Goal: Task Accomplishment & Management: Manage account settings

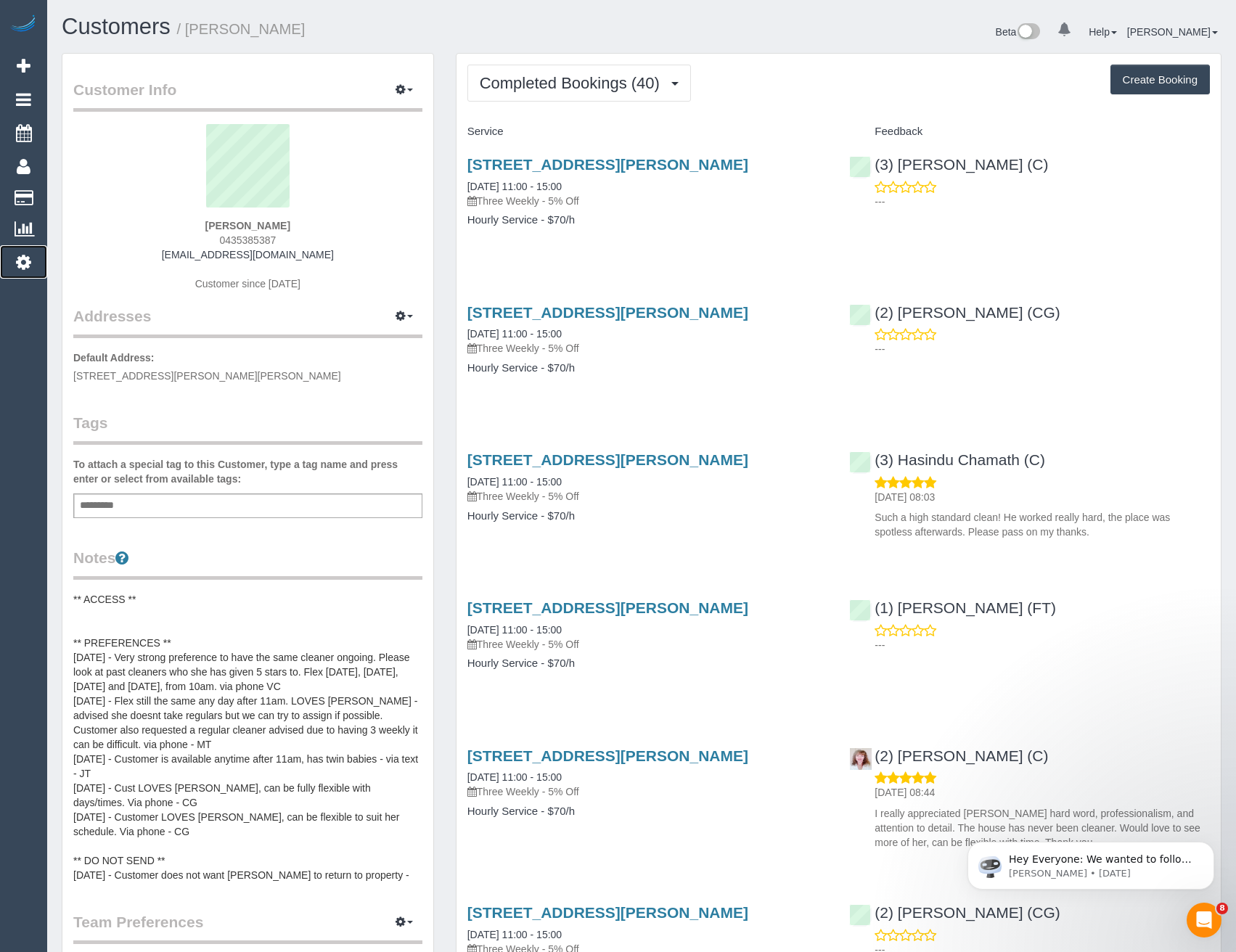
click at [27, 259] on icon at bounding box center [23, 262] width 15 height 17
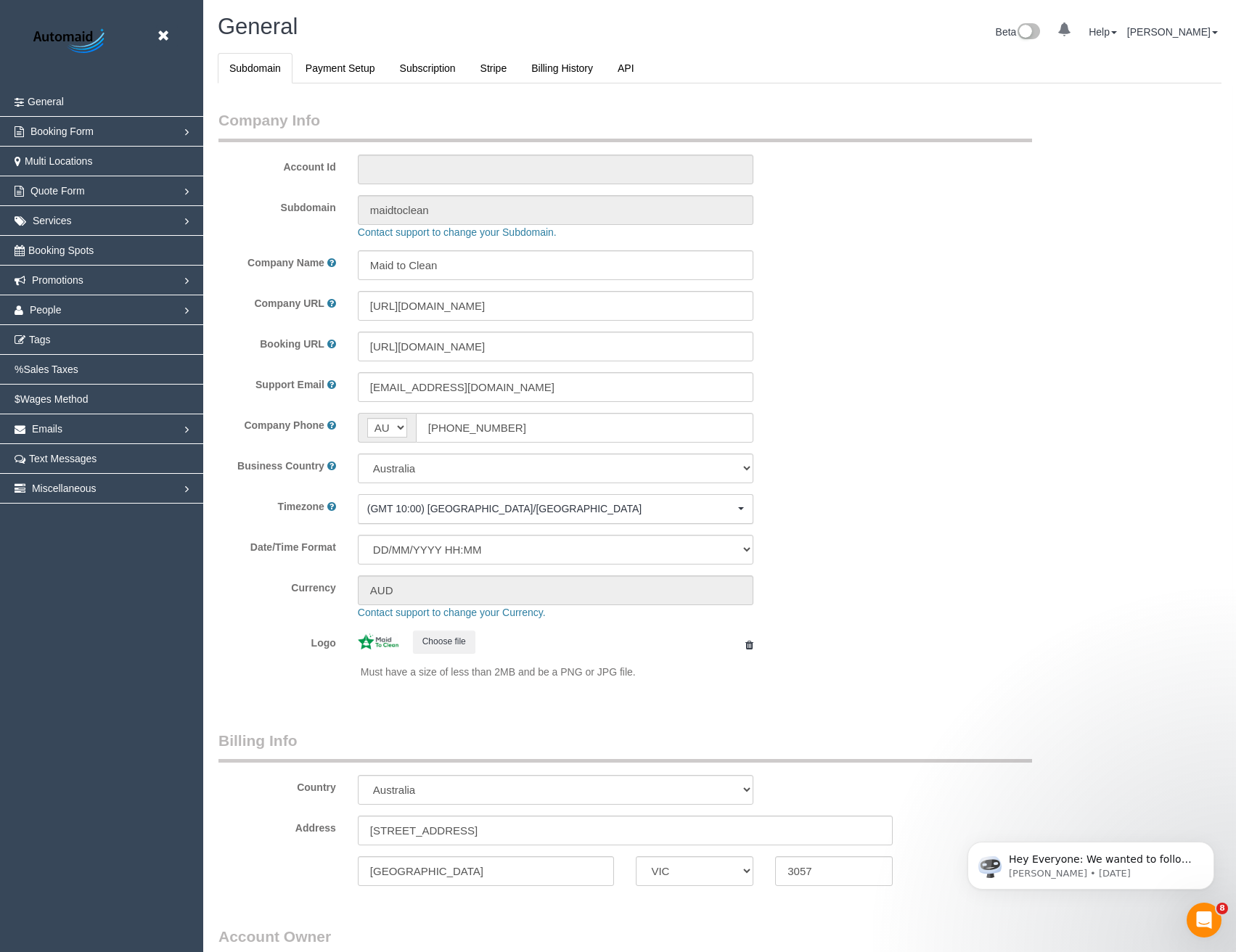
select select "1"
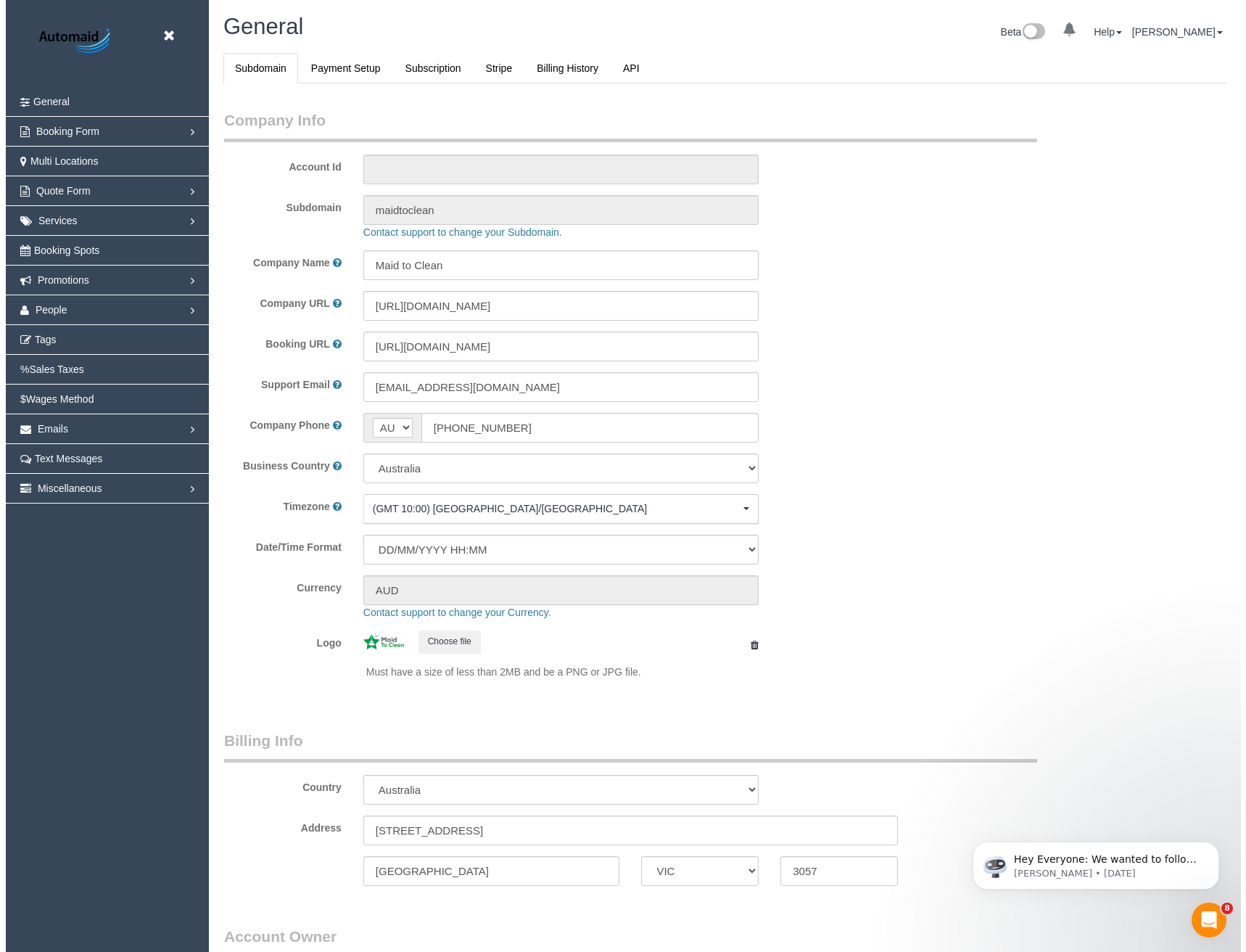
scroll to position [3317, 1235]
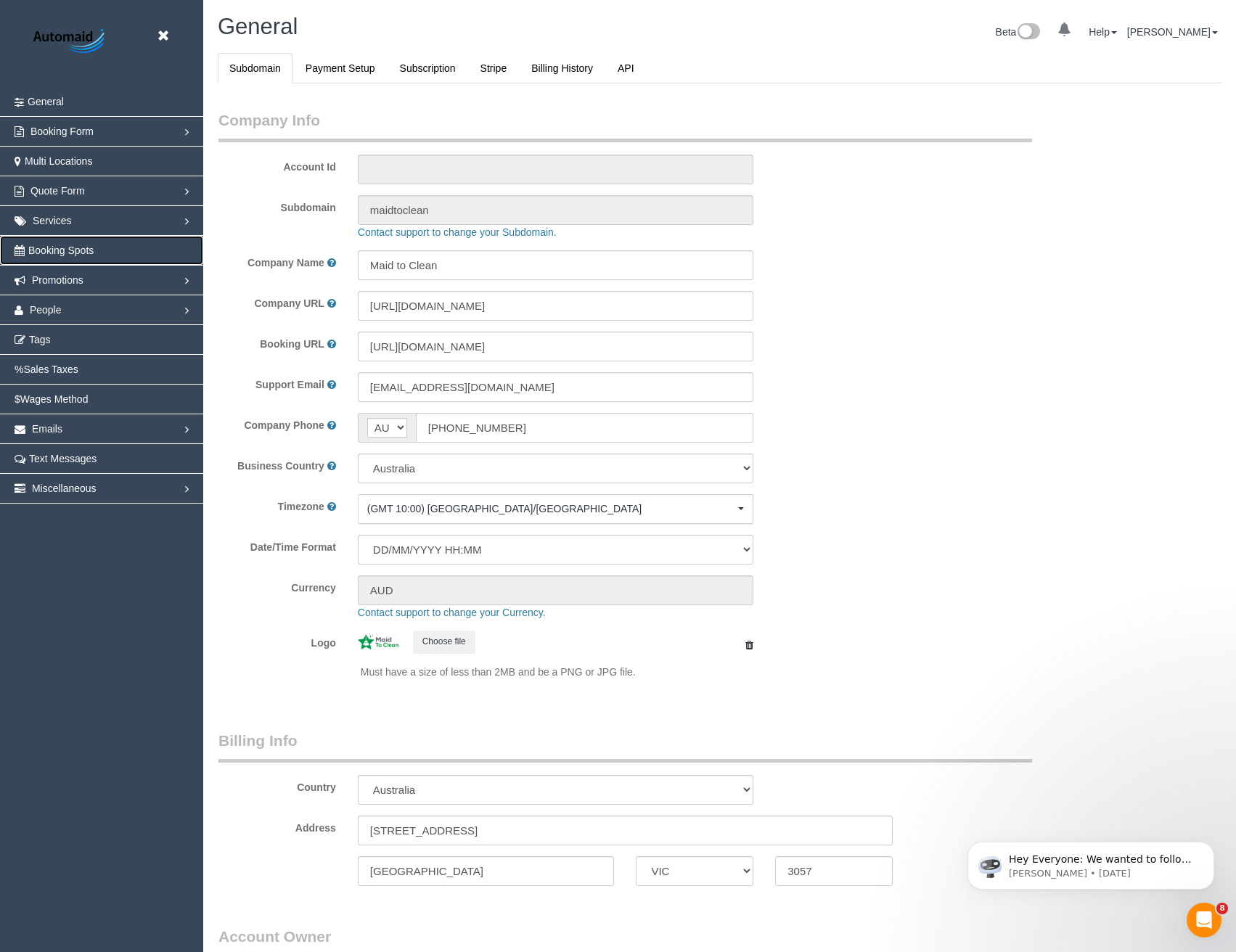
click at [69, 253] on span "Booking Spots" at bounding box center [61, 250] width 65 height 12
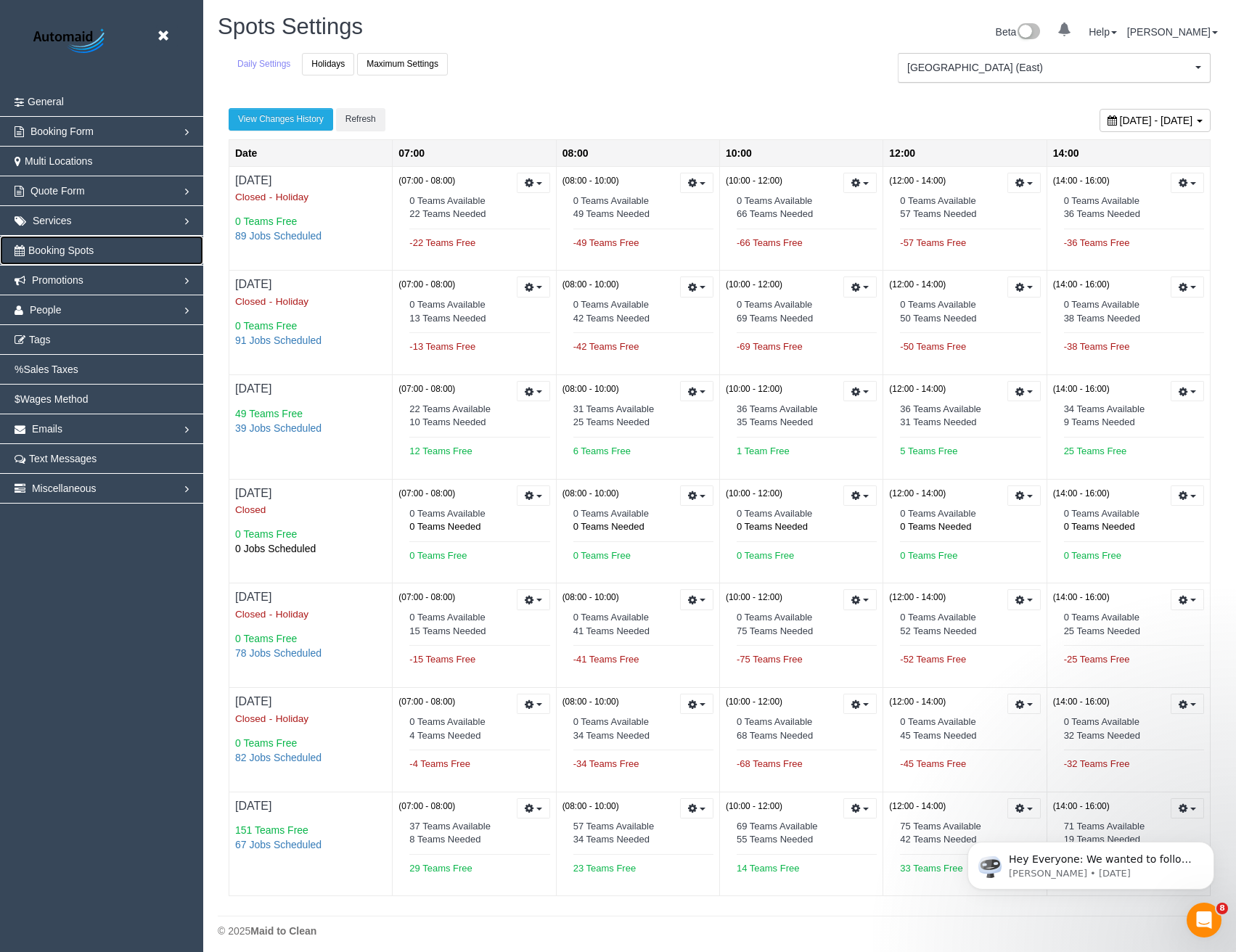
scroll to position [960, 1236]
click at [324, 73] on link "Holidays" at bounding box center [327, 64] width 52 height 22
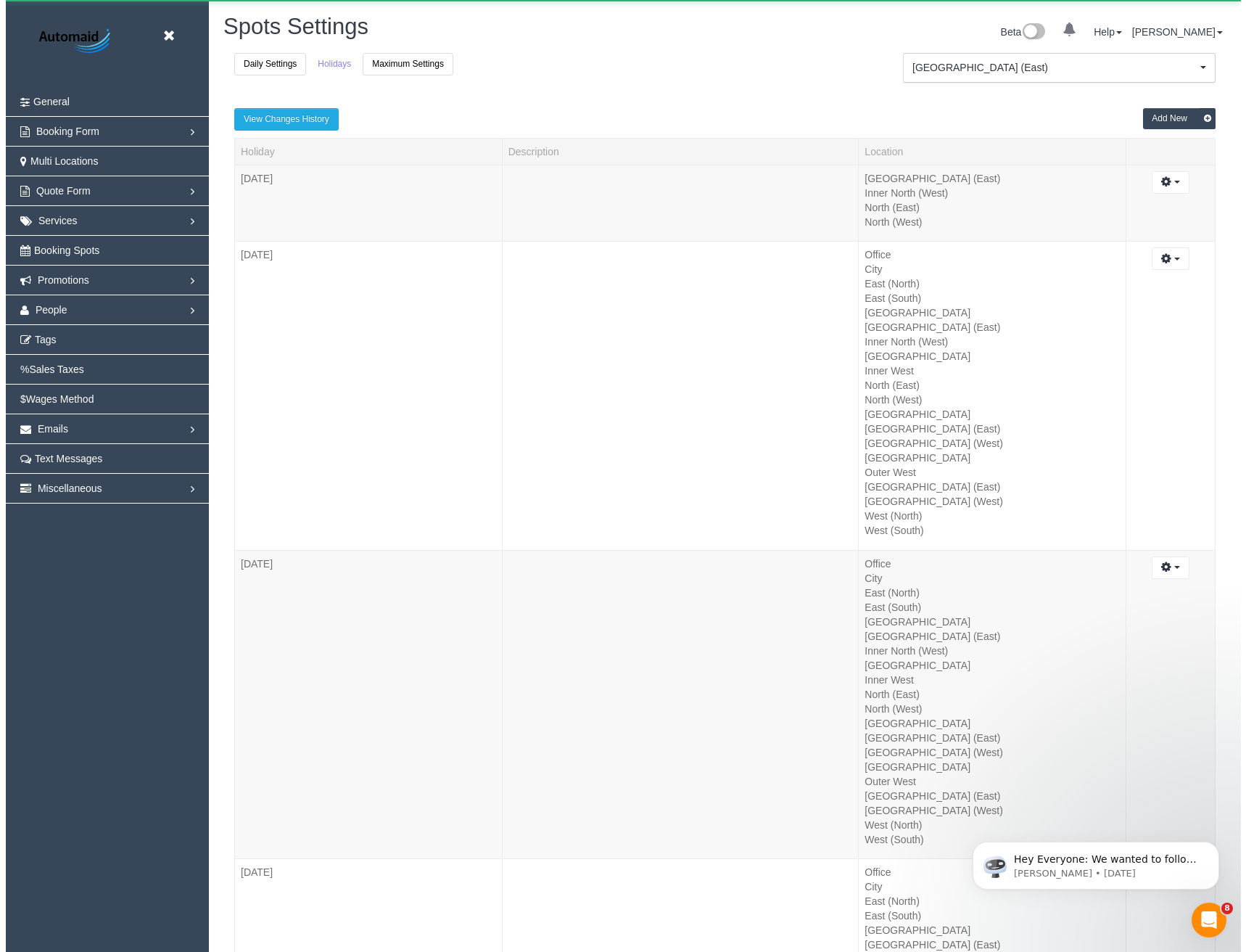
scroll to position [5038, 1235]
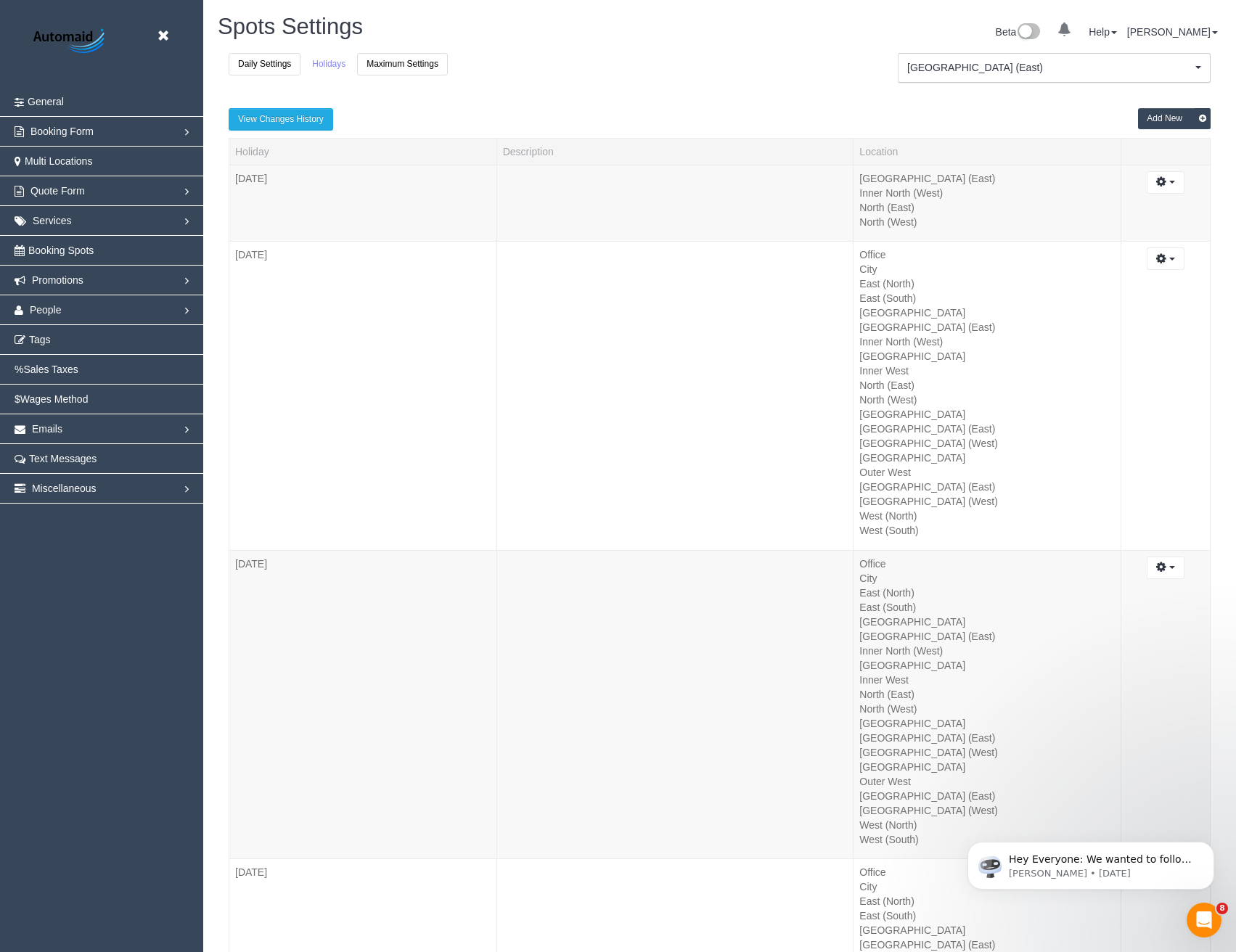
click at [1169, 118] on button "Add New" at bounding box center [1175, 118] width 73 height 21
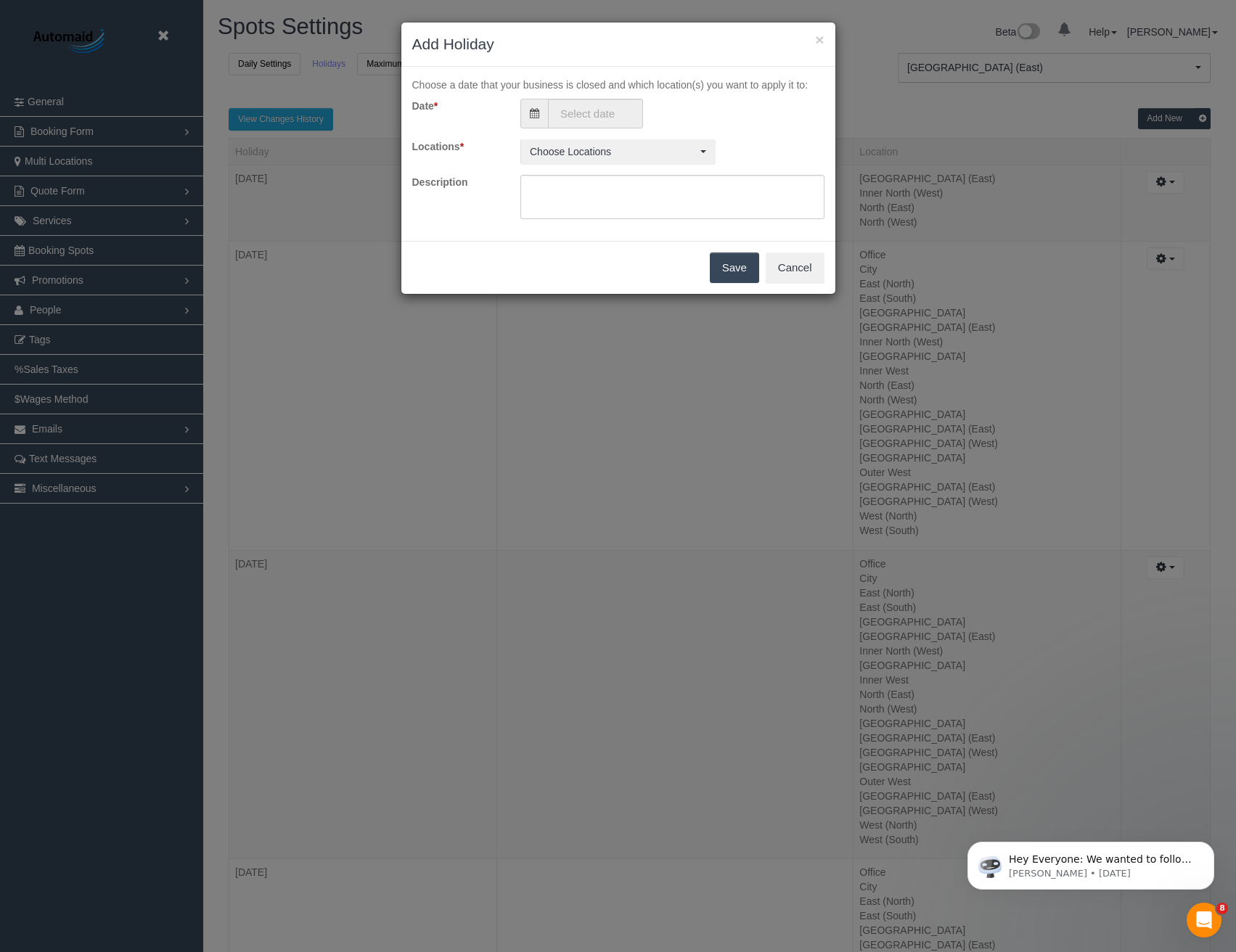
scroll to position [5038, 1247]
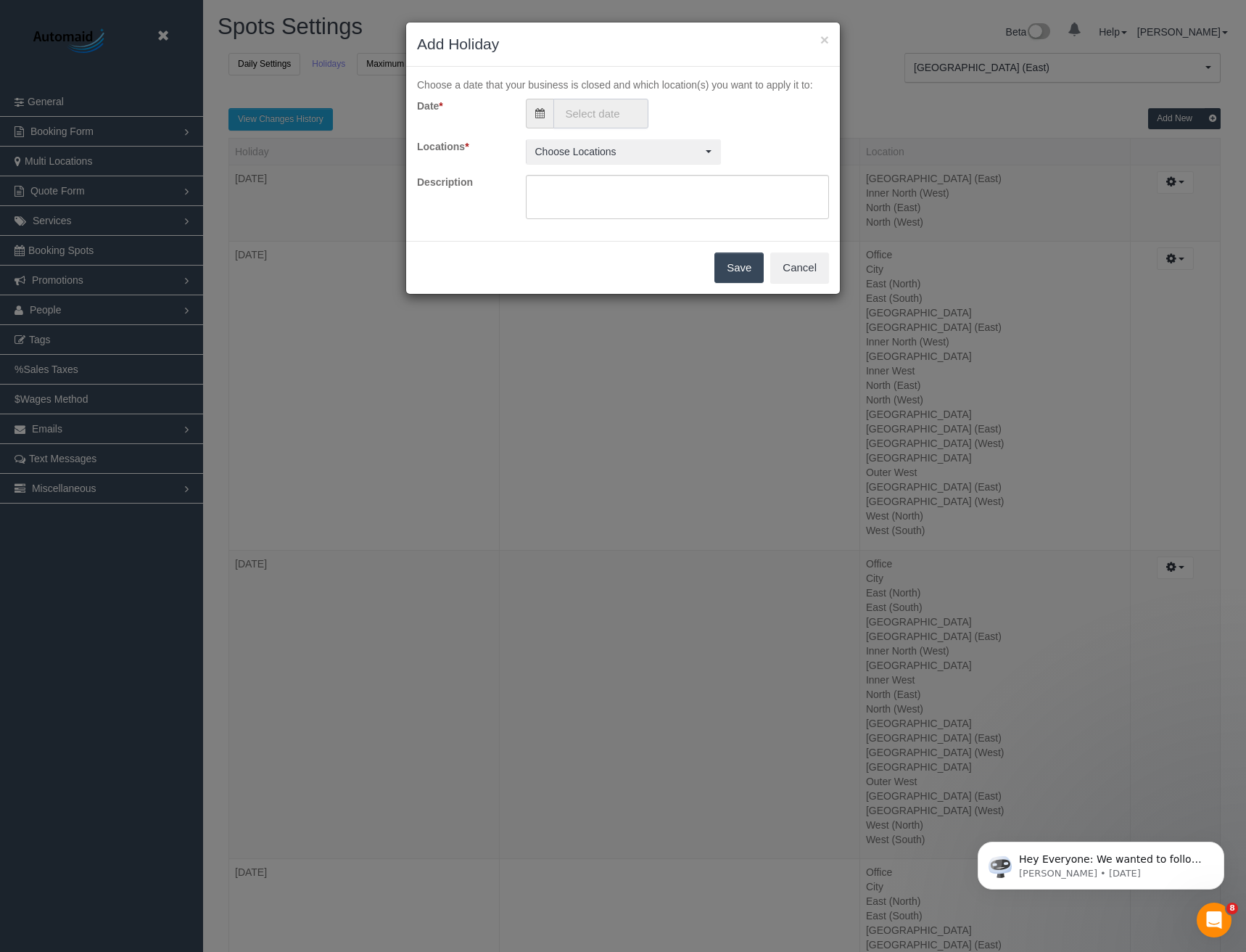
click at [616, 119] on input "text" at bounding box center [601, 114] width 95 height 30
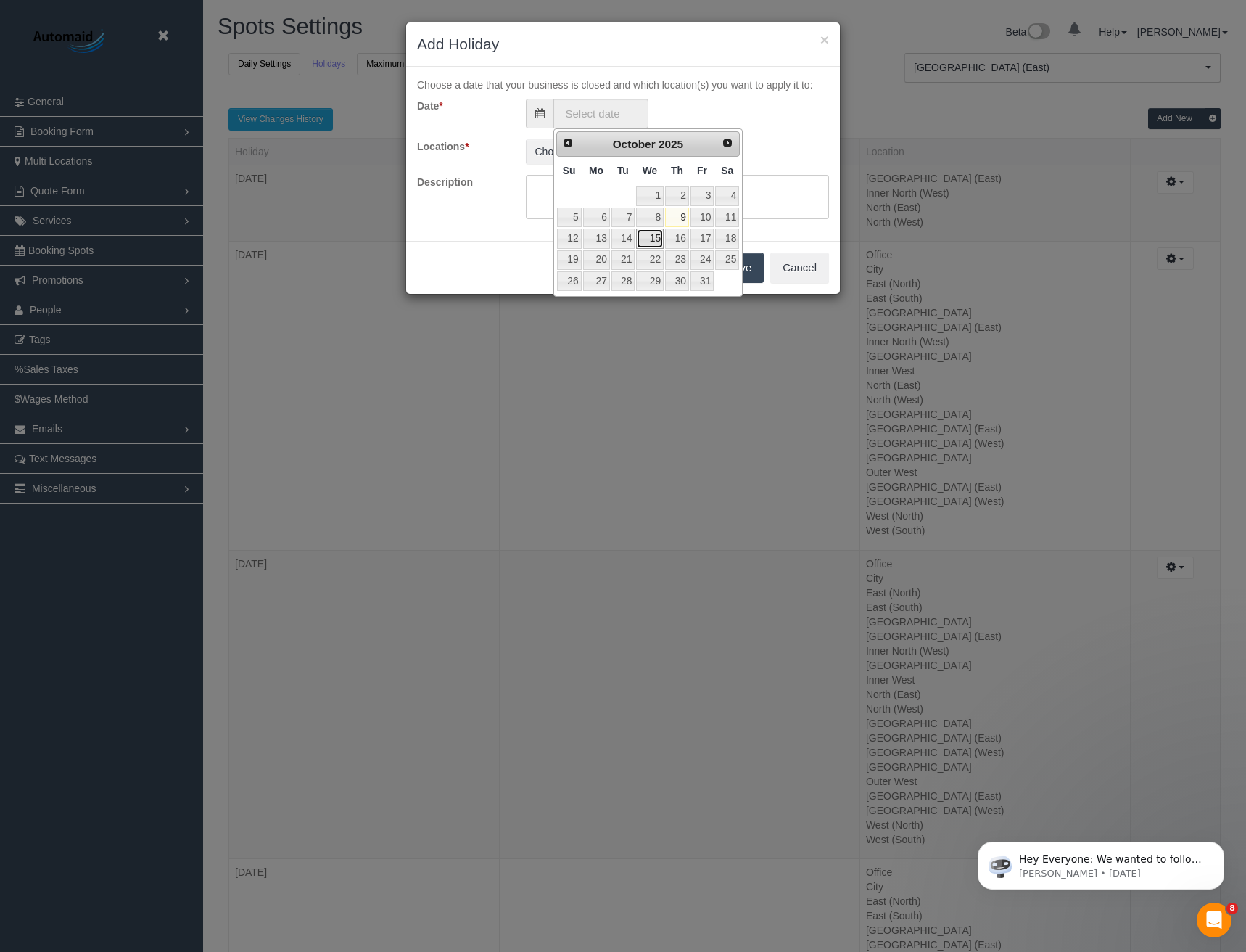
click at [657, 234] on link "15" at bounding box center [650, 239] width 27 height 20
type input "15/10/2025"
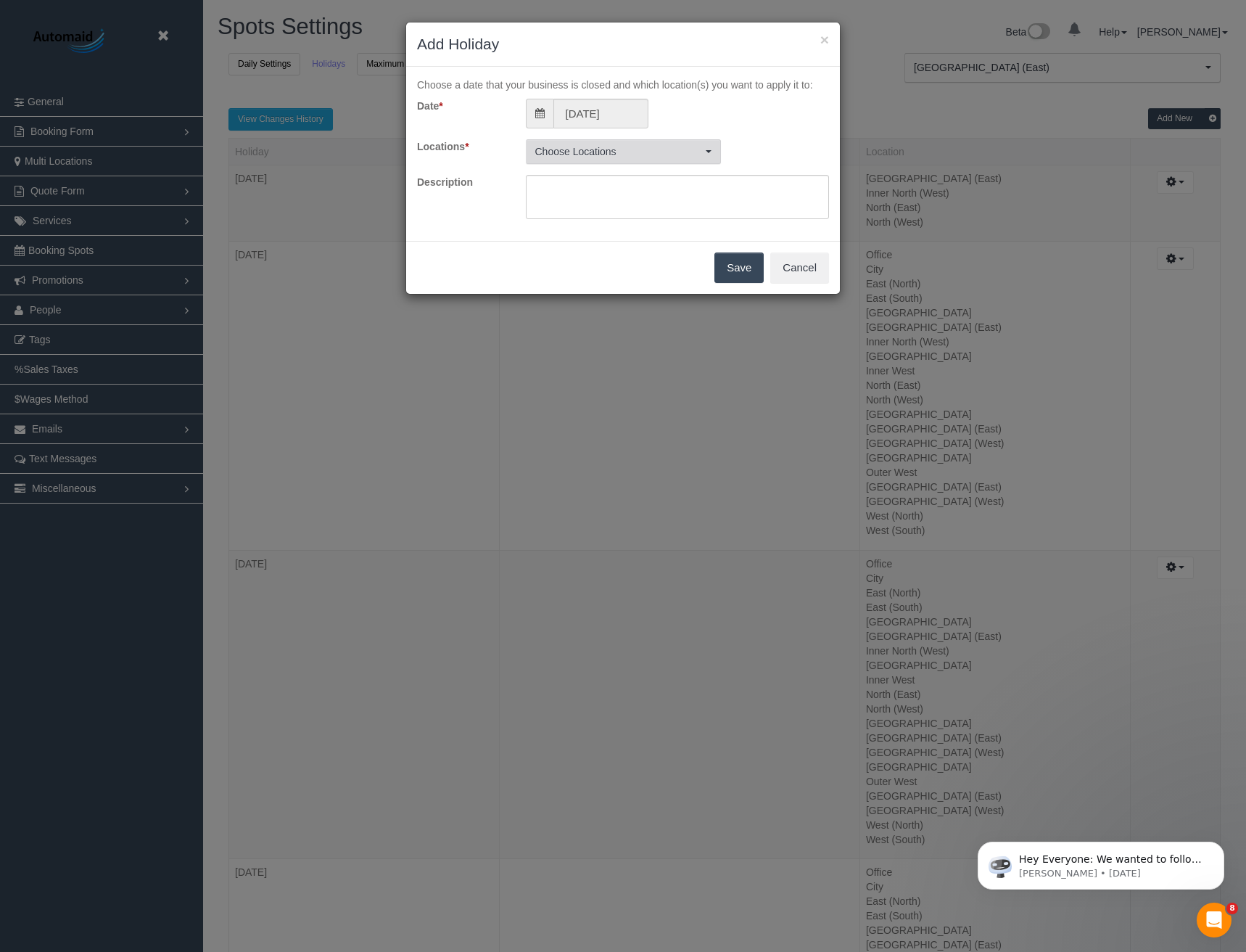
click at [630, 150] on span "Choose Locations" at bounding box center [618, 152] width 167 height 15
click at [596, 184] on button "All Active Locations" at bounding box center [578, 184] width 91 height 24
click at [767, 152] on div "Locations * Office , City , East (North) , East (South) , Inner East , Inner No…" at bounding box center [623, 152] width 434 height 25
click at [736, 269] on button "Save" at bounding box center [740, 268] width 50 height 31
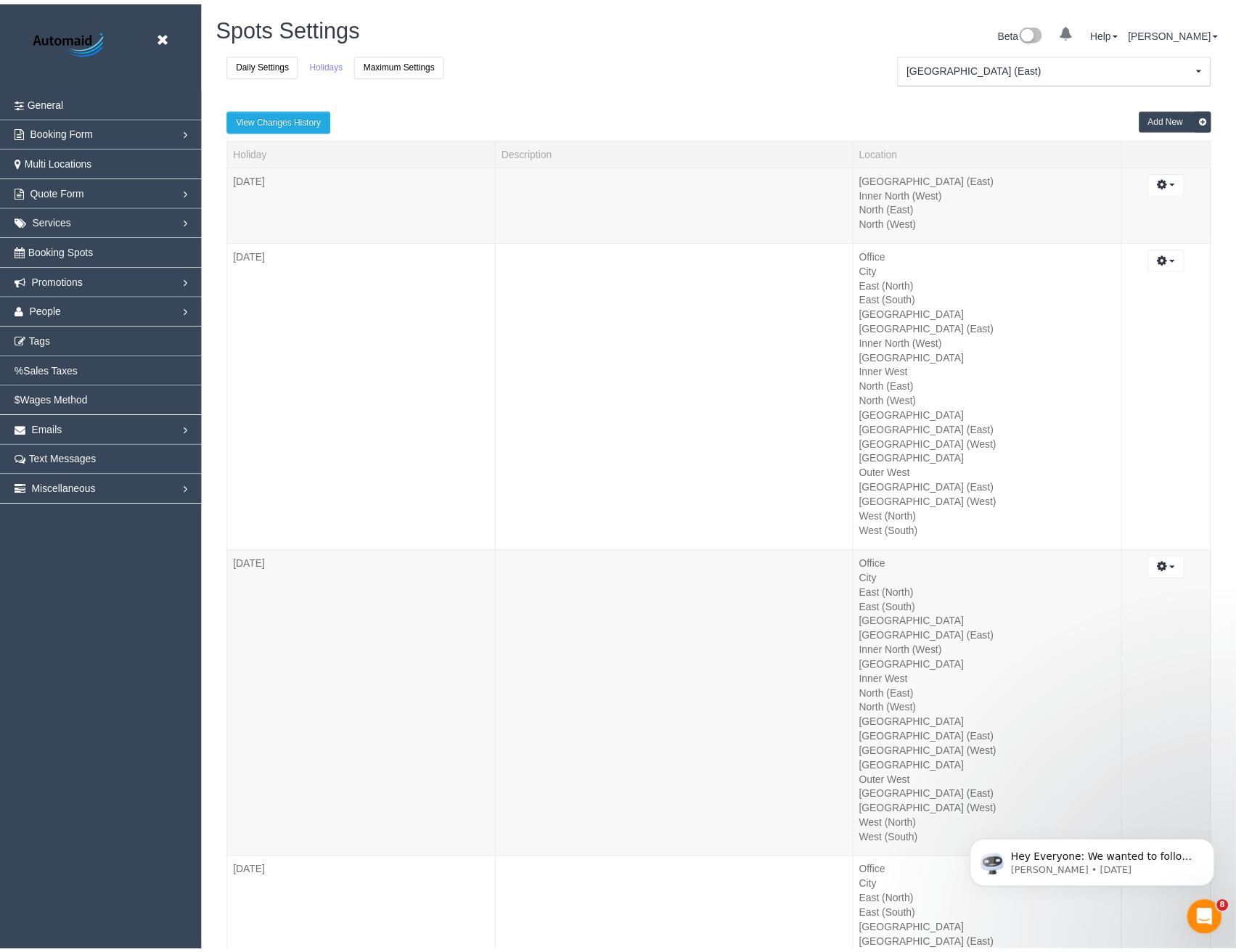
scroll to position [67515, 71355]
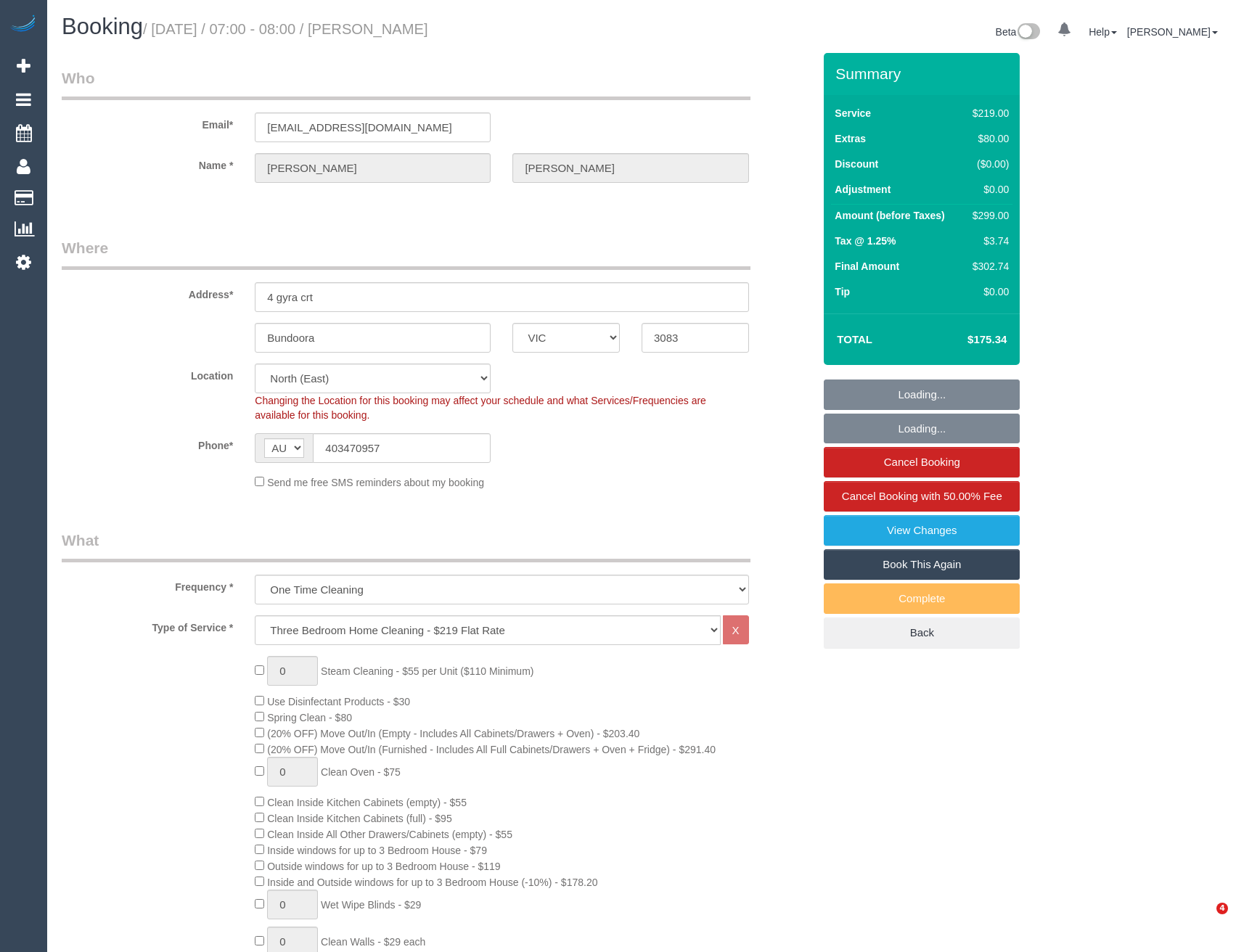
select select "VIC"
select select "string:stripe-pm_1Qy6V52GScqysDRV6wpOFT89"
select select "number:28"
select select "number:14"
select select "number:19"
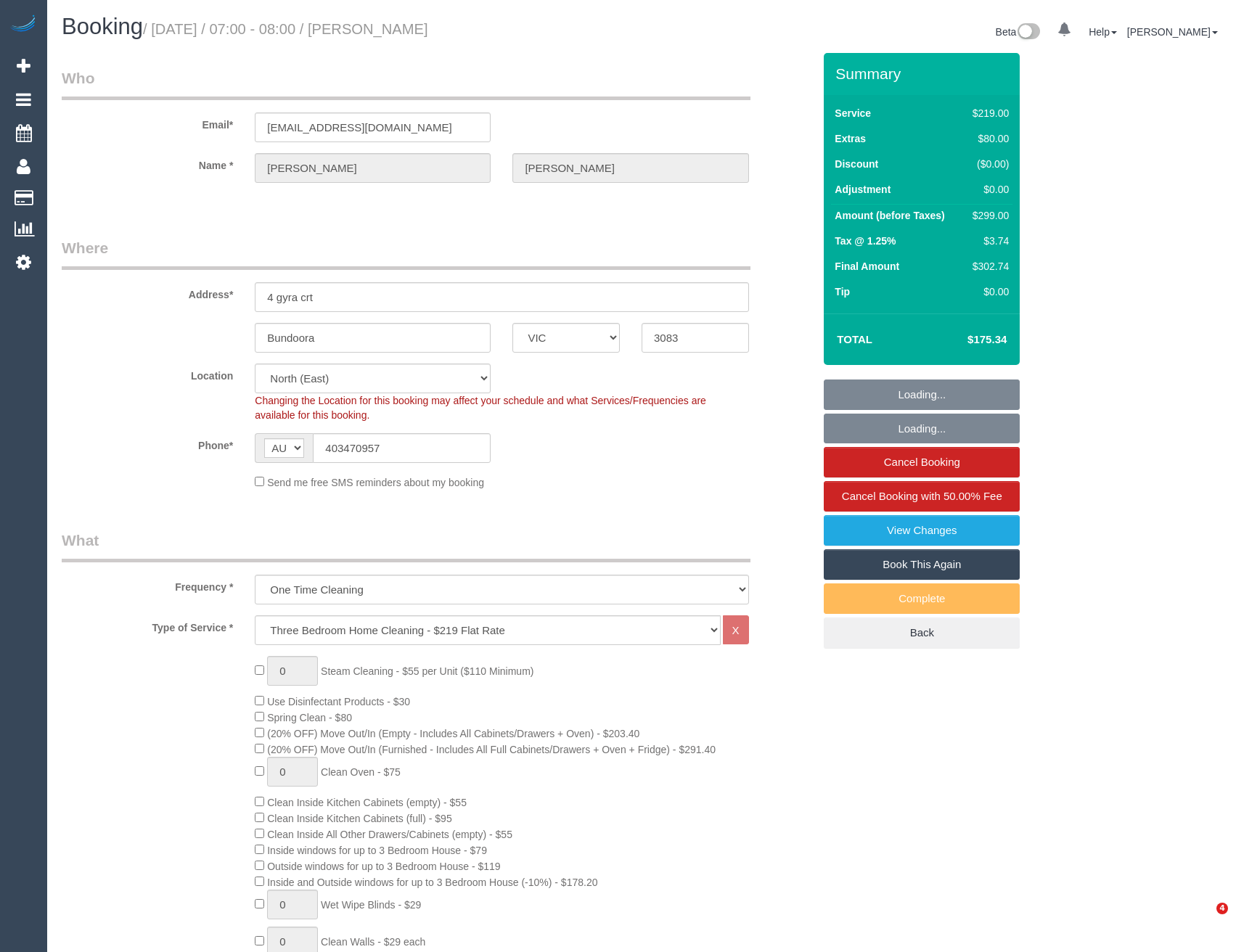
select select "number:24"
select select "number:26"
select select "object:819"
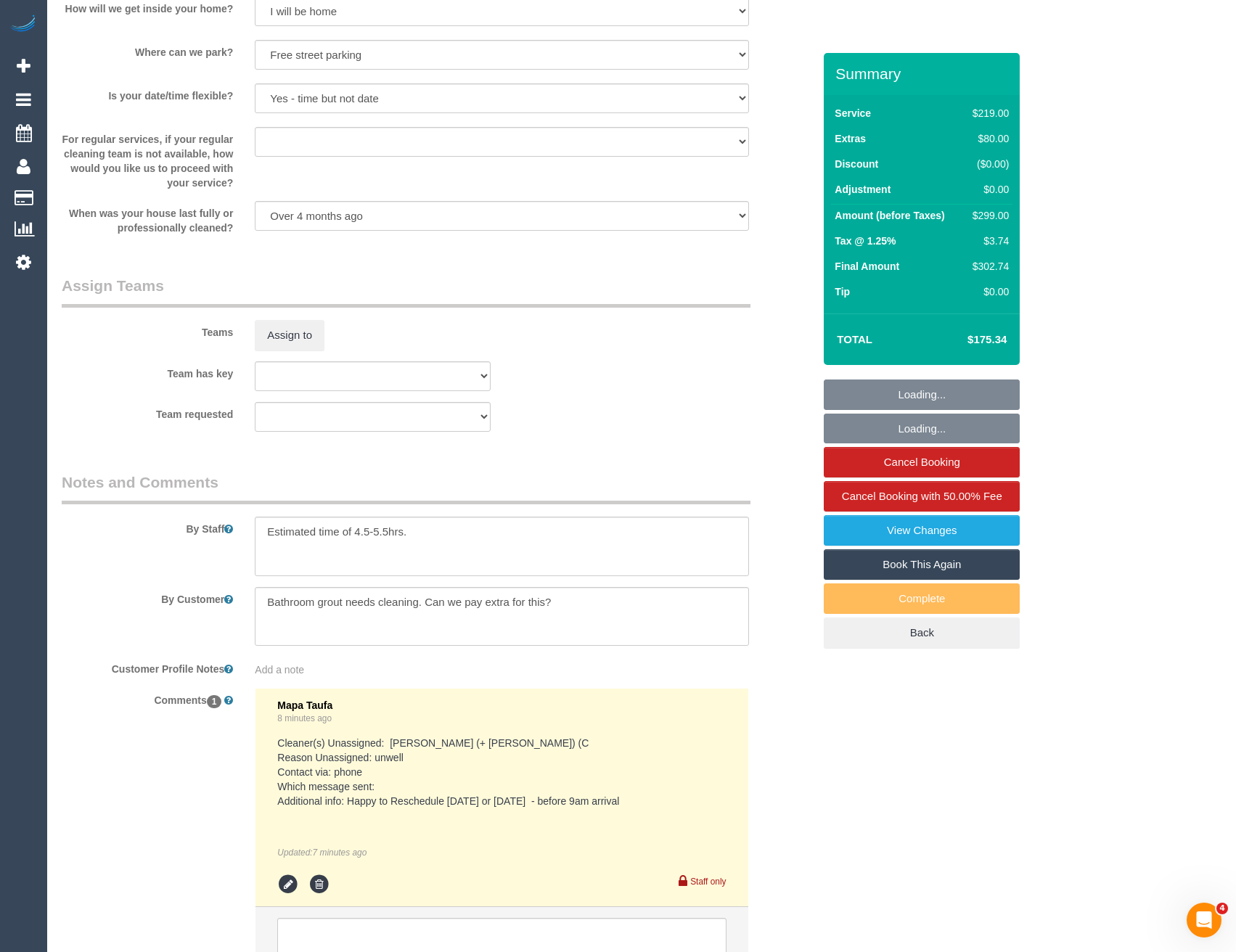
scroll to position [2164, 0]
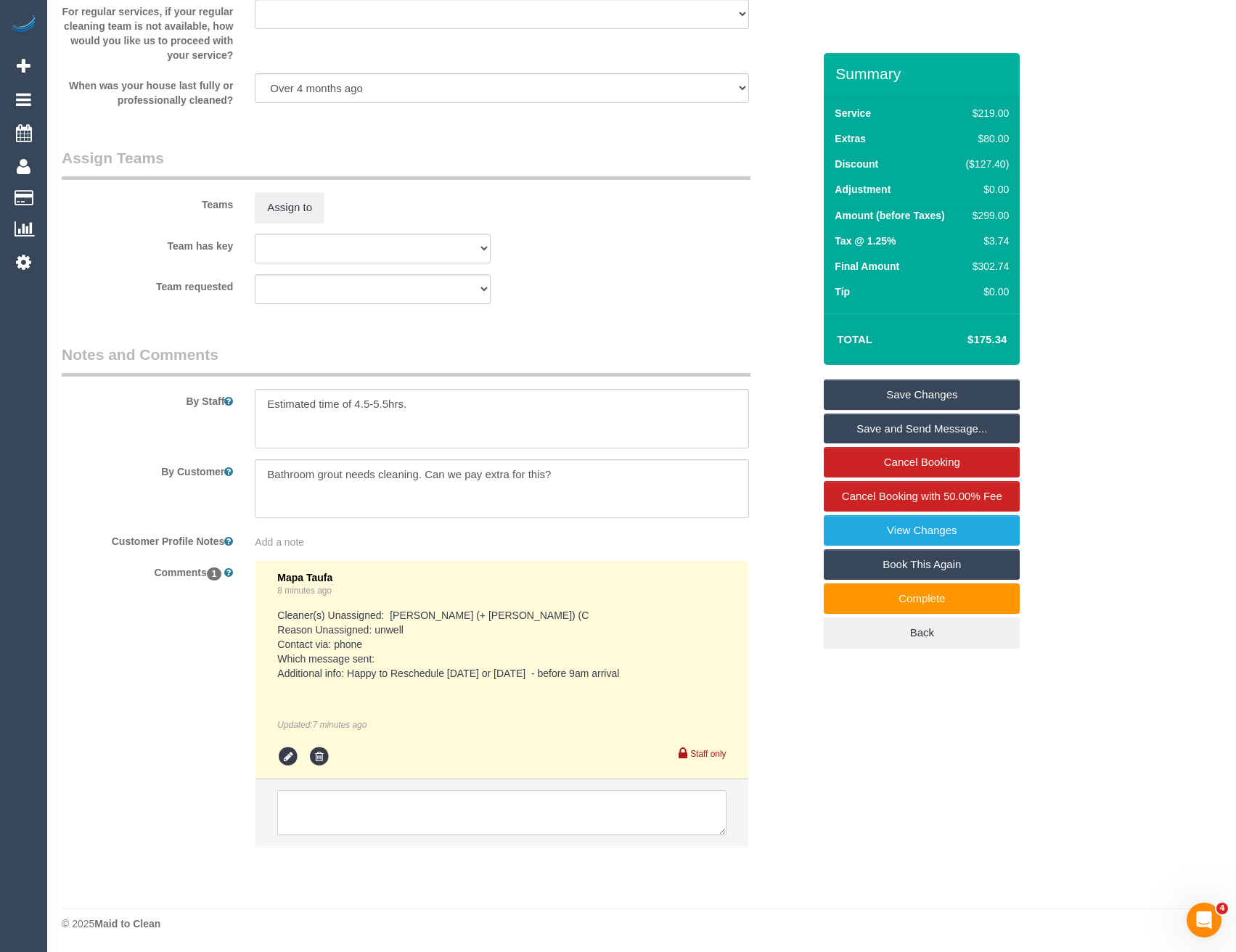
click at [344, 803] on textarea at bounding box center [502, 813] width 448 height 45
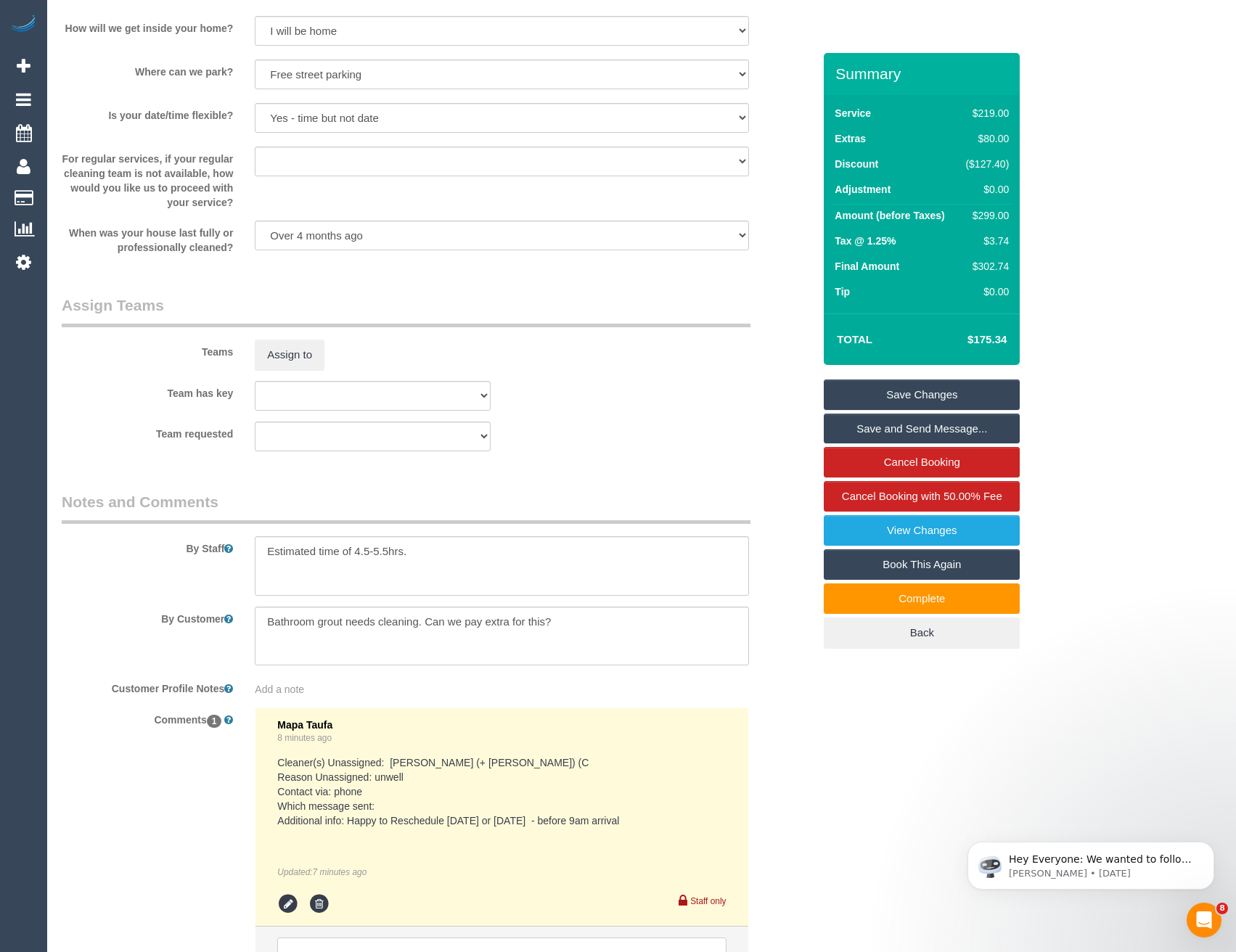
scroll to position [2224, 0]
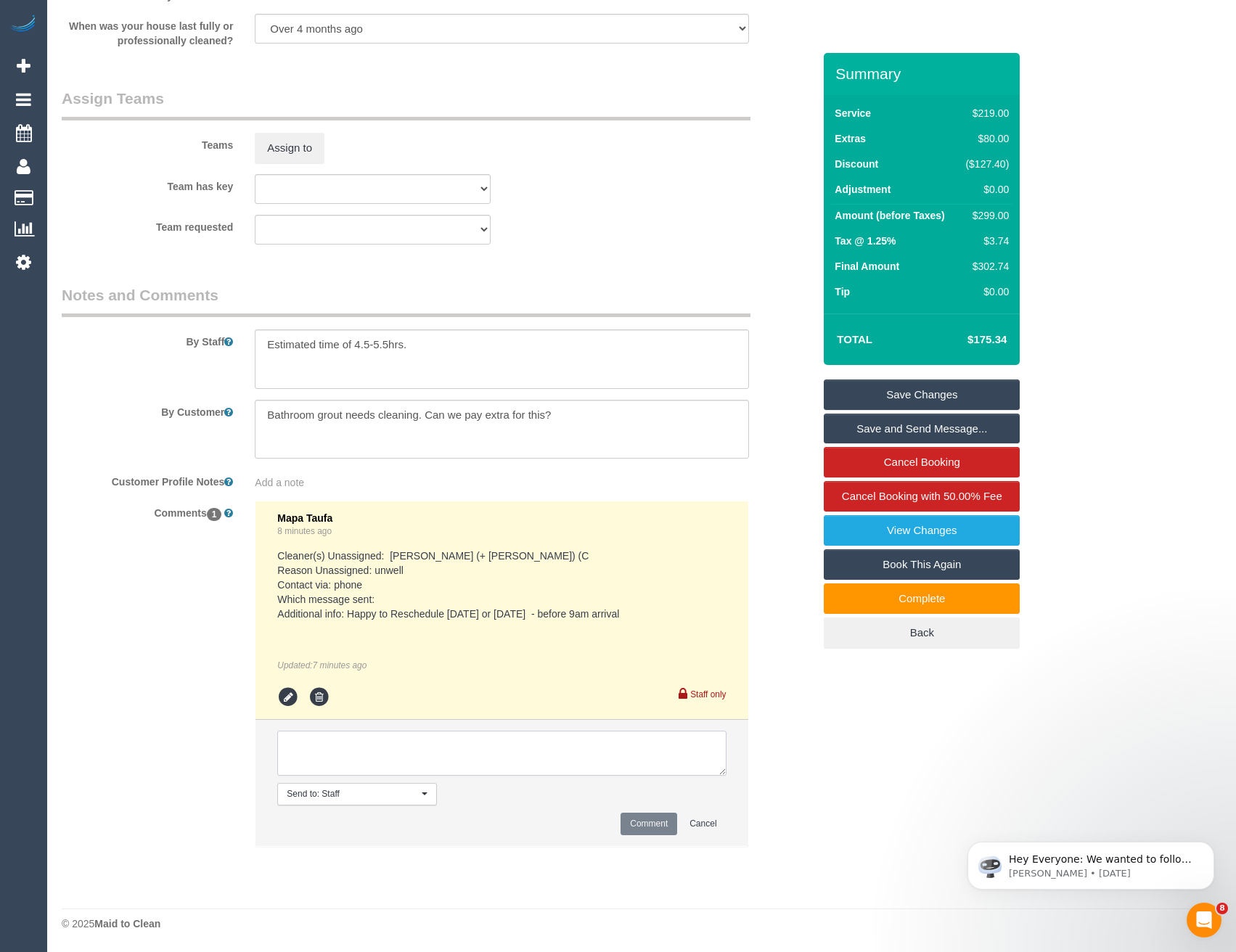
click at [396, 770] on textarea at bounding box center [502, 753] width 448 height 45
type textarea "Leaving for Rose."
click at [638, 828] on button "Comment" at bounding box center [649, 824] width 56 height 22
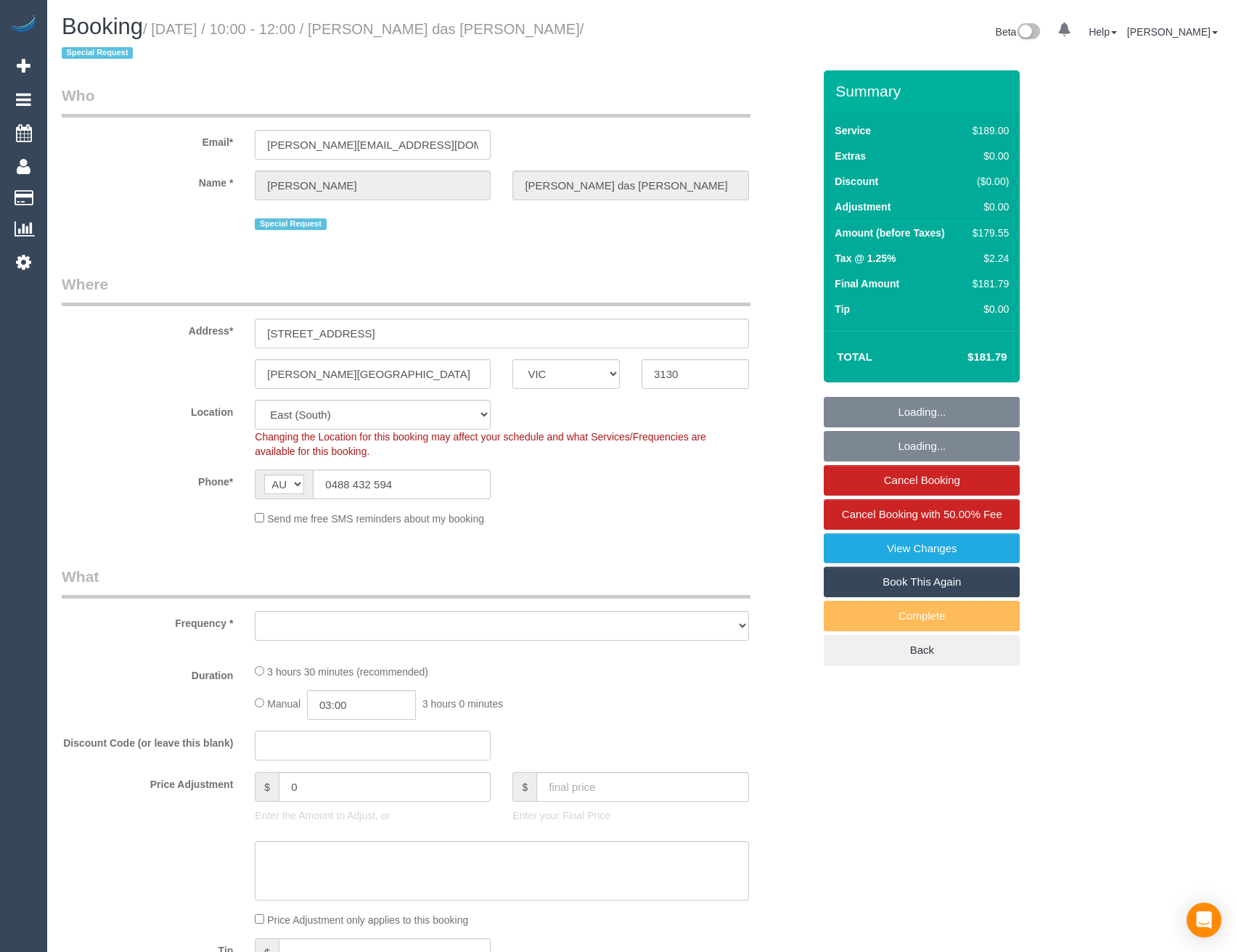
select select "VIC"
select select "object:1019"
select select "number:28"
select select "number:14"
select select "number:19"
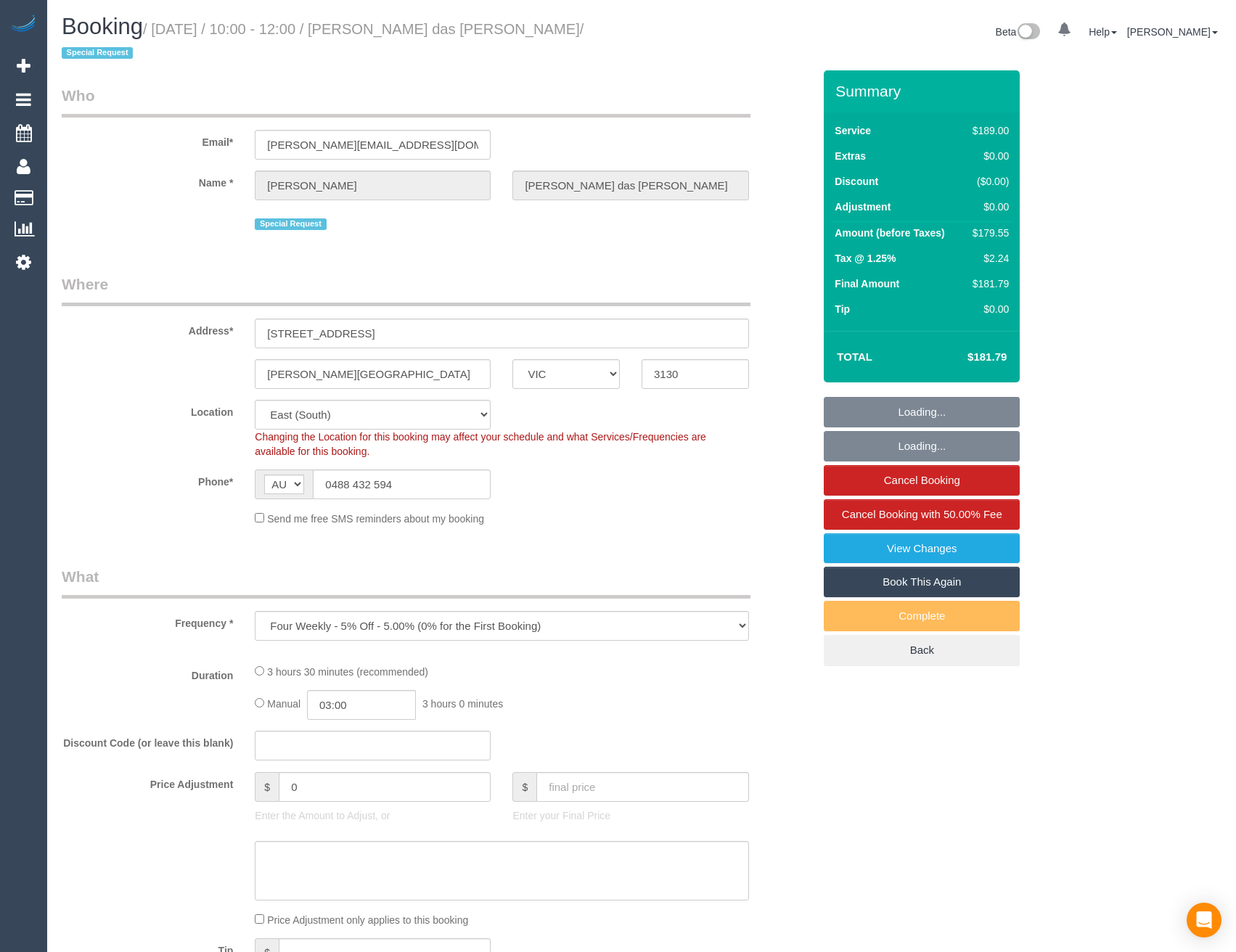
select select "number:24"
select select "number:33"
select select "number:13"
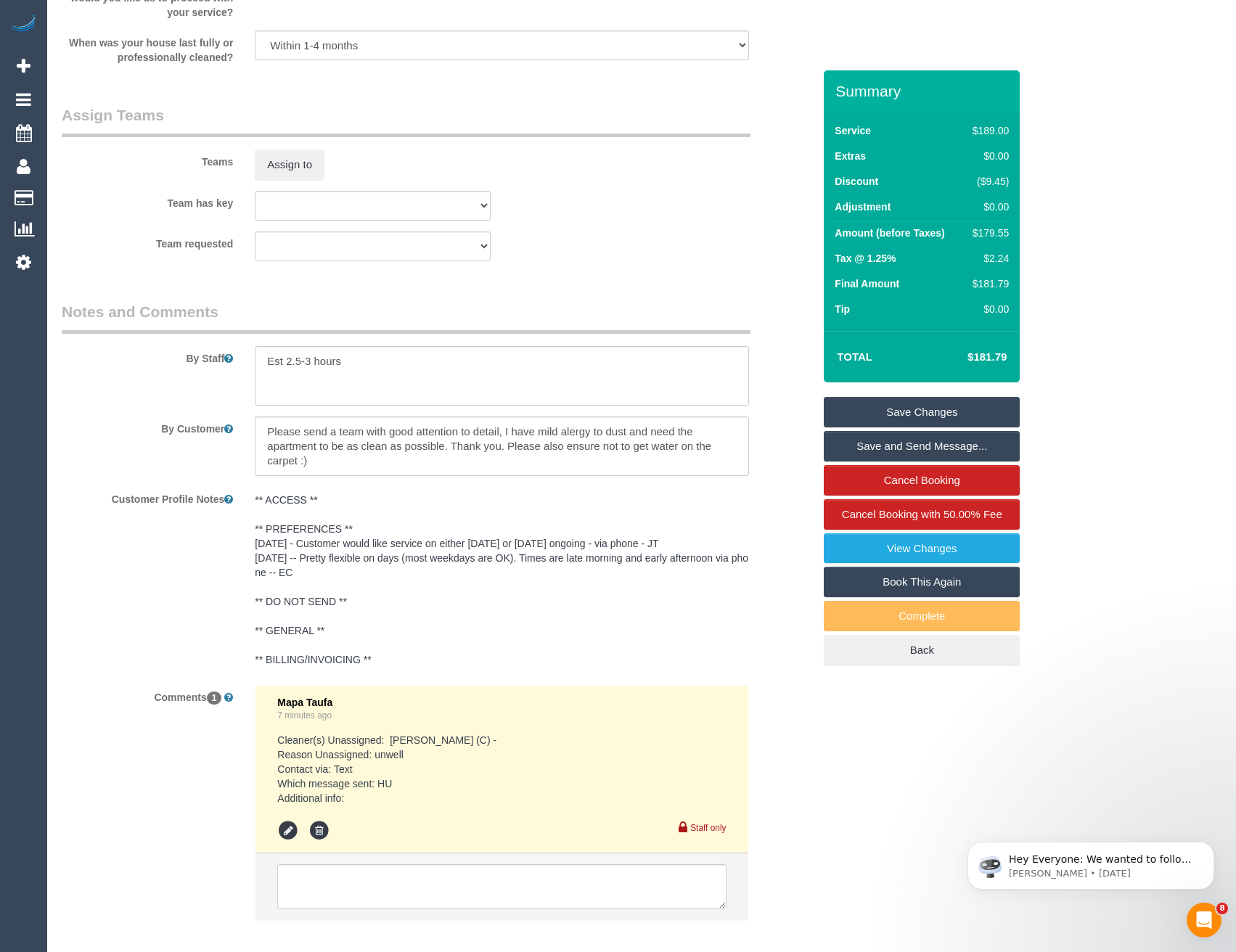
scroll to position [2343, 0]
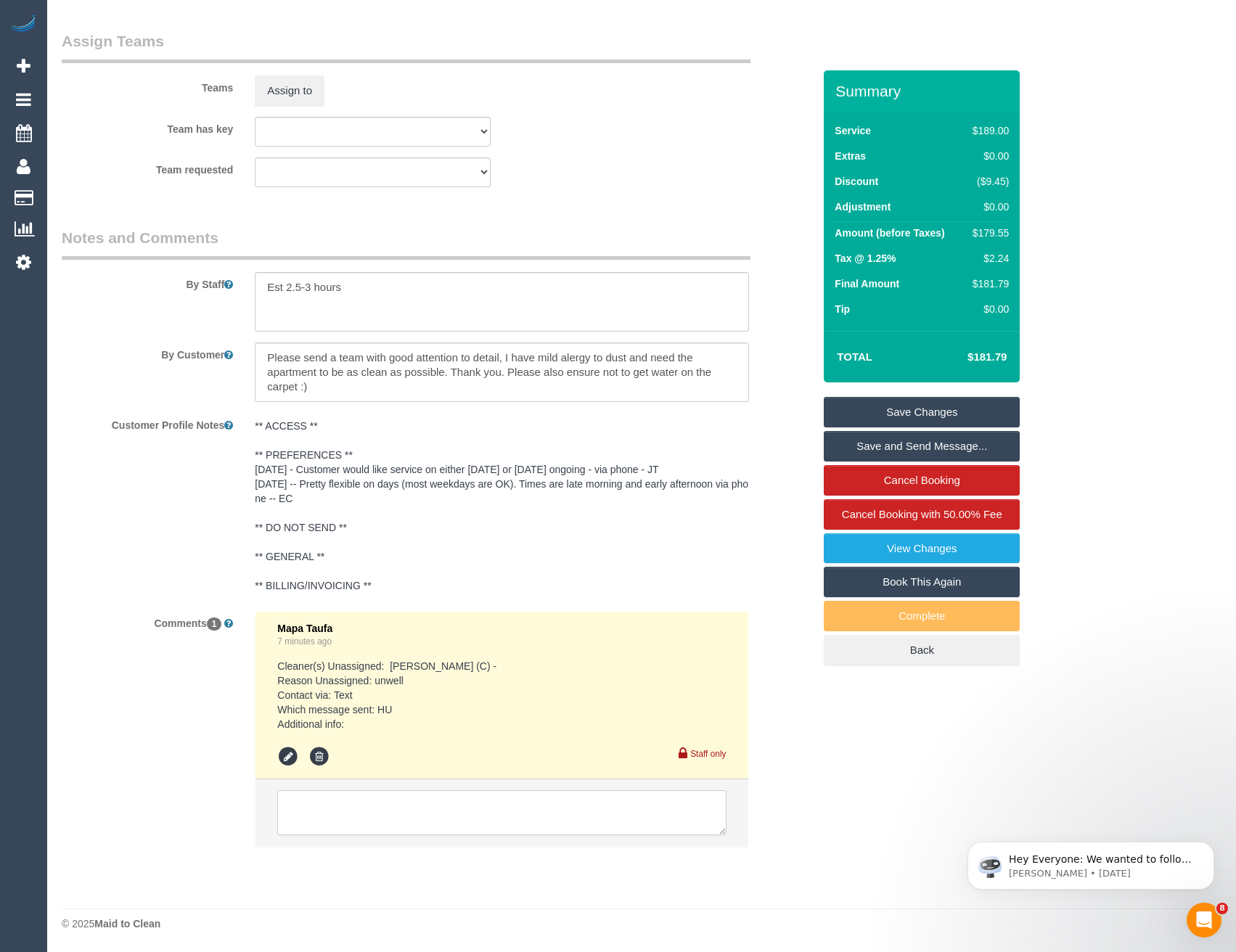
click at [407, 819] on textarea at bounding box center [502, 813] width 448 height 45
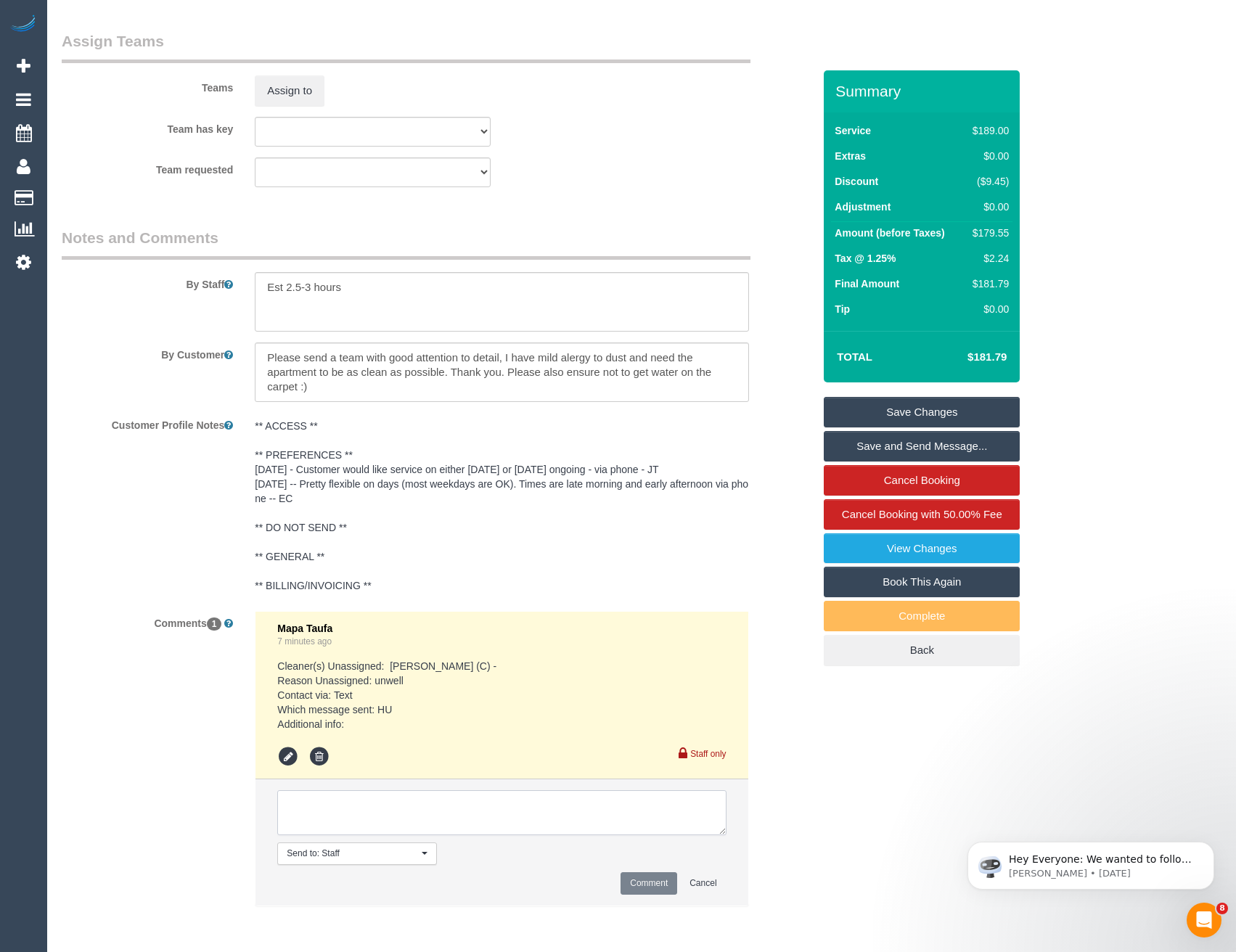
paste textarea "Good morning. We have some flexibility but would strongly prefer to get the ser…"
type textarea "Good morning. We have some flexibility but would strongly prefer to get the ser…"
click at [623, 873] on button "Comment" at bounding box center [649, 883] width 56 height 22
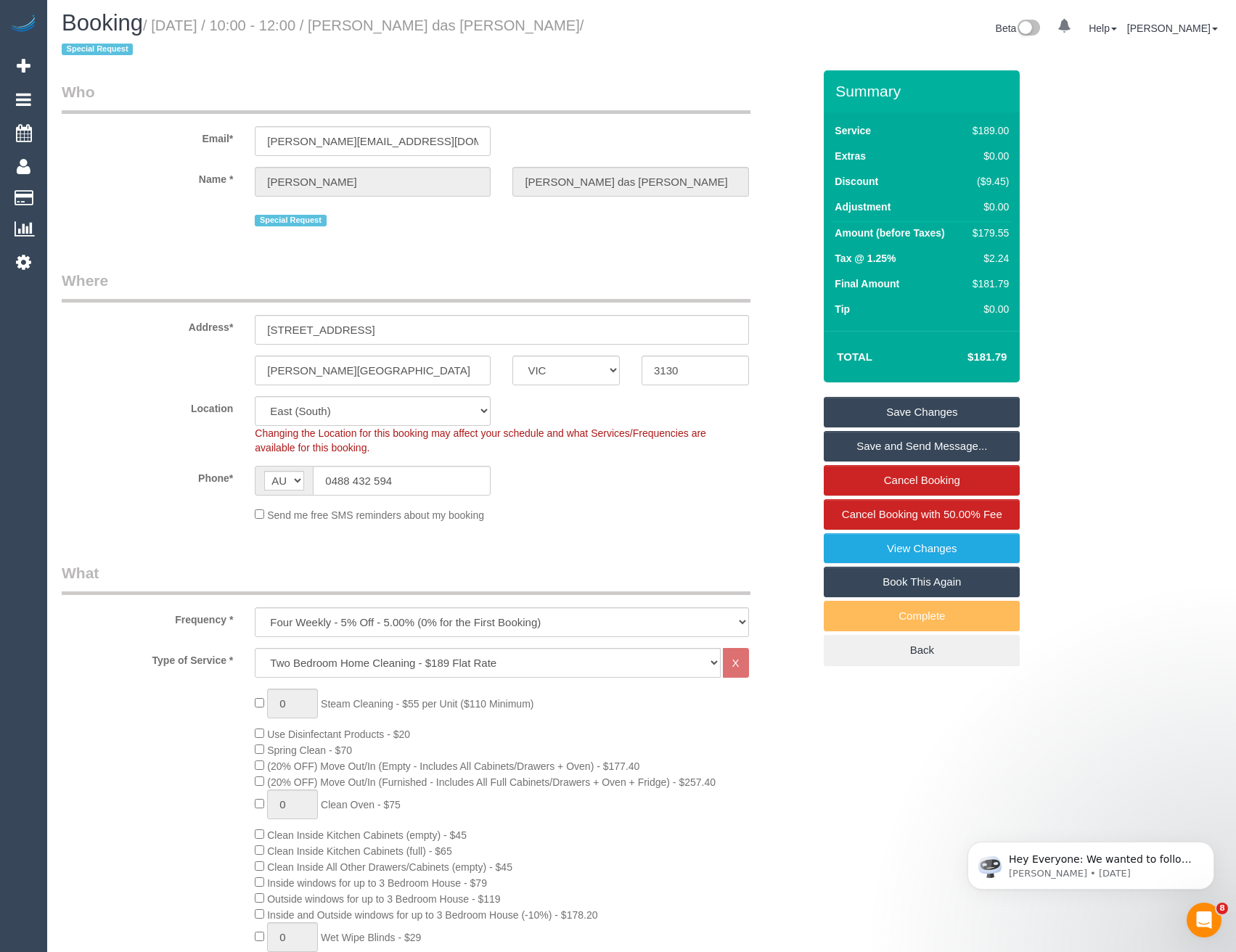
scroll to position [0, 0]
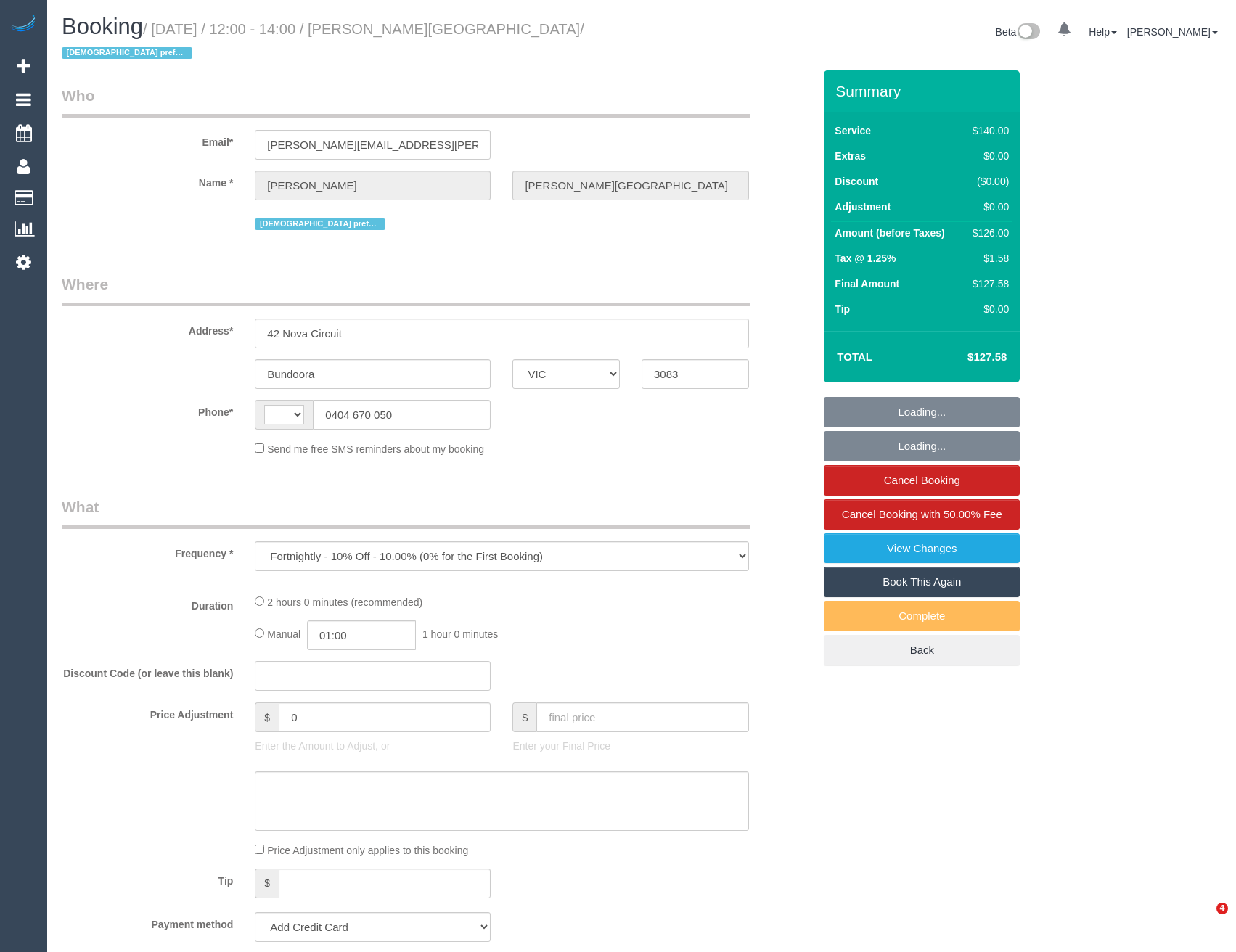
select select "VIC"
select select "string:AU"
select select "string:stripe-pm_1RocNB2GScqysDRVa4bzwOta"
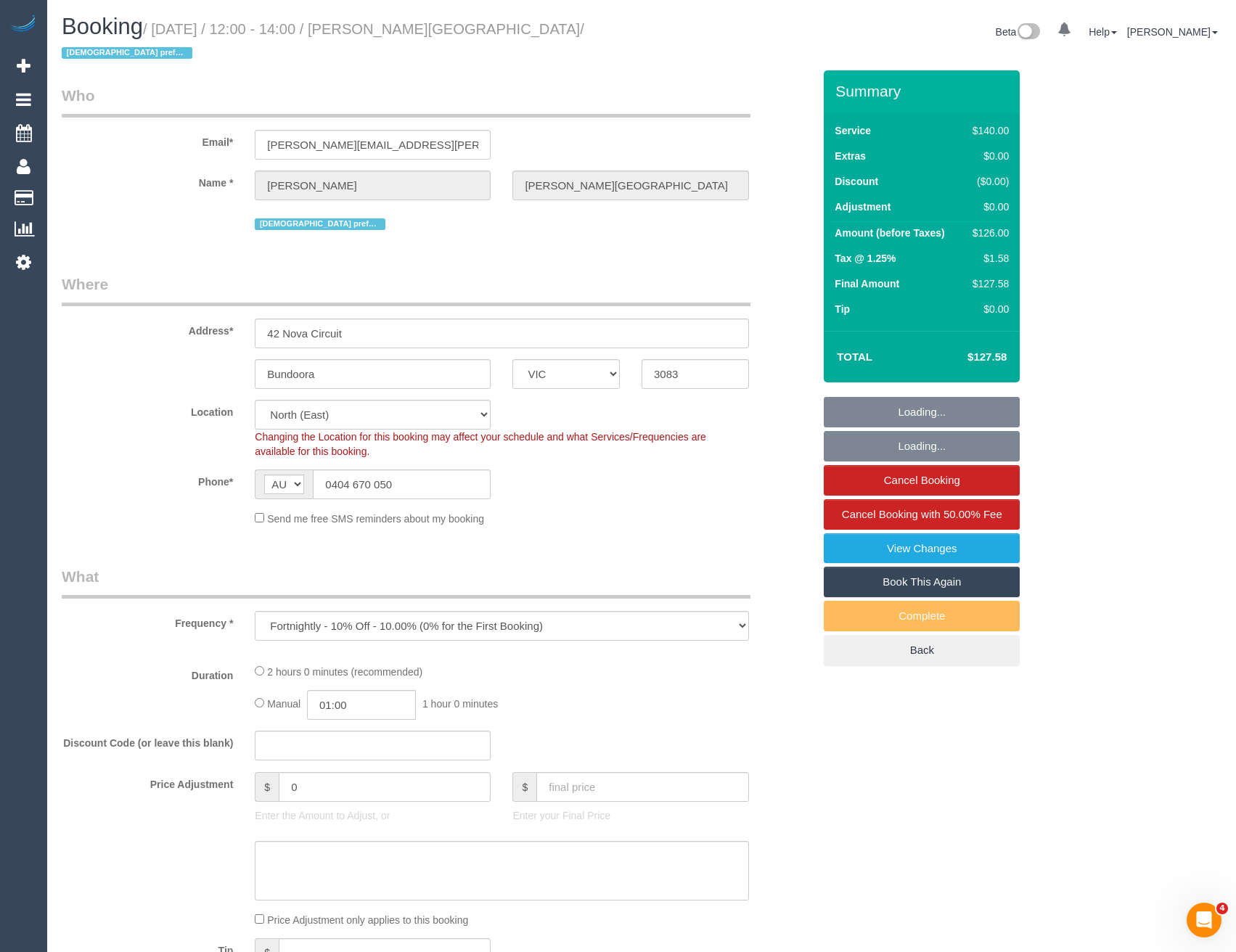
select select "number:29"
select select "number:14"
select select "number:19"
select select "number:24"
select select "number:34"
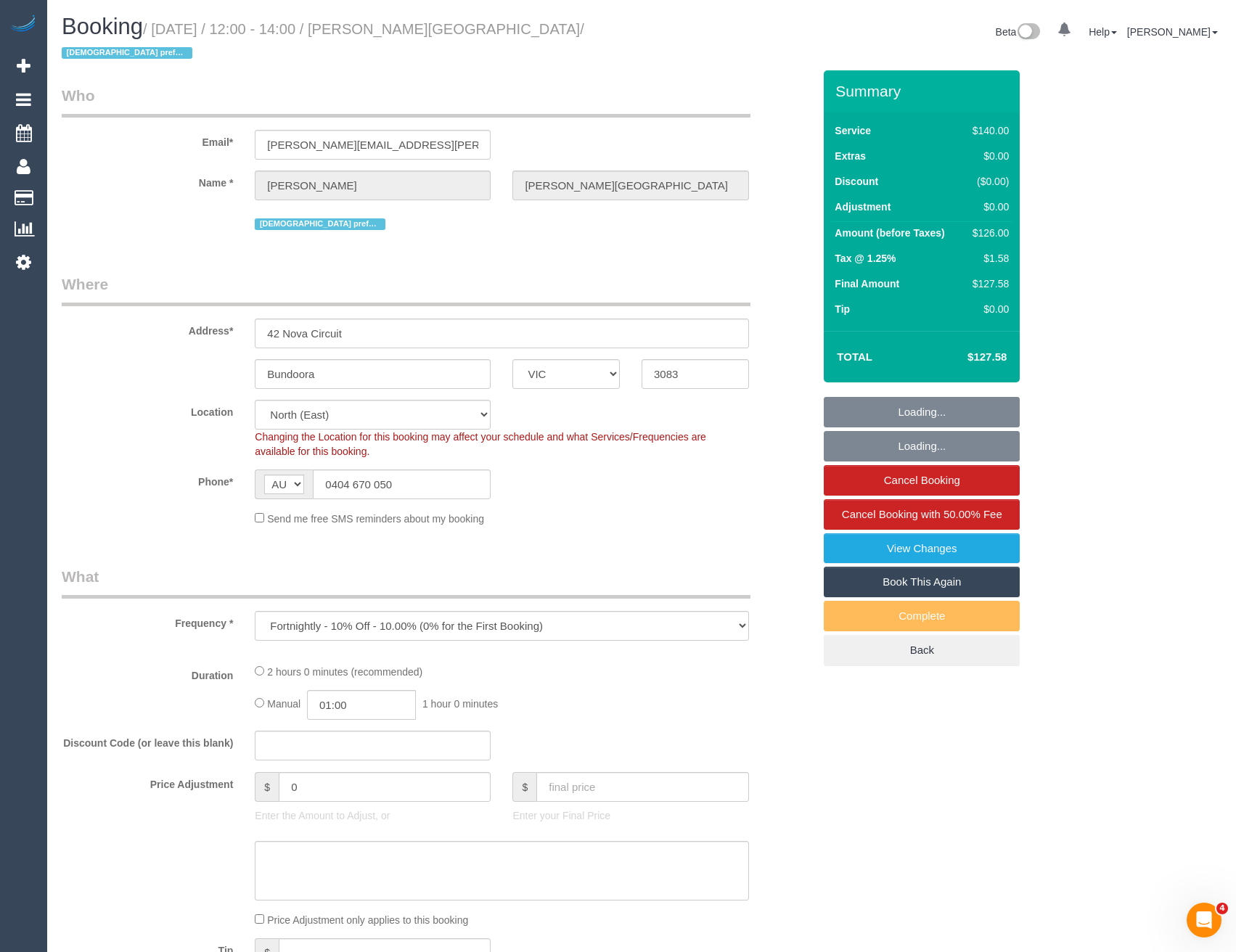
select select "number:11"
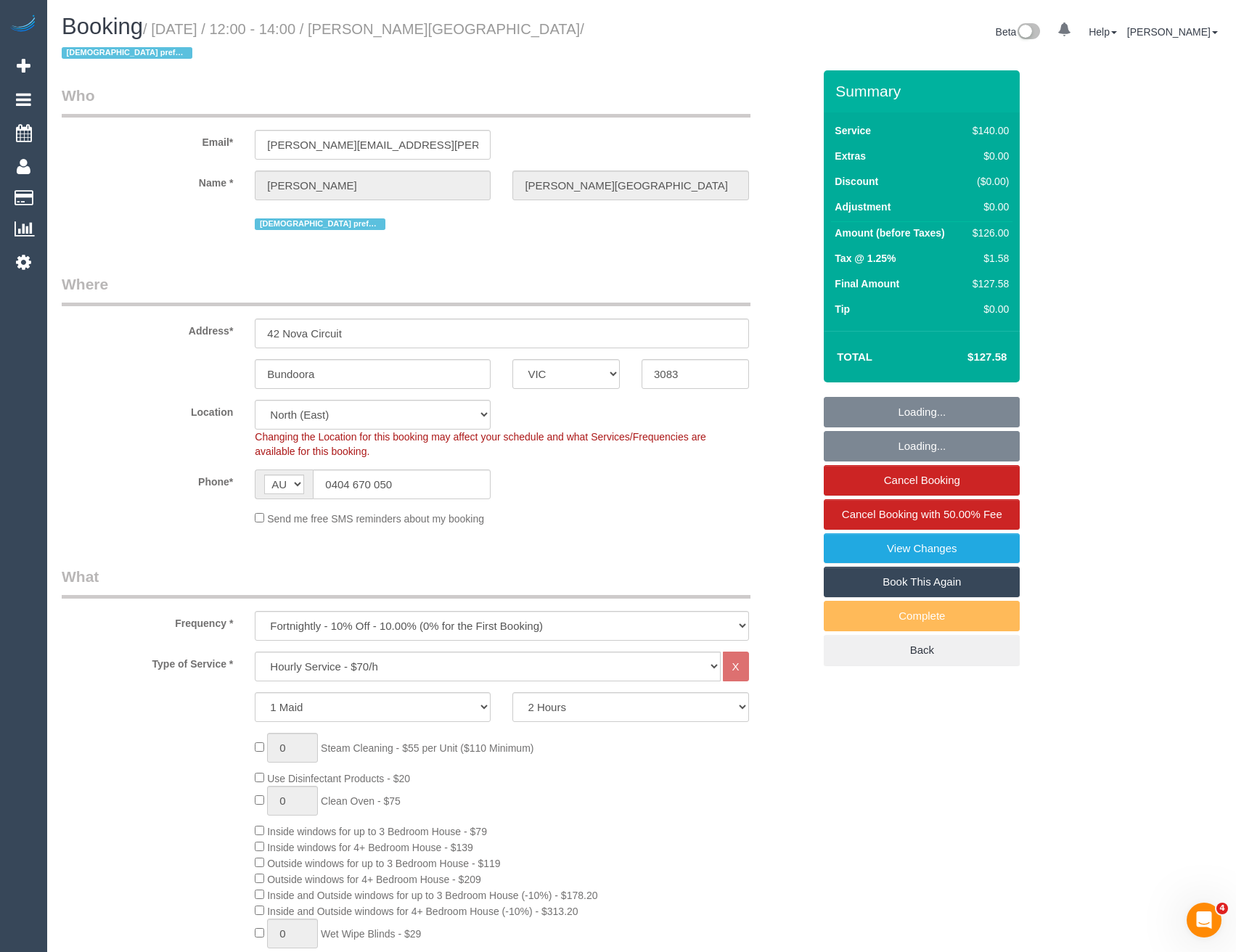
select select "object:1476"
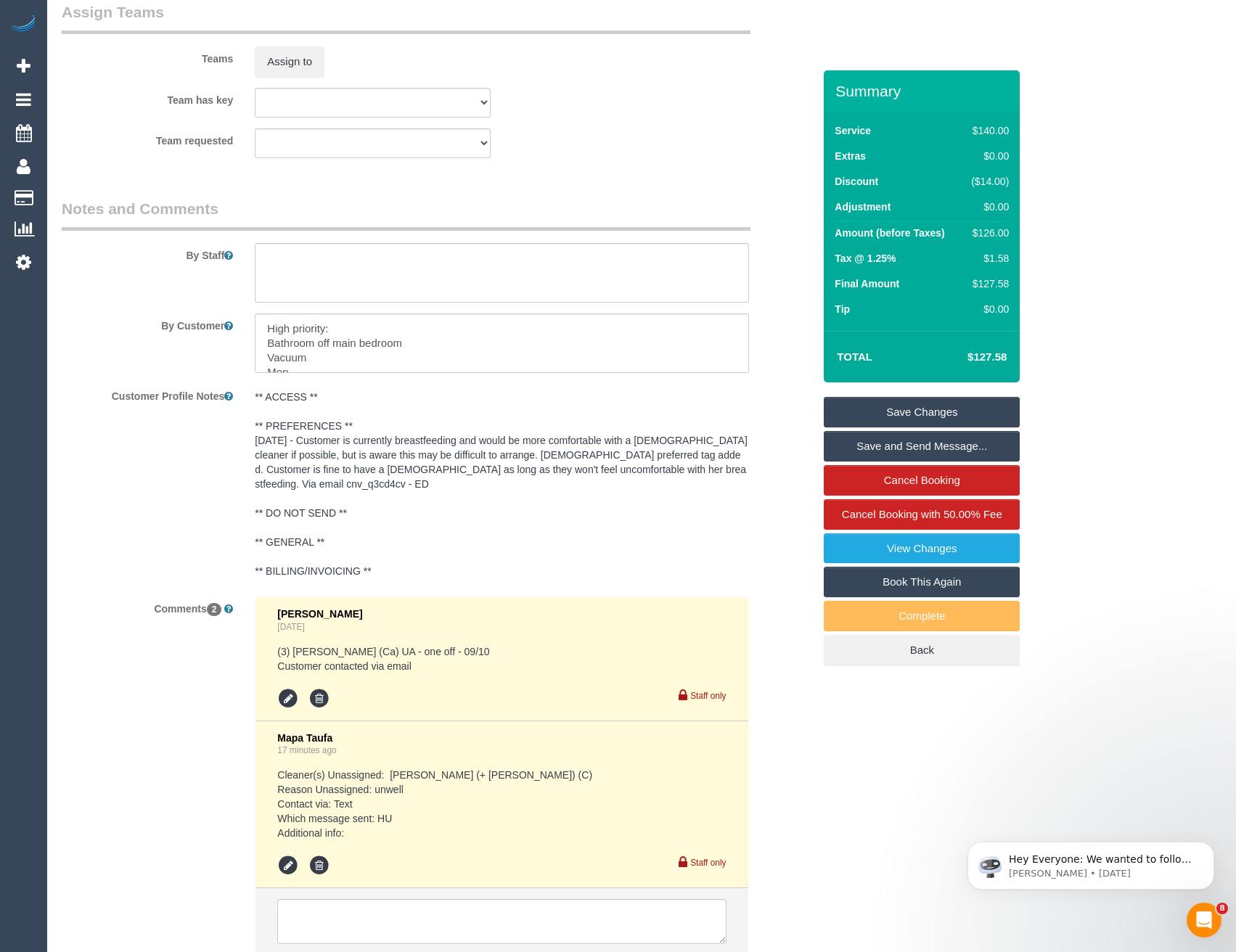
scroll to position [2442, 0]
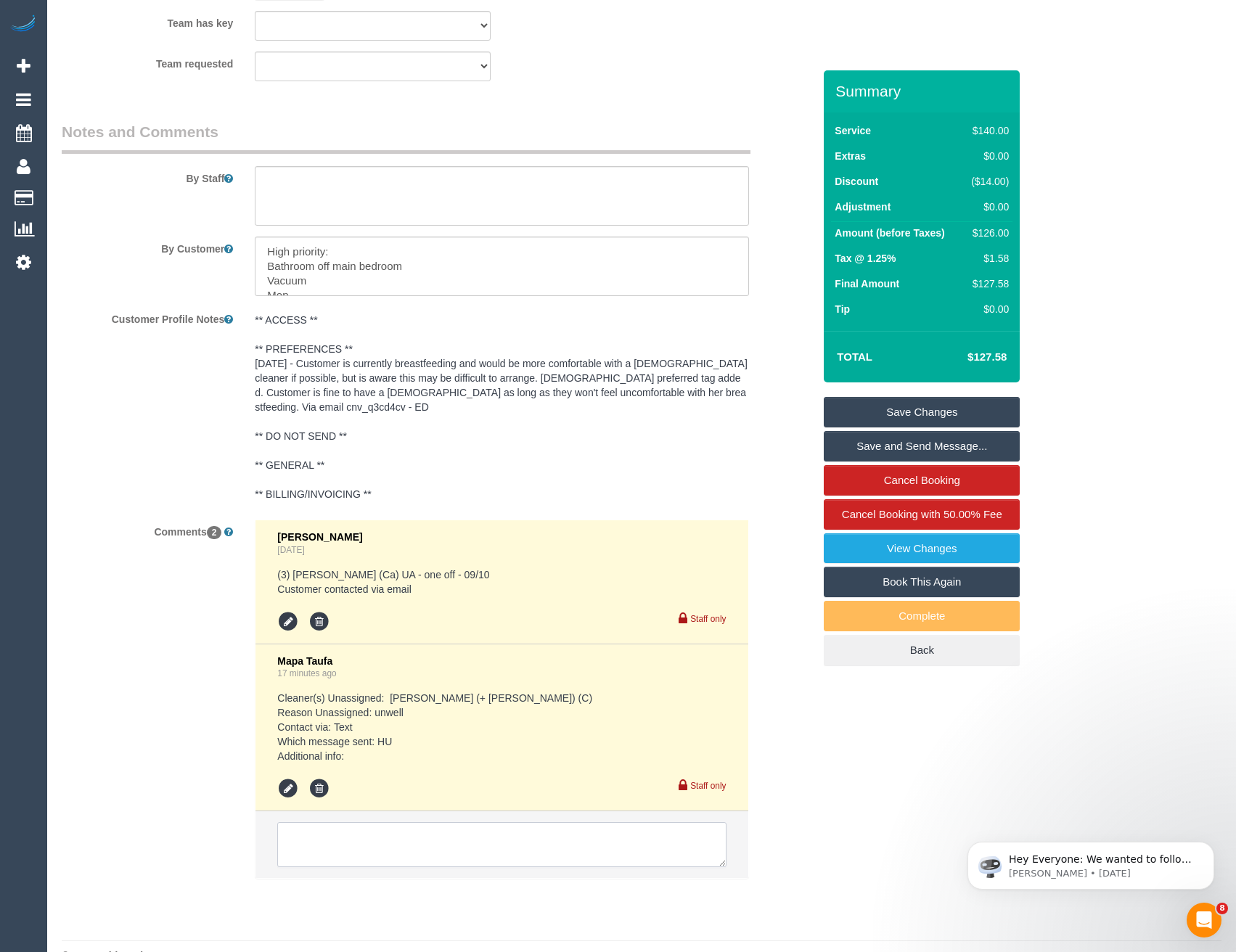
click at [398, 822] on textarea at bounding box center [502, 844] width 448 height 45
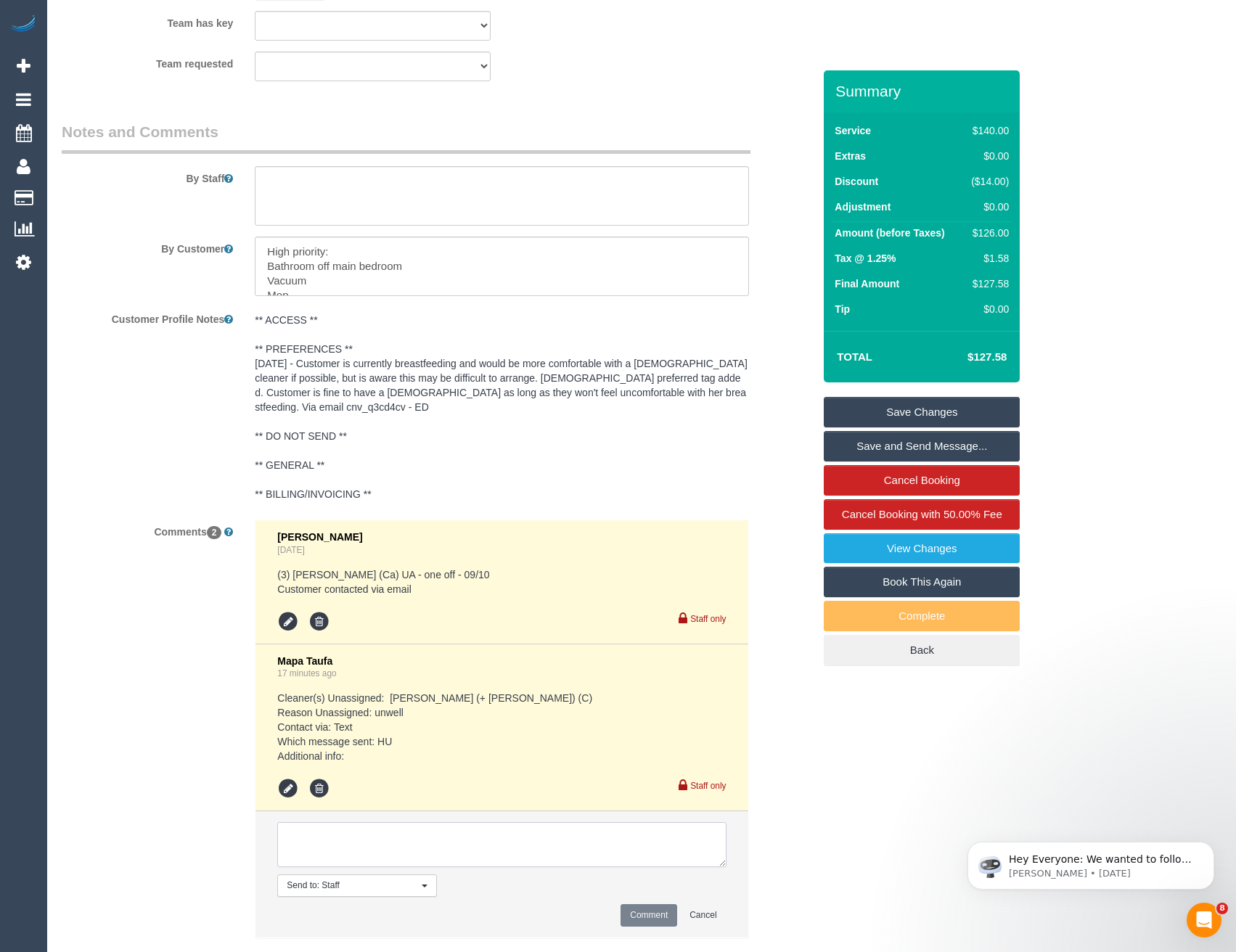
paste textarea "Good morning Mapa. I'm sorry to hear that Mel is unwell. Thank you for letting …"
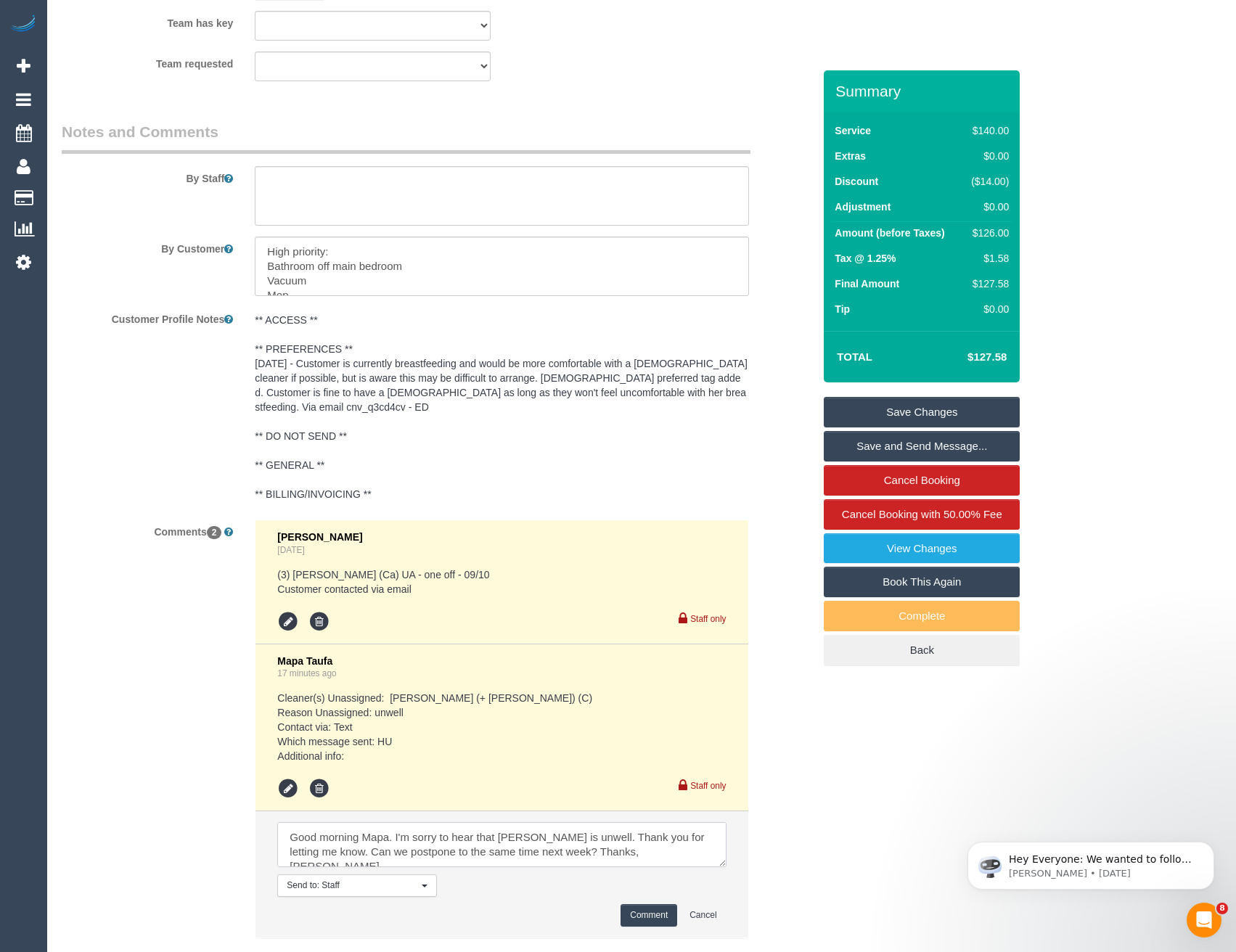
type textarea "Good morning Mapa. I'm sorry to hear that Mel is unwell. Thank you for letting …"
click at [641, 904] on button "Comment" at bounding box center [649, 915] width 56 height 22
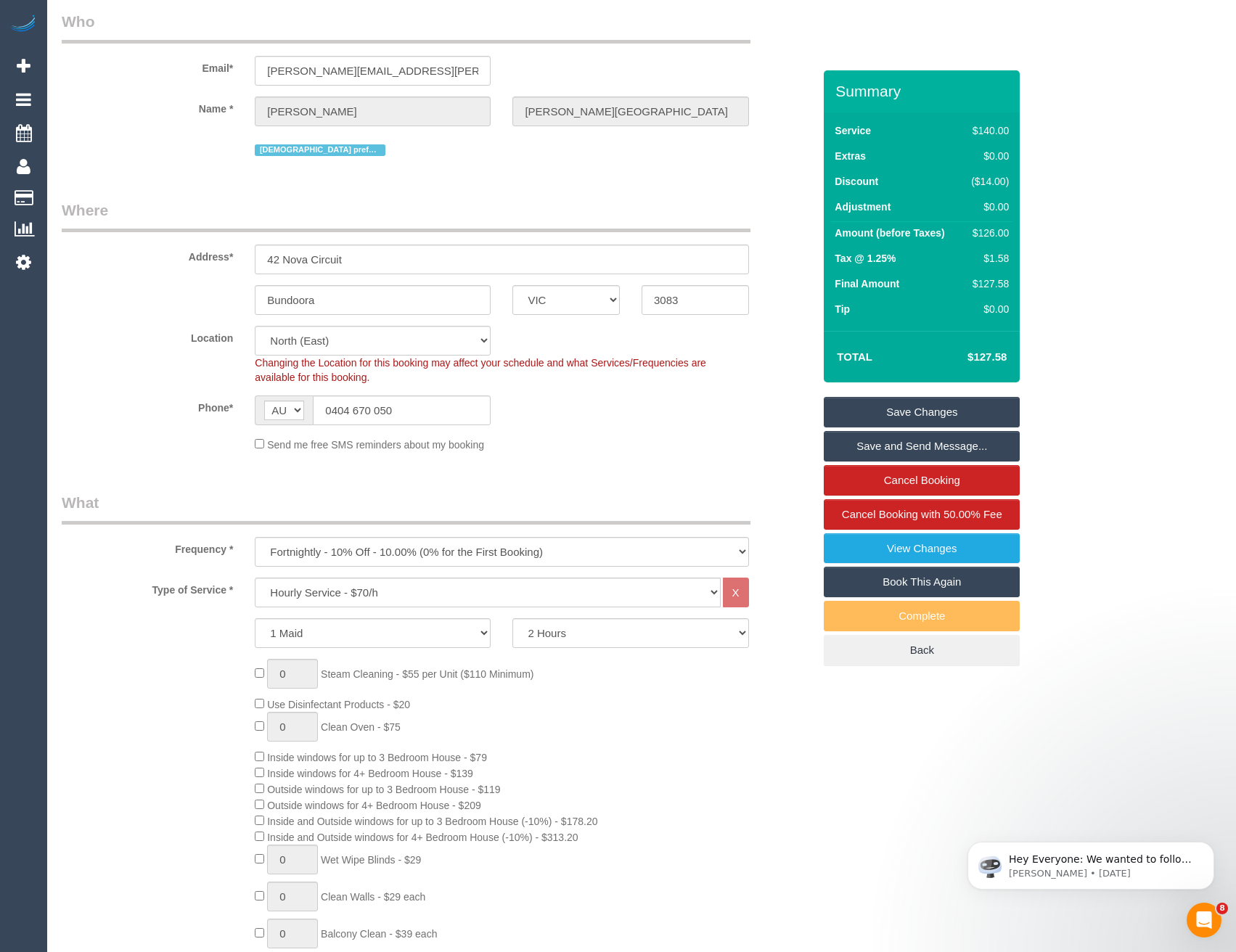
scroll to position [0, 0]
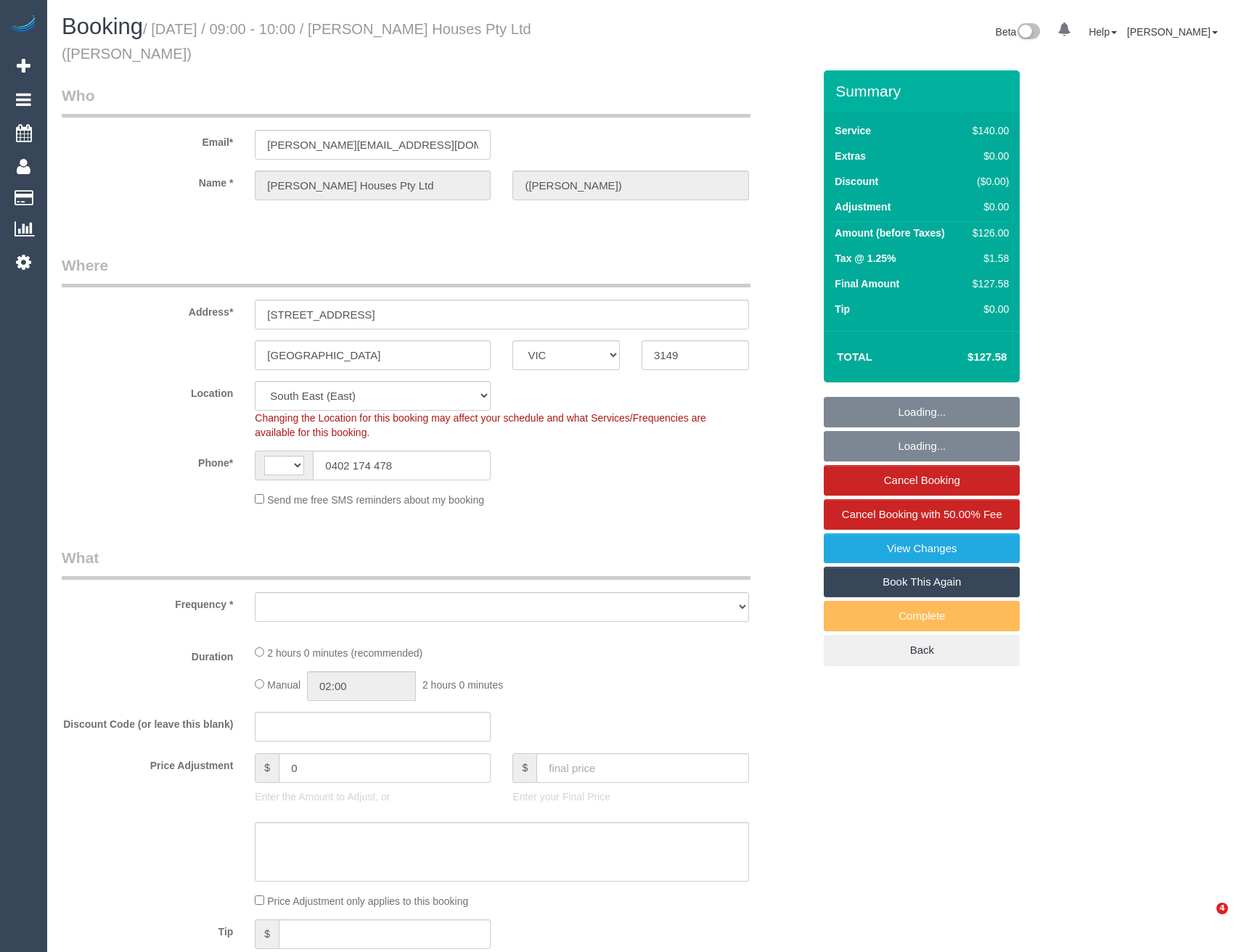
select select "VIC"
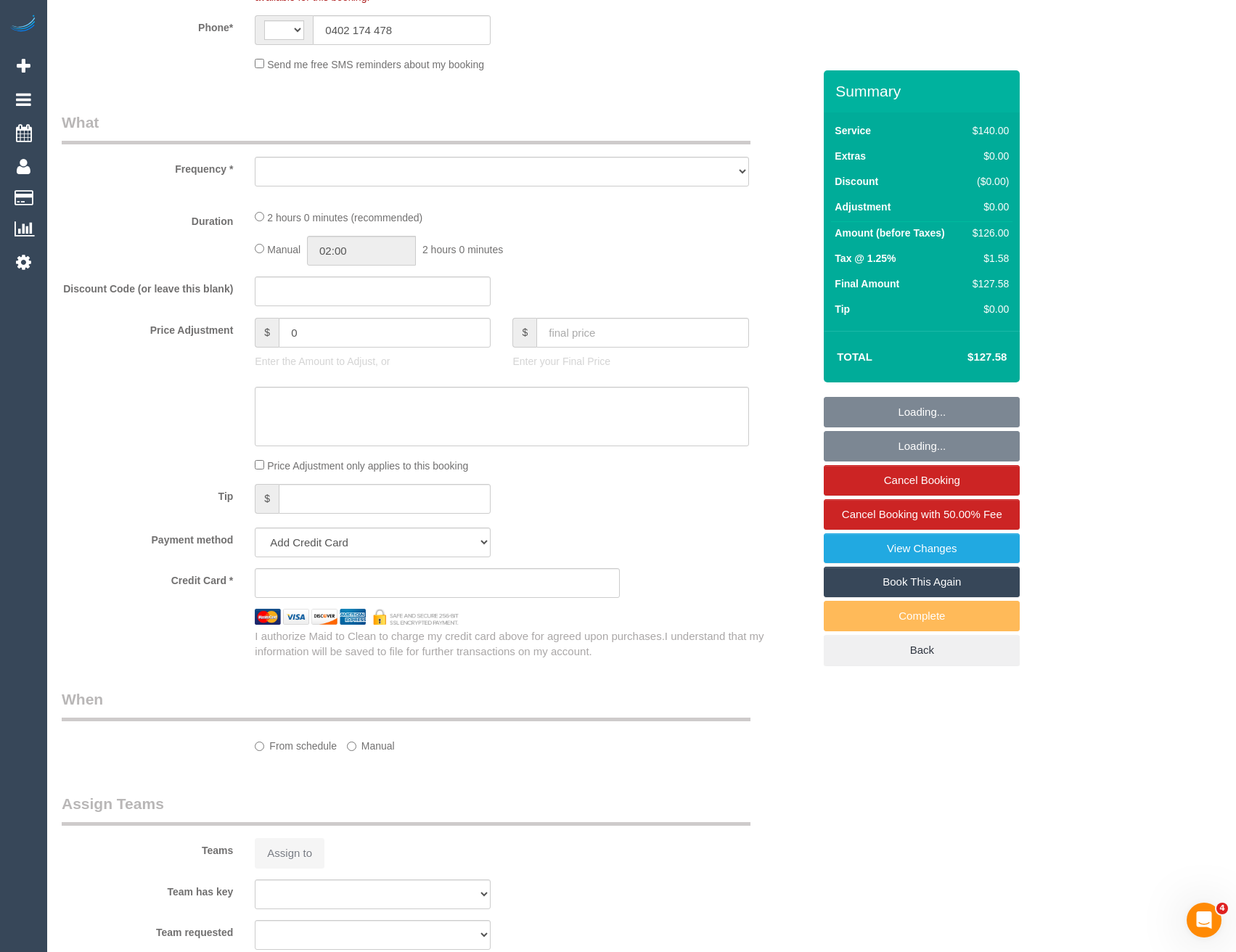
select select "string:AU"
select select "object:760"
select select "string:stripe-pm_1NB6UL2GScqysDRVWTQp27ov"
select select "number:28"
select select "number:14"
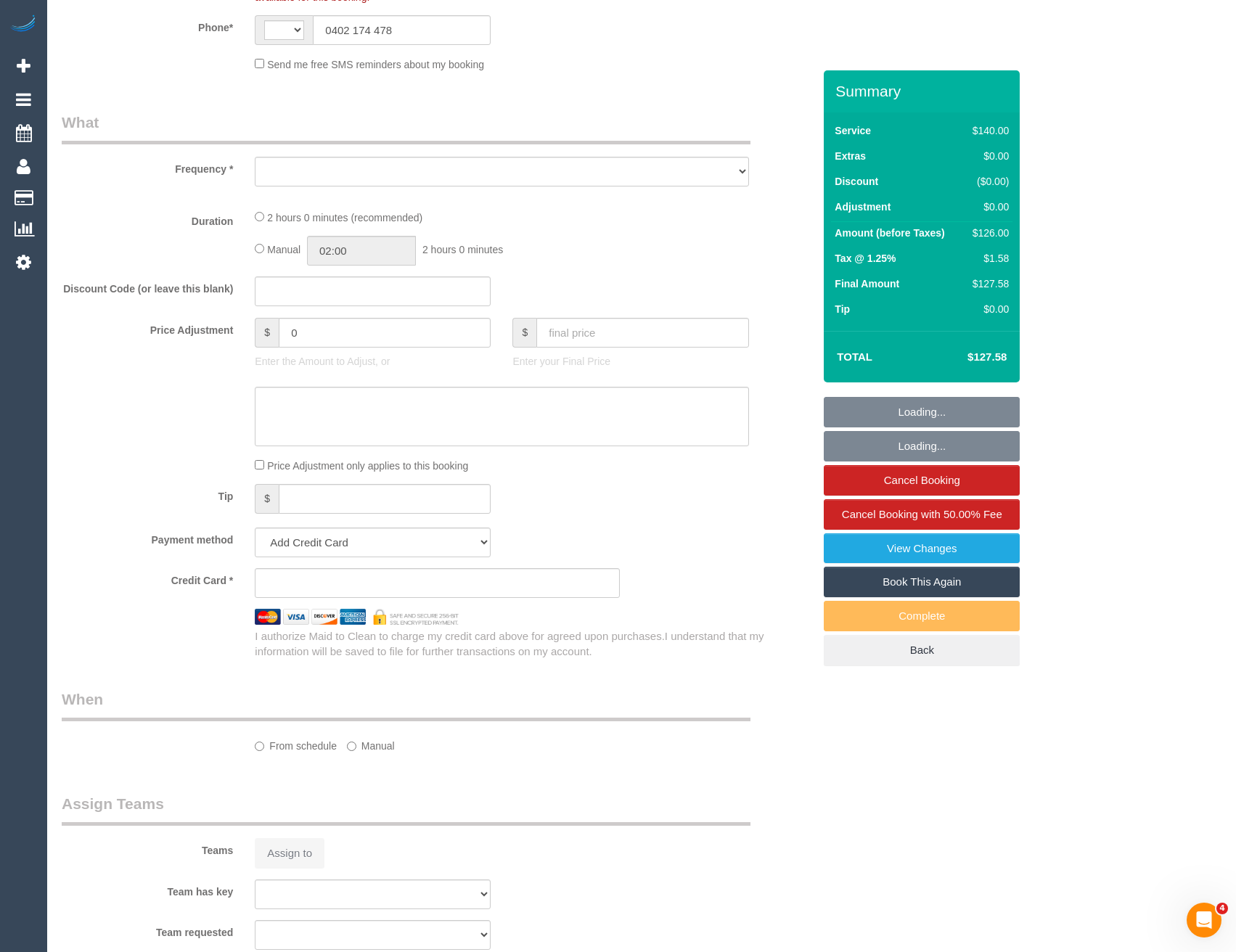
select select "number:19"
select select "number:23"
select select "number:34"
select select "number:11"
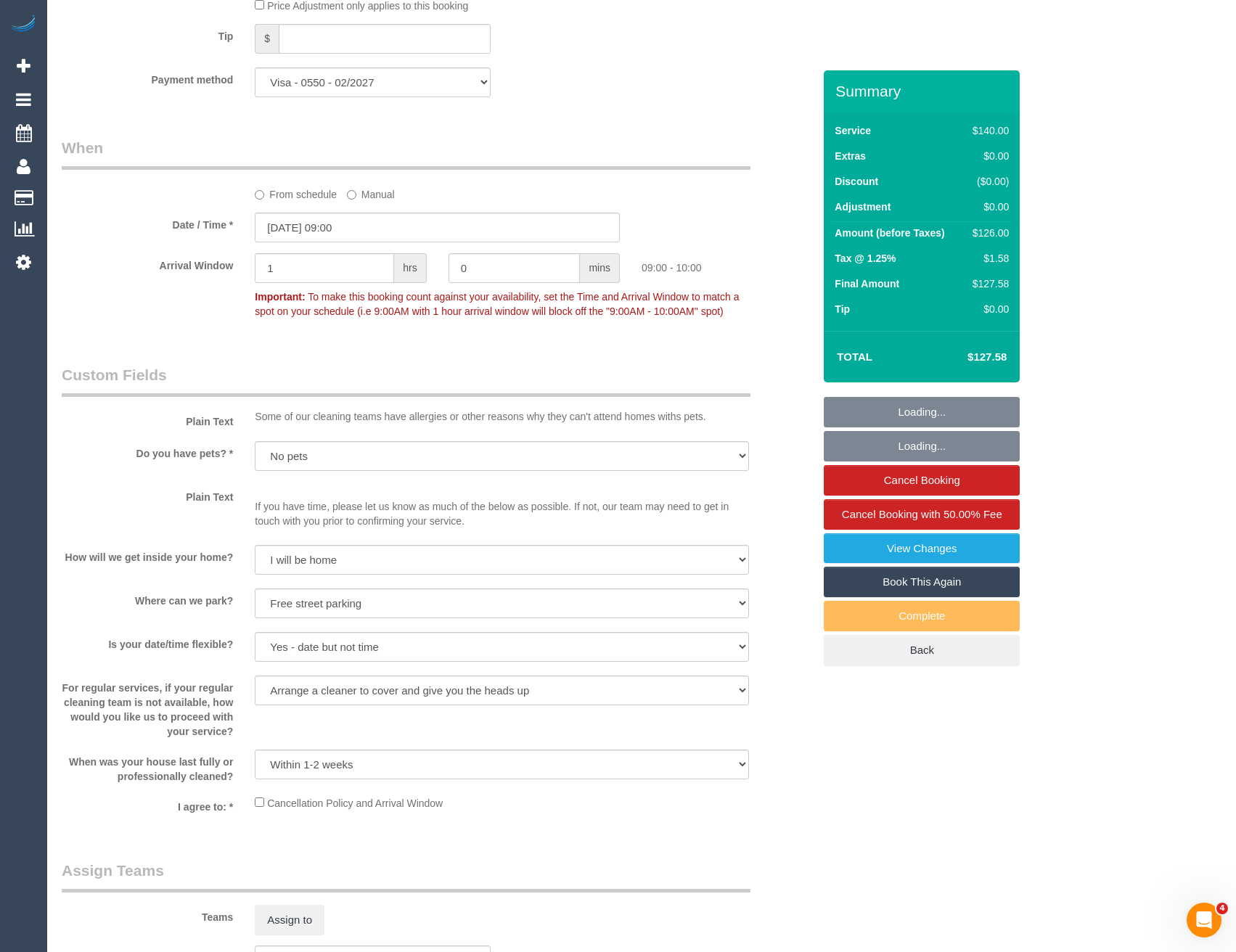
select select "object:1301"
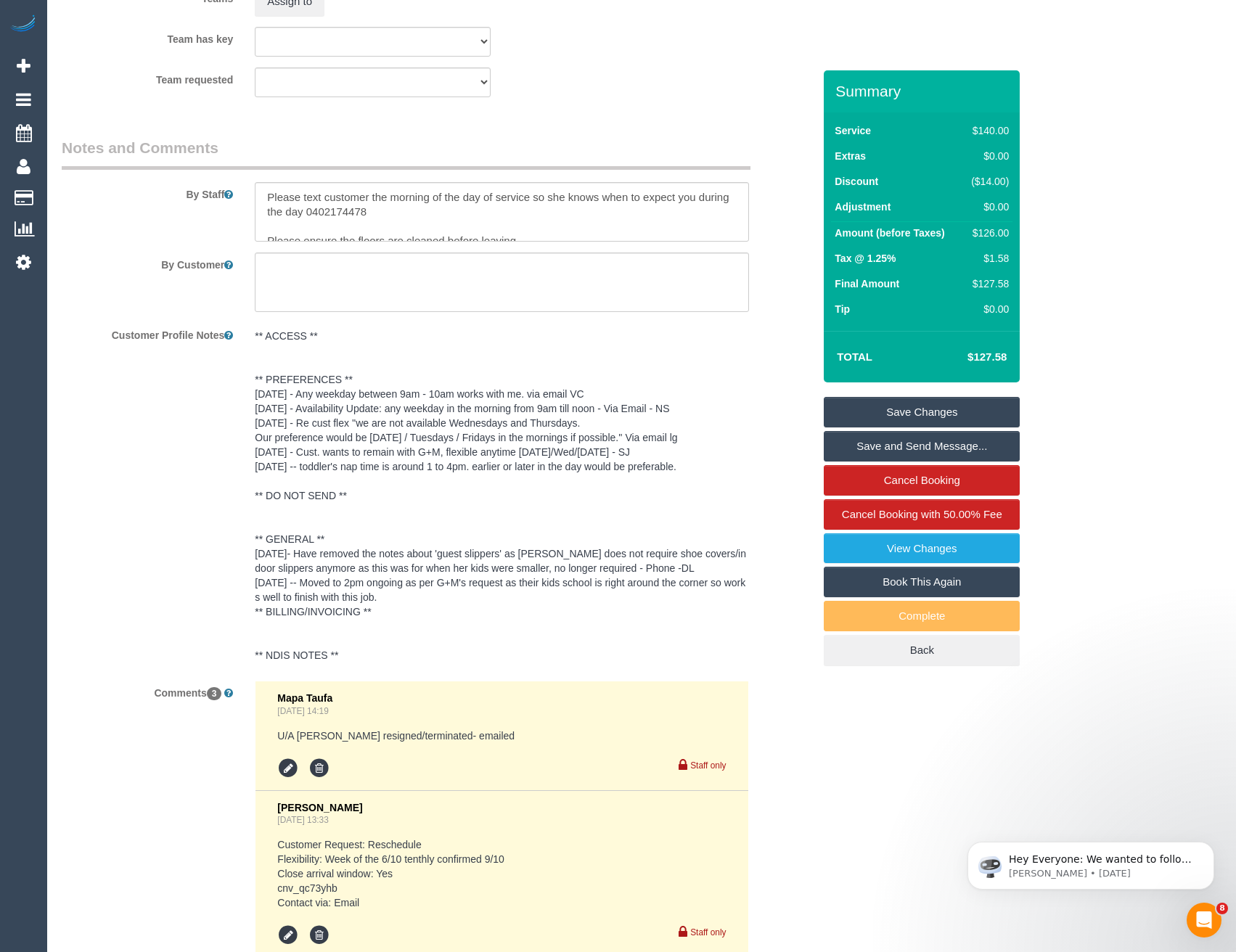
scroll to position [2771, 0]
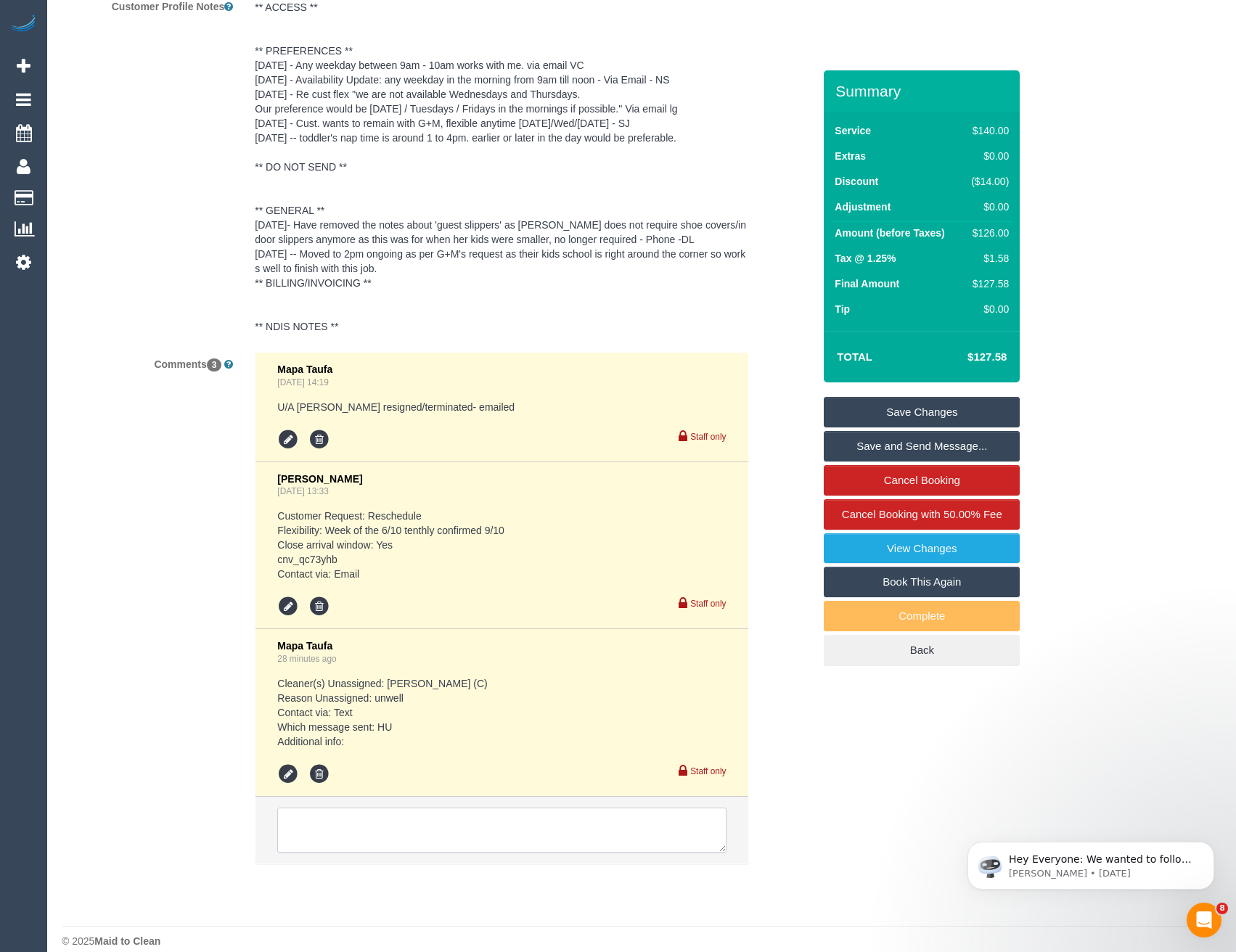
click at [406, 809] on textarea at bounding box center [502, 830] width 448 height 45
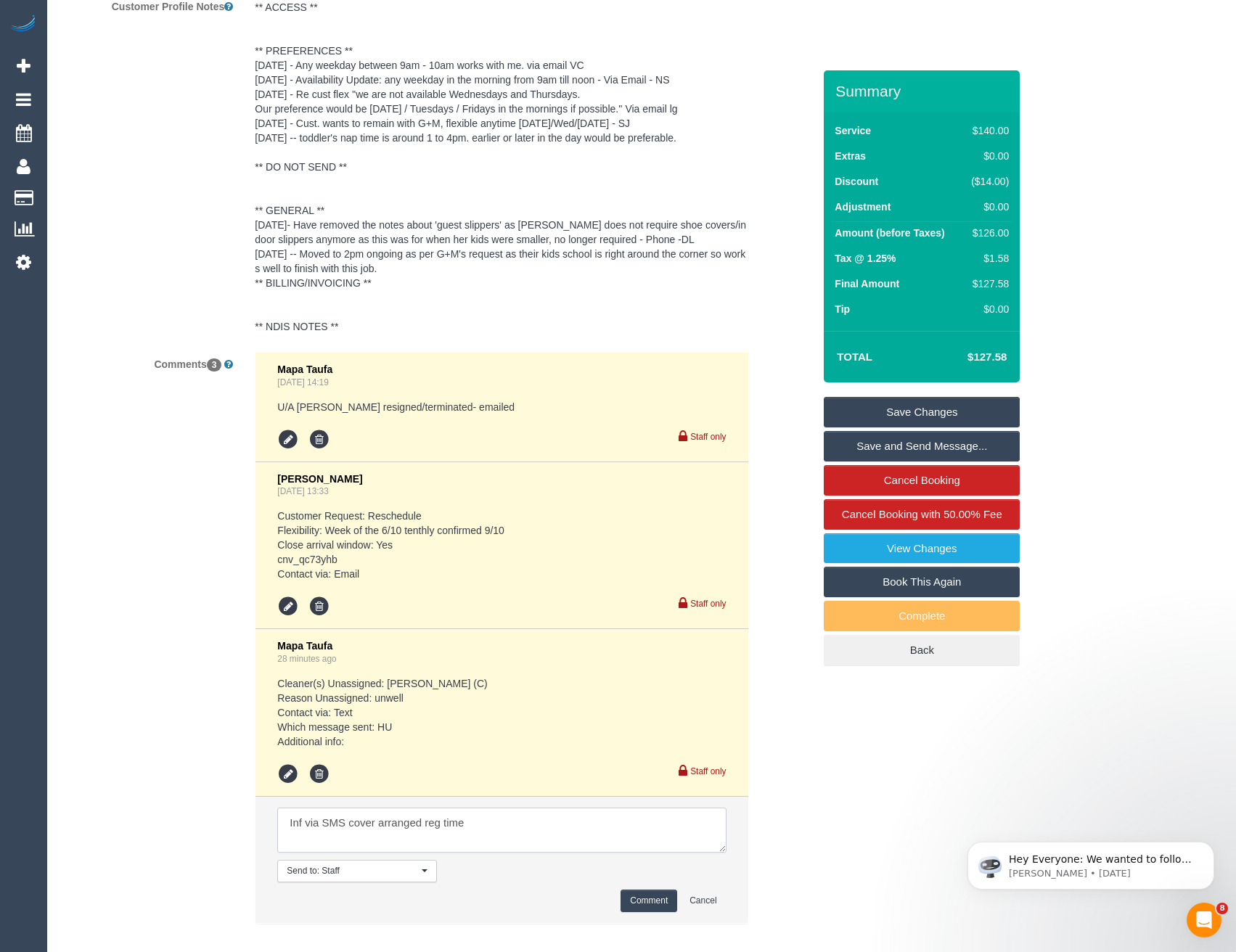
type textarea "Inf via SMS cover arranged reg time"
click at [645, 890] on button "Comment" at bounding box center [649, 901] width 56 height 22
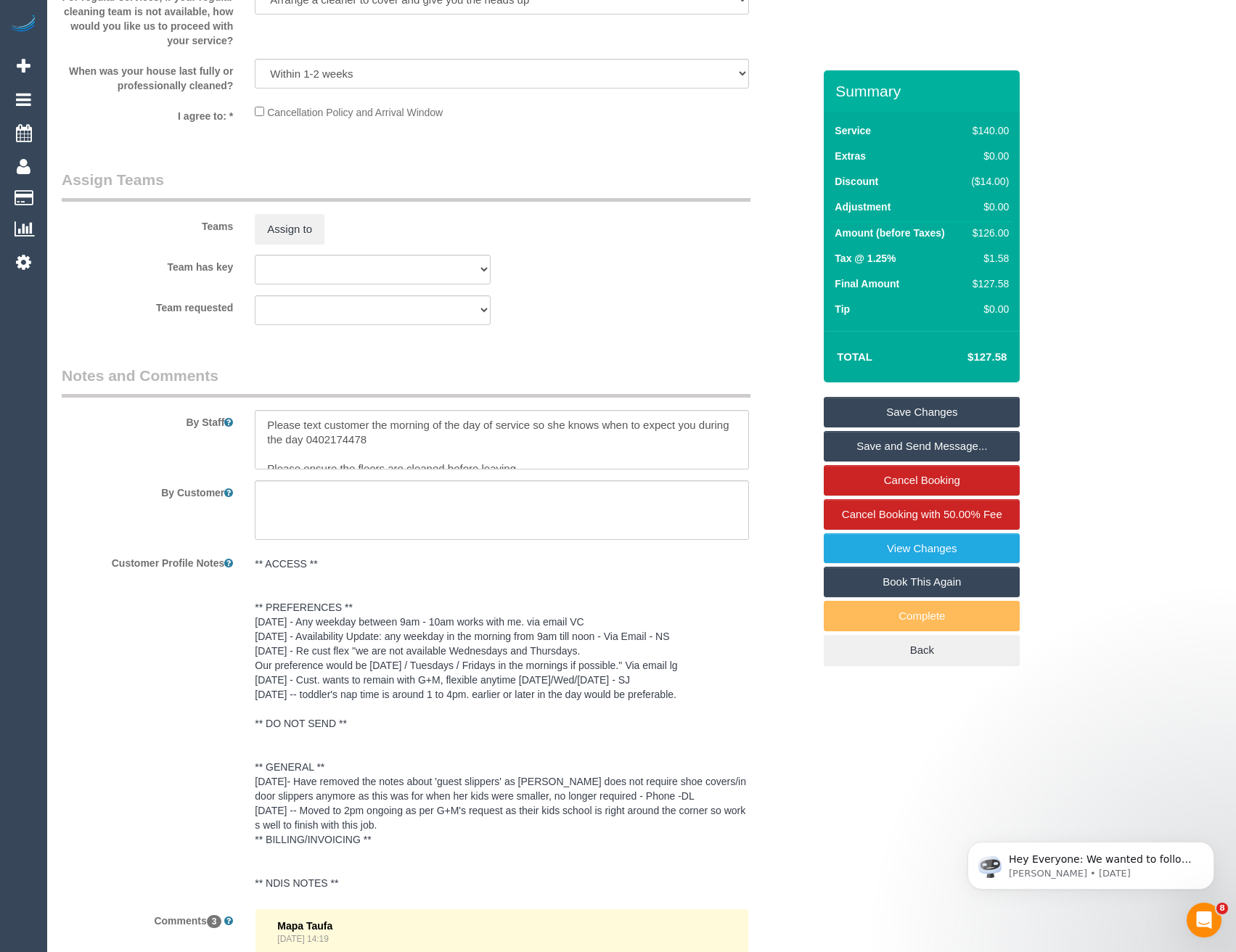
scroll to position [2191, 0]
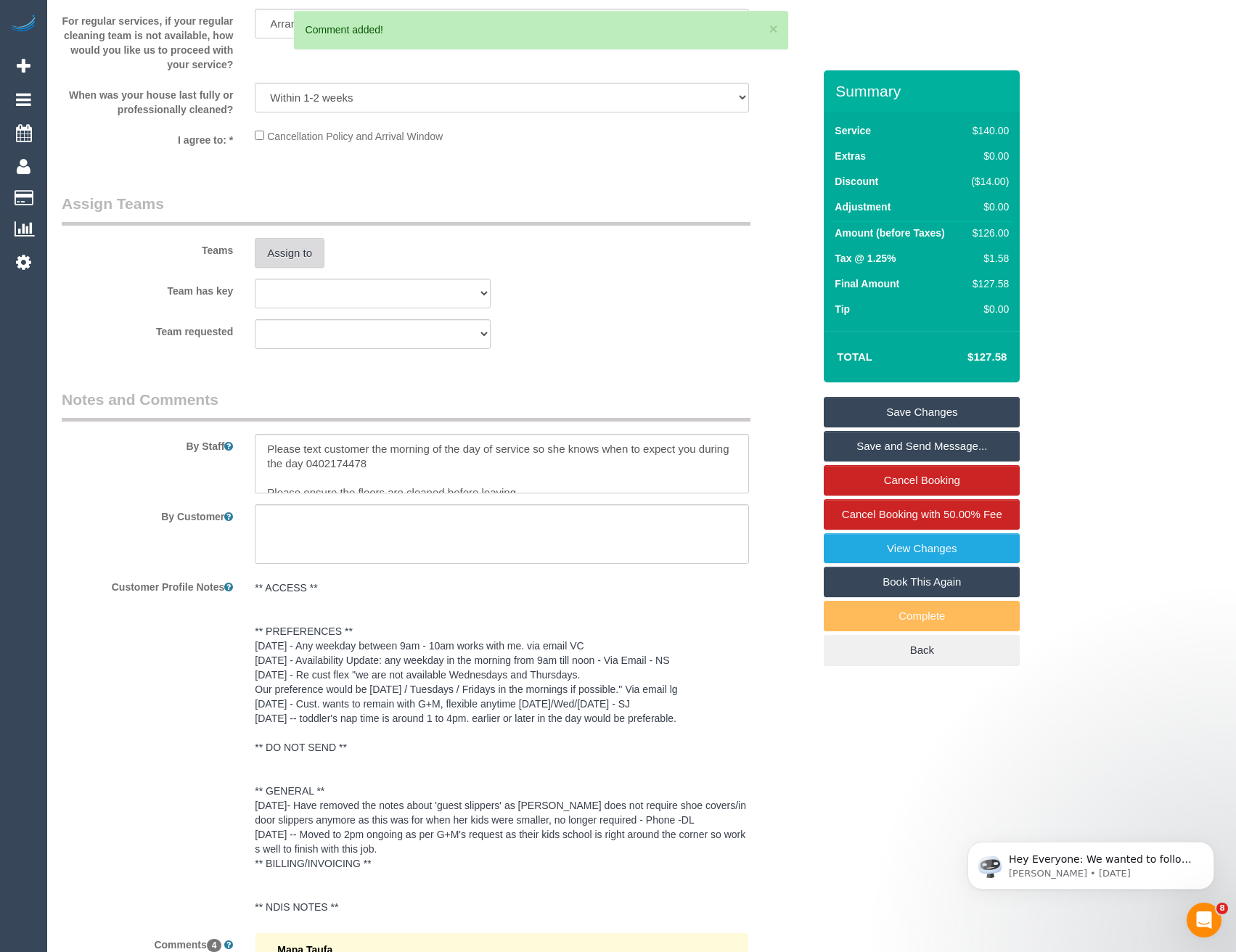
click at [284, 240] on button "Assign to" at bounding box center [289, 253] width 70 height 31
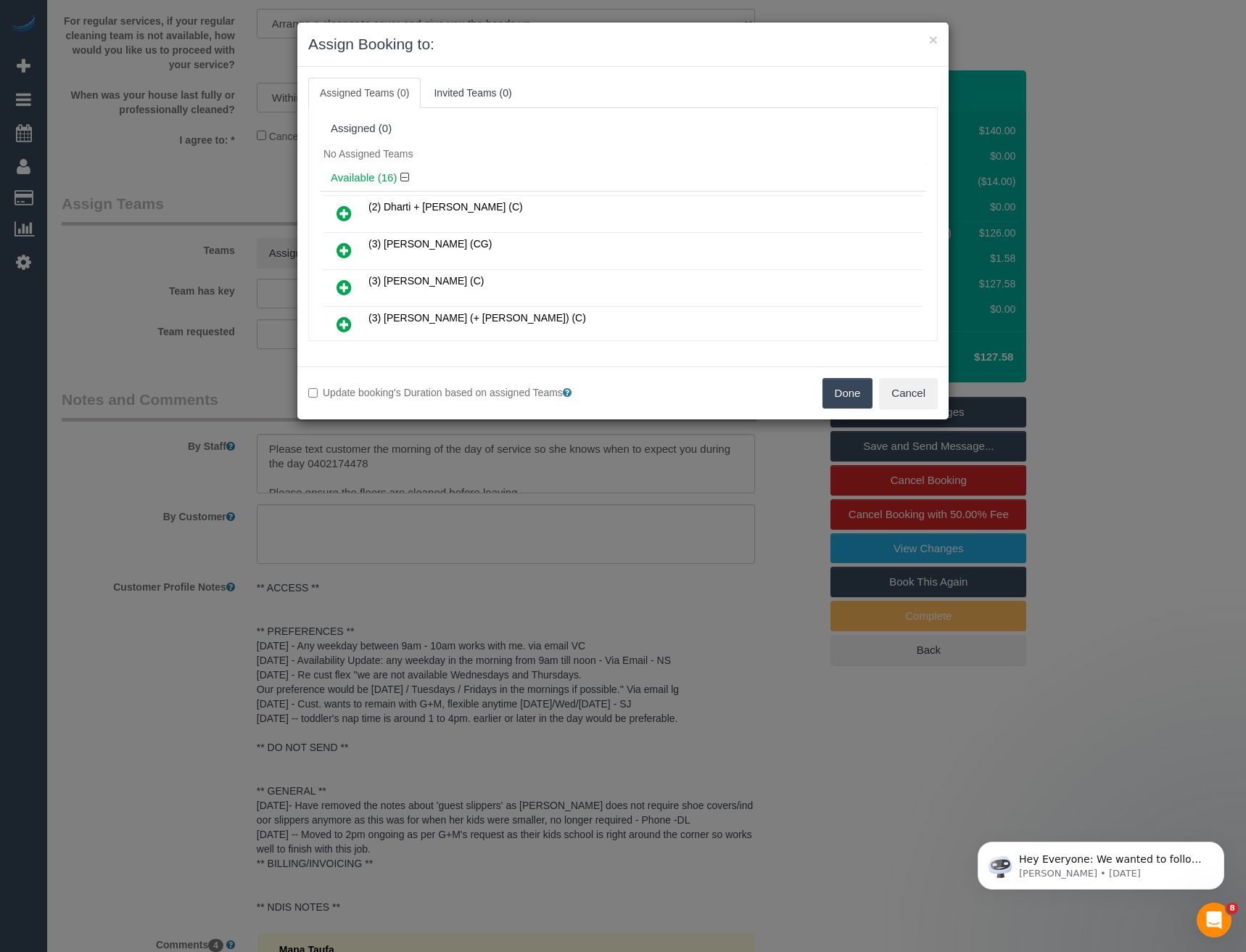
click at [353, 288] on link at bounding box center [344, 288] width 34 height 29
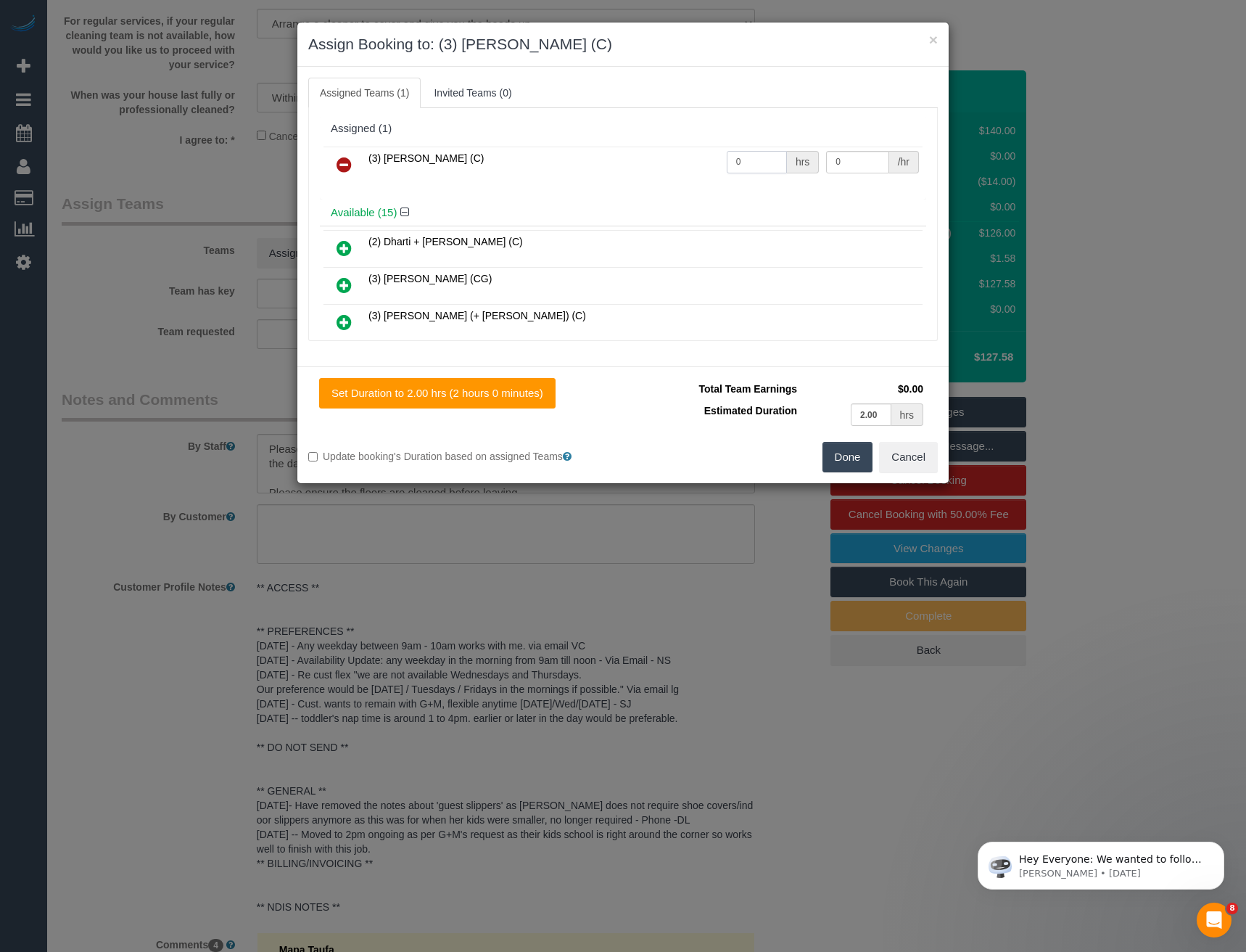
drag, startPoint x: 746, startPoint y: 167, endPoint x: 684, endPoint y: 173, distance: 62.3
click at [686, 173] on tr "(3) Claire Tullius (C) 0 hrs 0 /hr" at bounding box center [623, 165] width 599 height 37
type input "2"
type input "35"
click at [854, 466] on button "Done" at bounding box center [848, 457] width 51 height 31
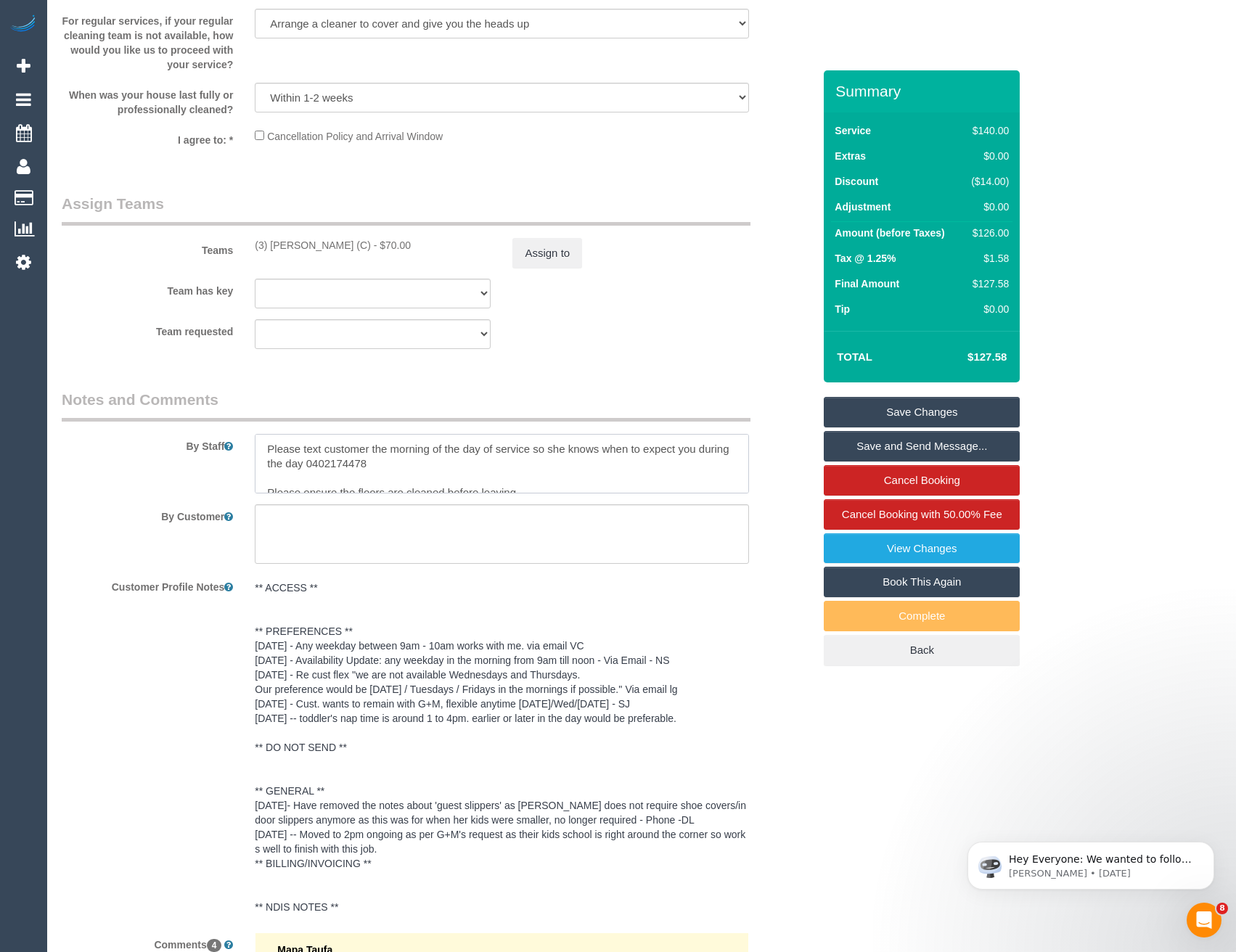
click at [263, 434] on textarea at bounding box center [501, 464] width 493 height 60
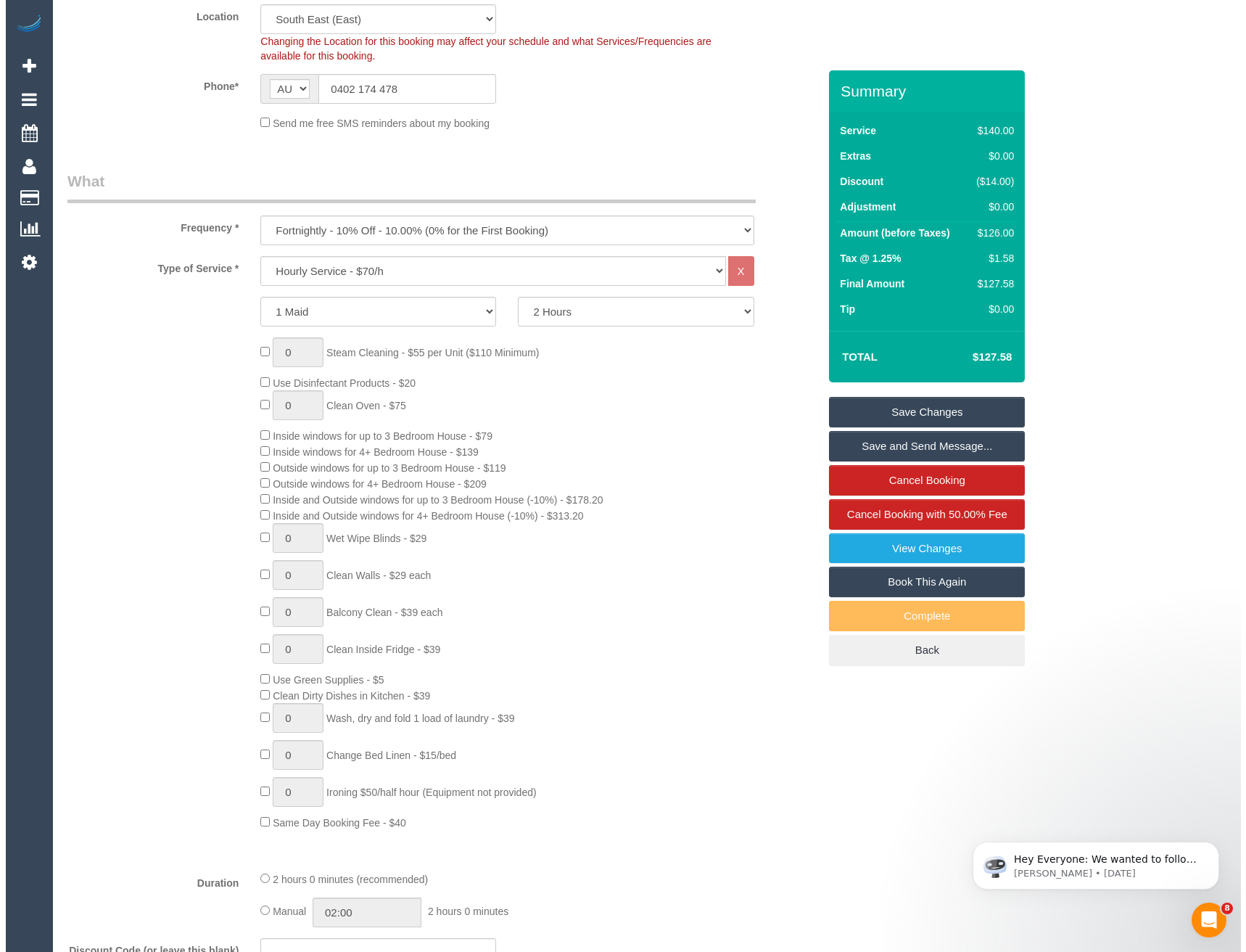
scroll to position [0, 0]
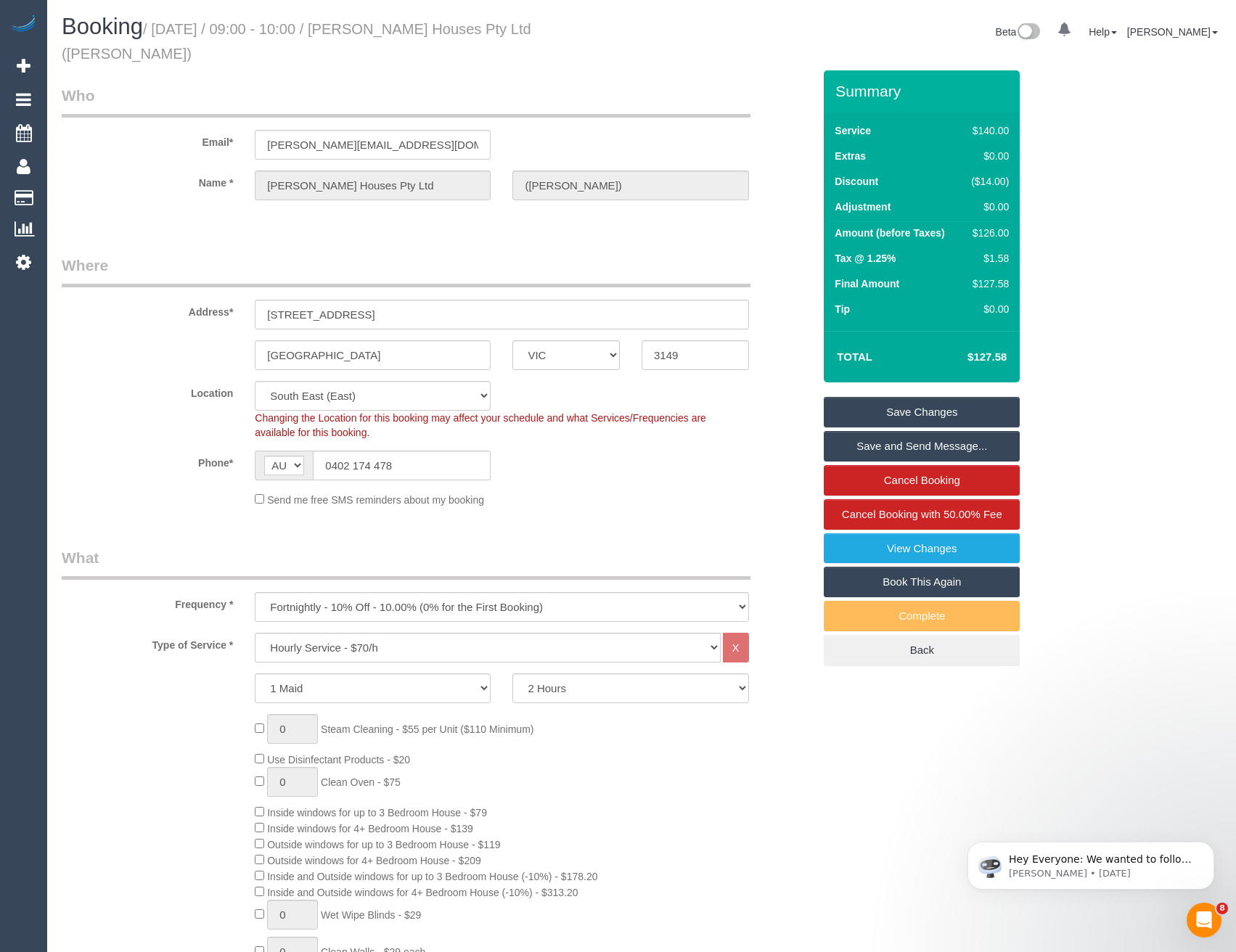
type textarea "*cover* Please text customer the morning of the day of service so she knows whe…"
click at [903, 397] on link "Save Changes" at bounding box center [922, 412] width 196 height 31
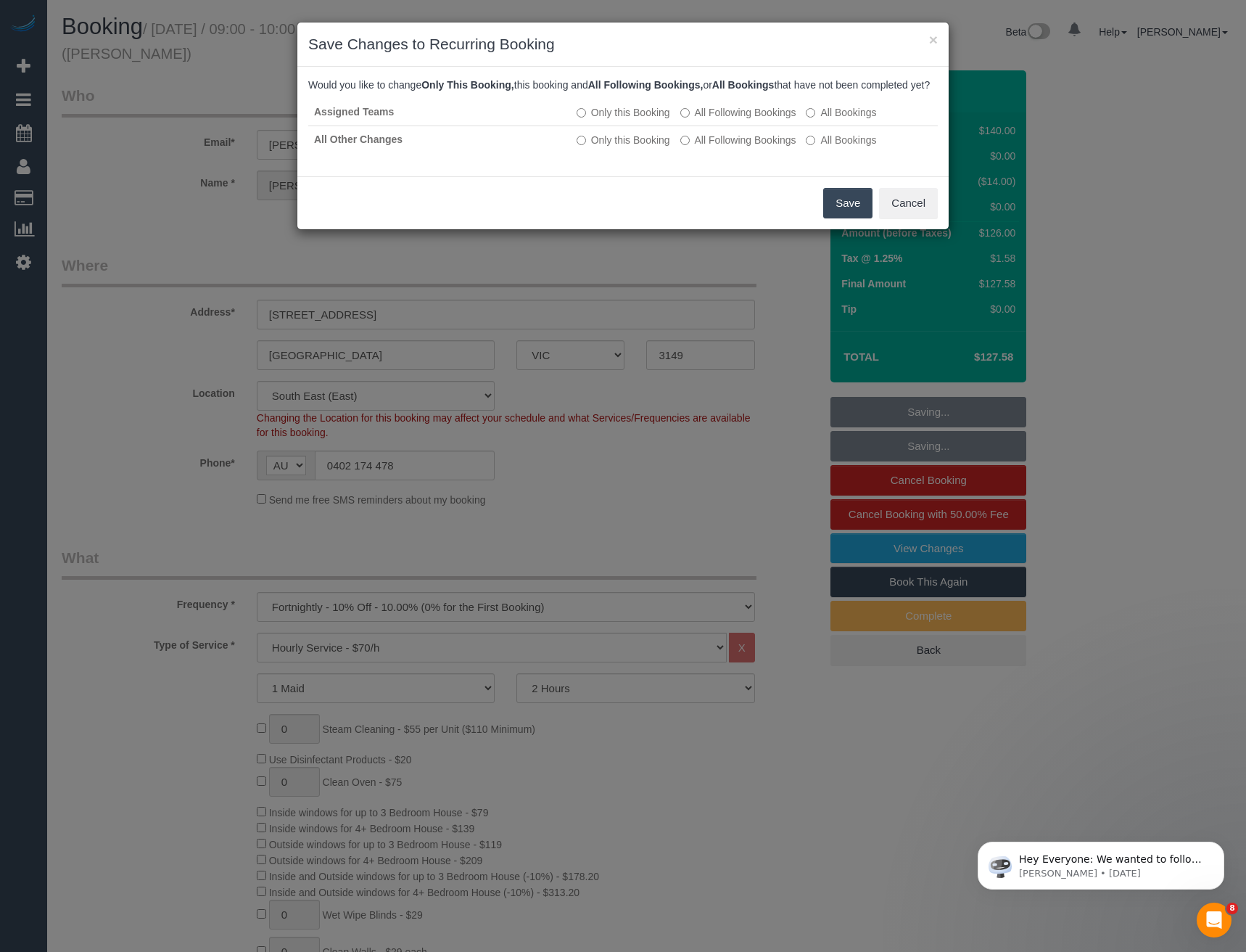
click at [834, 216] on button "Save" at bounding box center [848, 203] width 50 height 31
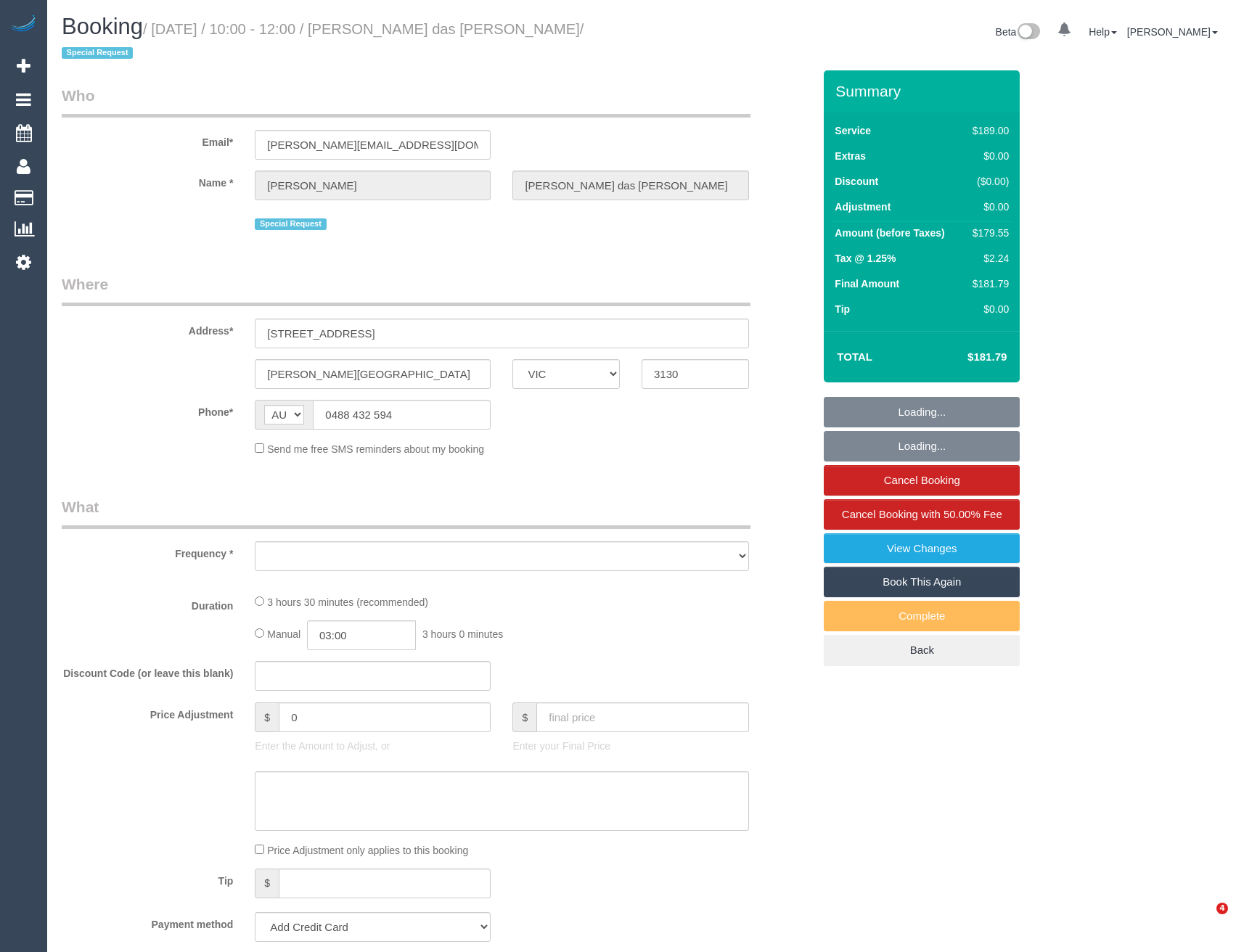
select select "VIC"
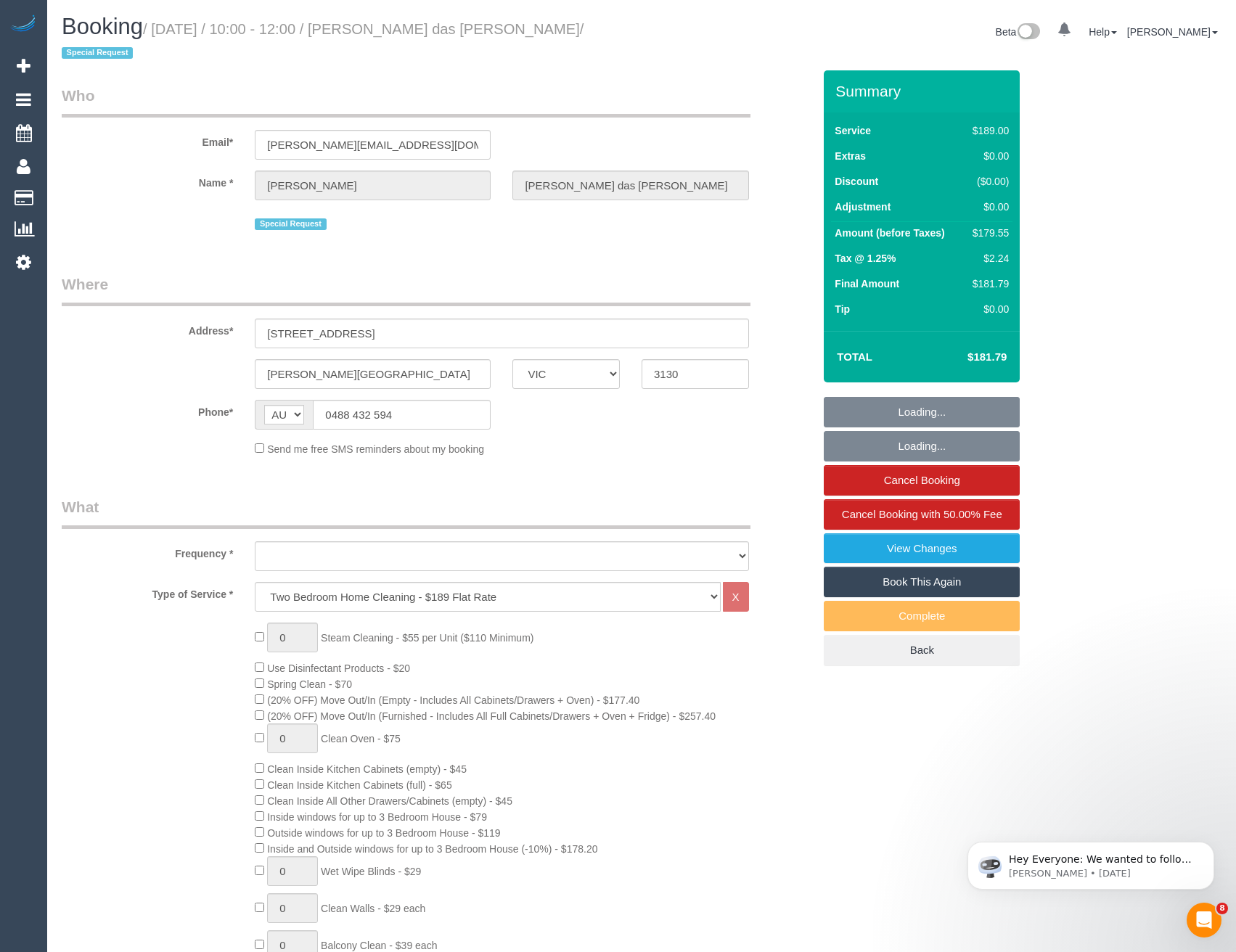
select select "string:stripe-pm_1P2Ort2GScqysDRVf7yNm12m"
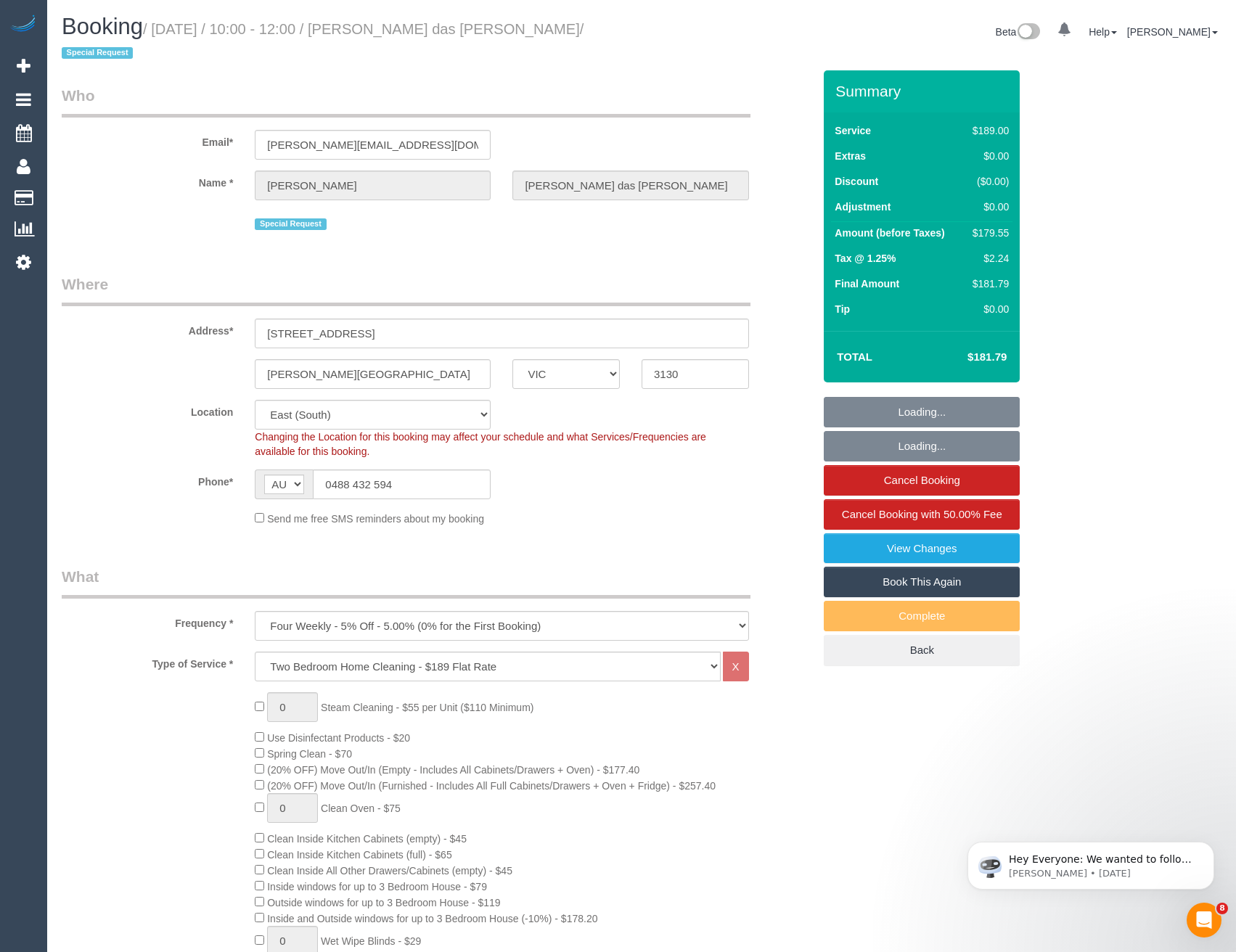
select select "object:1299"
select select "number:28"
select select "number:14"
select select "number:19"
select select "number:24"
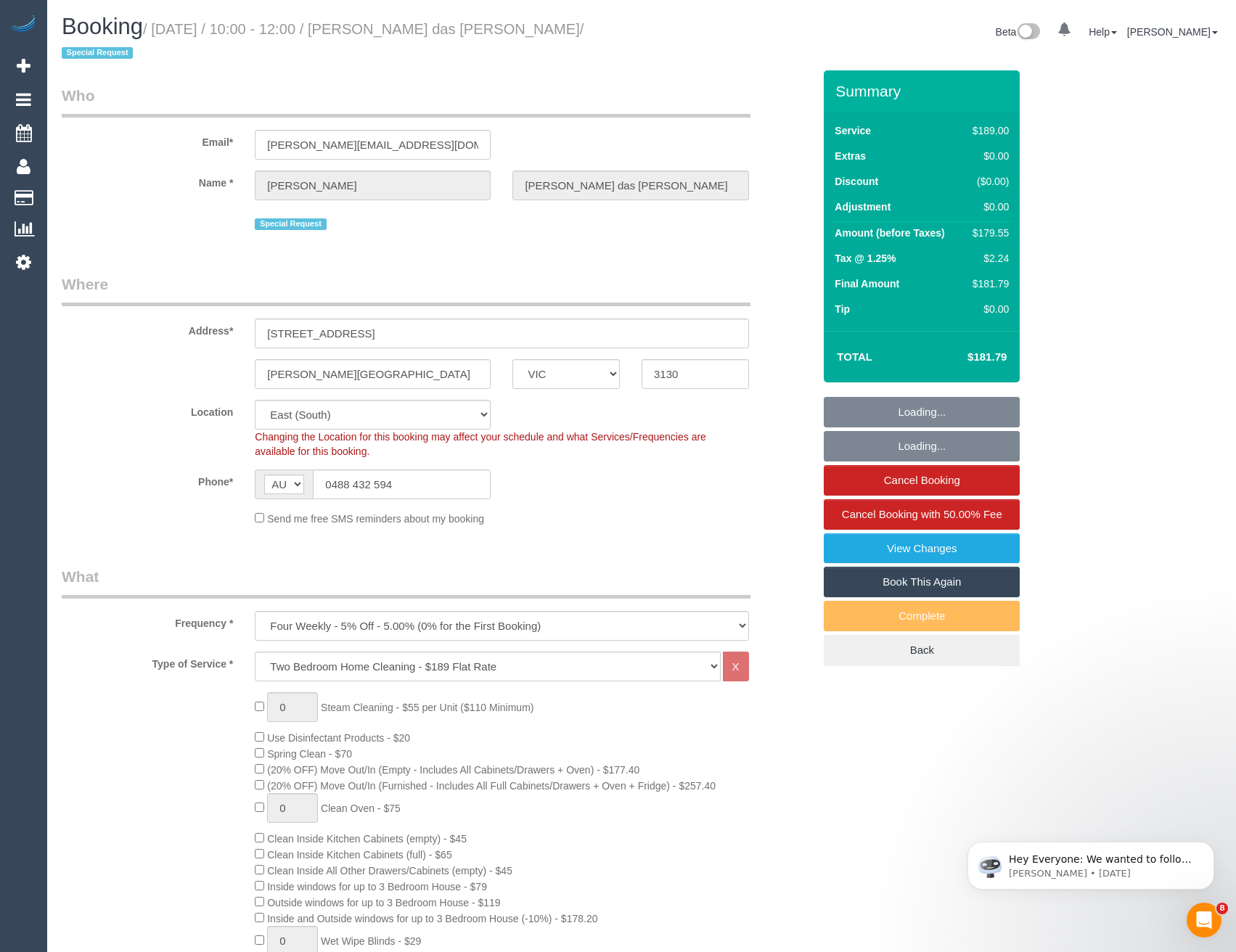
select select "number:33"
select select "number:13"
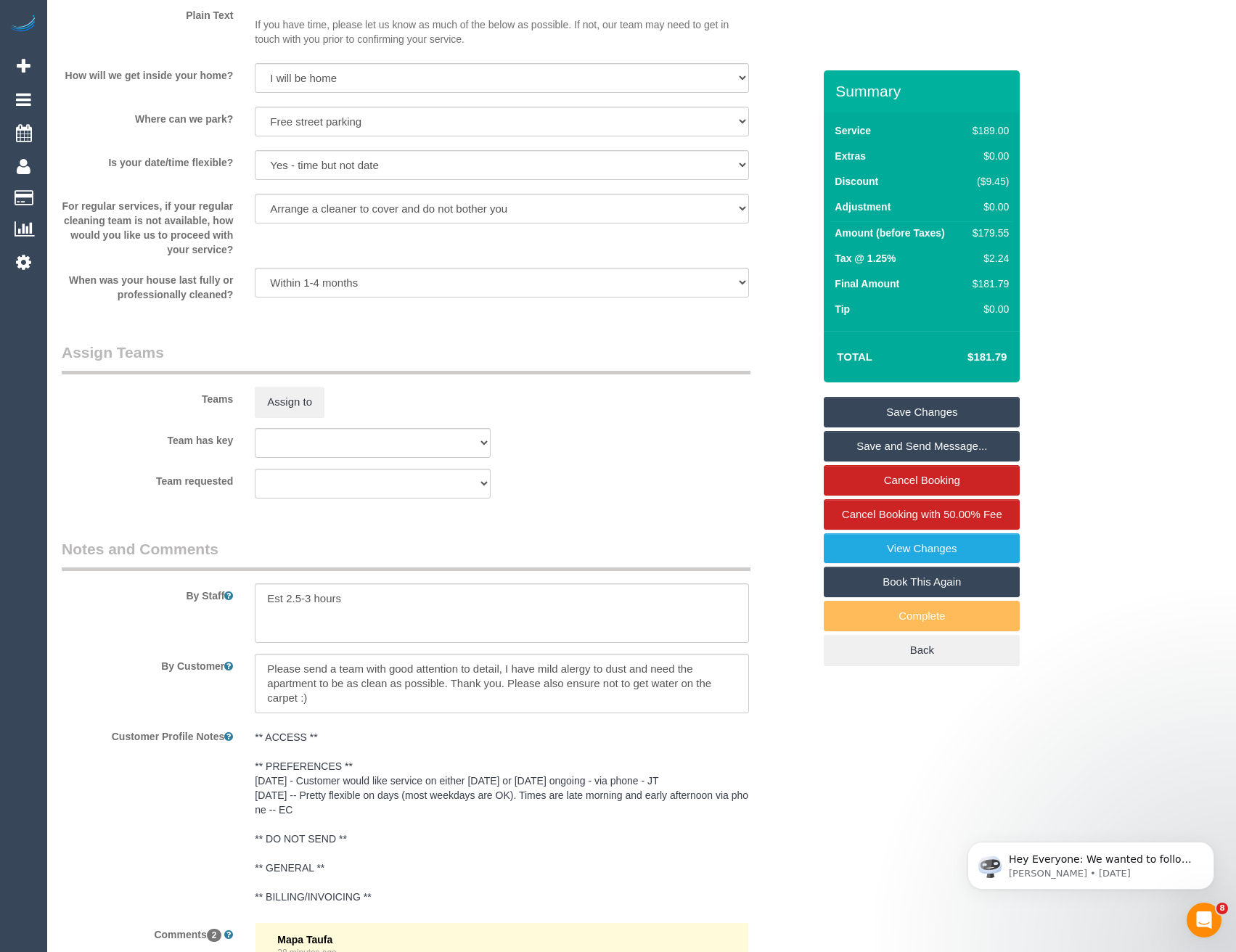
scroll to position [2466, 0]
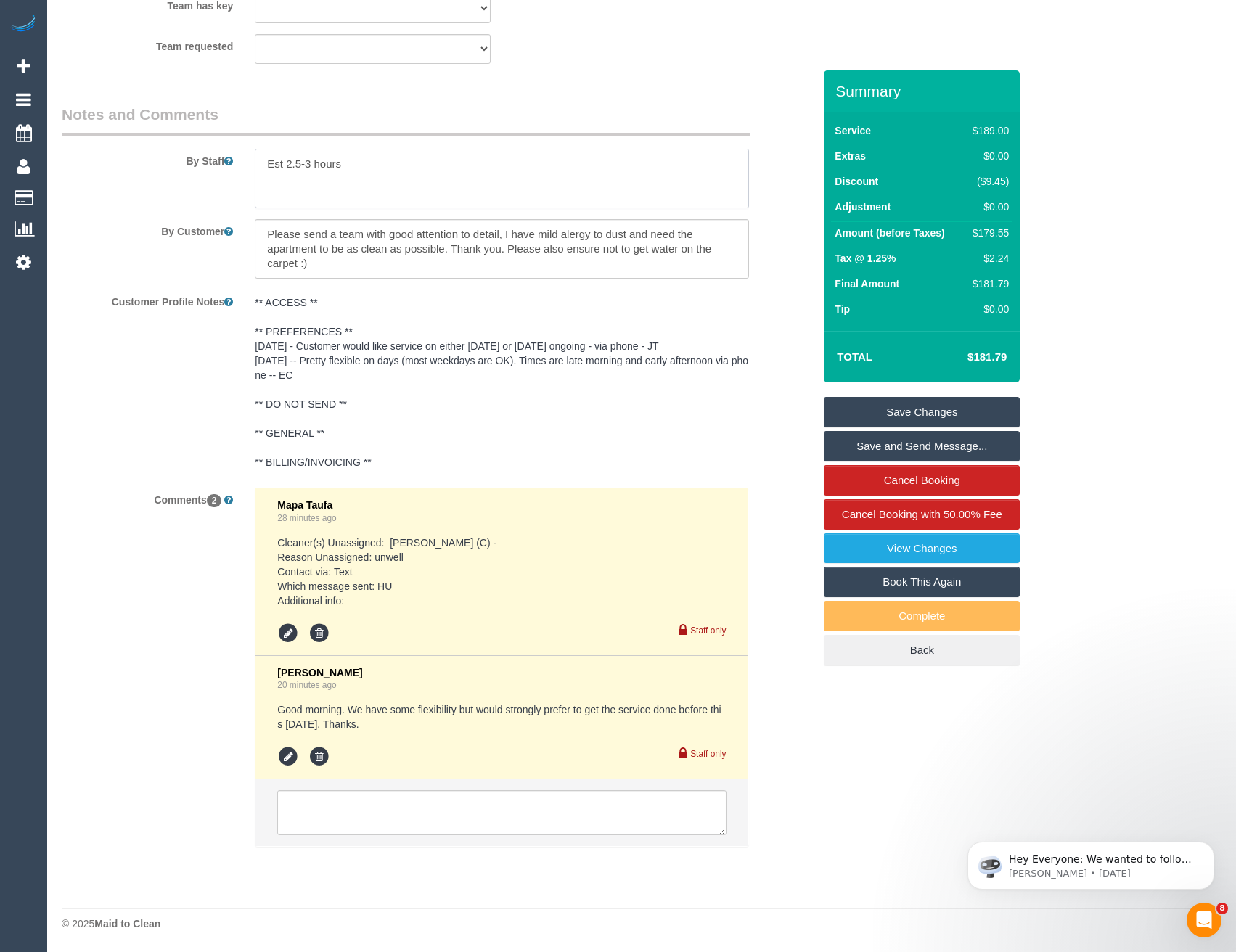
drag, startPoint x: 310, startPoint y: 166, endPoint x: 261, endPoint y: 176, distance: 50.0
click at [310, 166] on textarea at bounding box center [501, 179] width 493 height 60
click at [269, 158] on textarea at bounding box center [501, 179] width 493 height 60
type textarea "Est 2.5-3.5 hours"
click at [313, 814] on textarea at bounding box center [502, 813] width 448 height 45
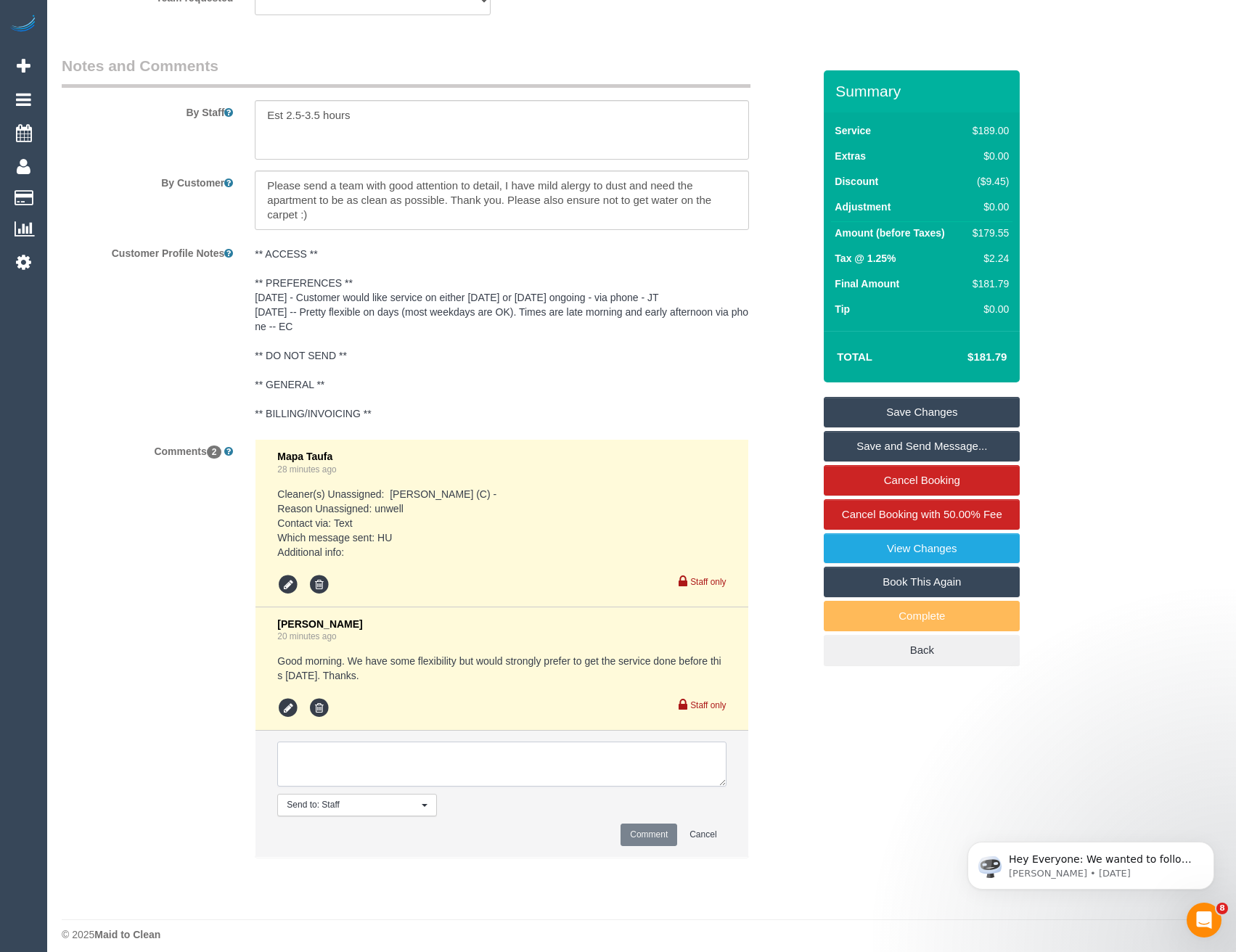
scroll to position [2525, 0]
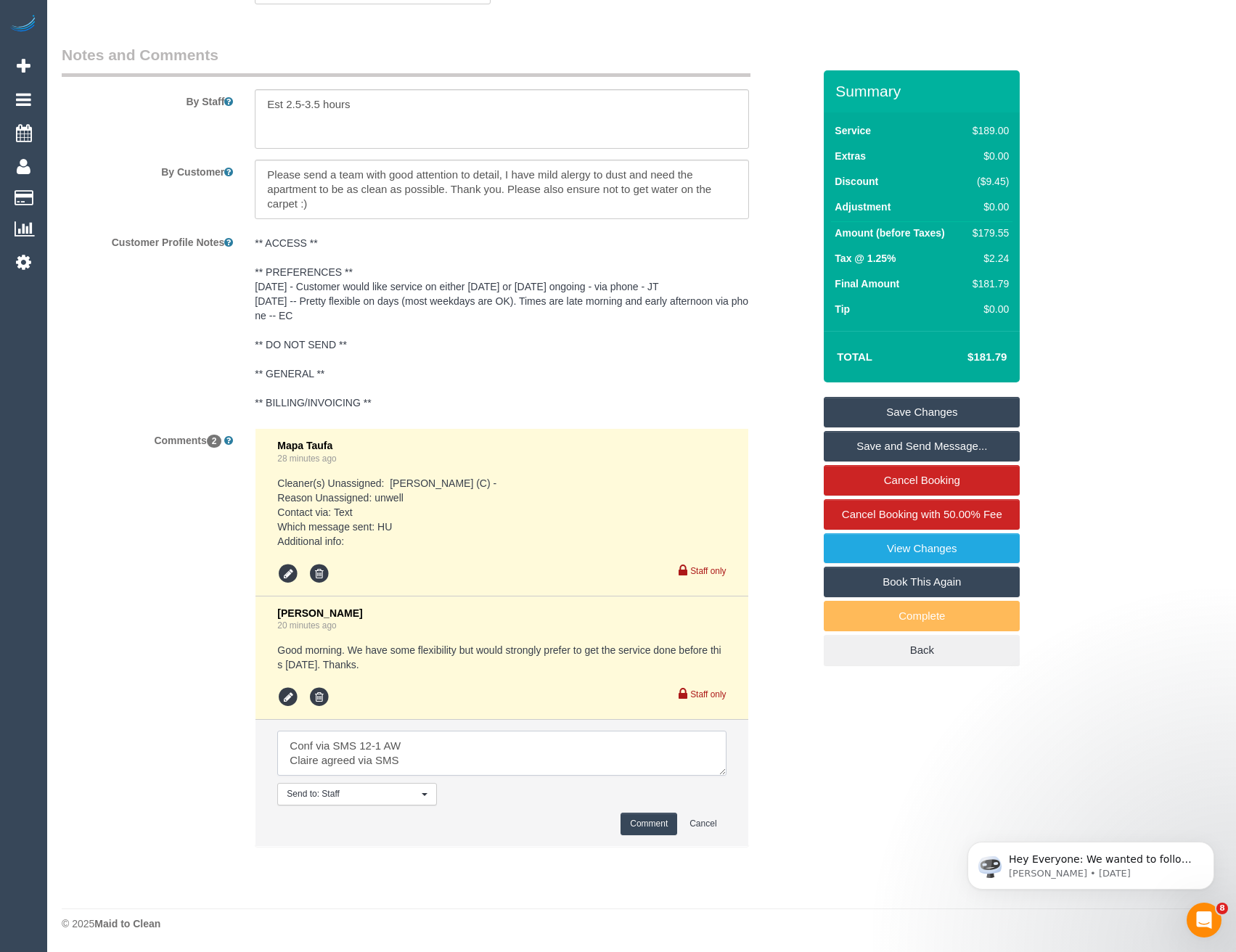
type textarea "Conf via SMS 12-1 AW Claire agreed via SMS"
click at [643, 820] on button "Comment" at bounding box center [649, 824] width 56 height 22
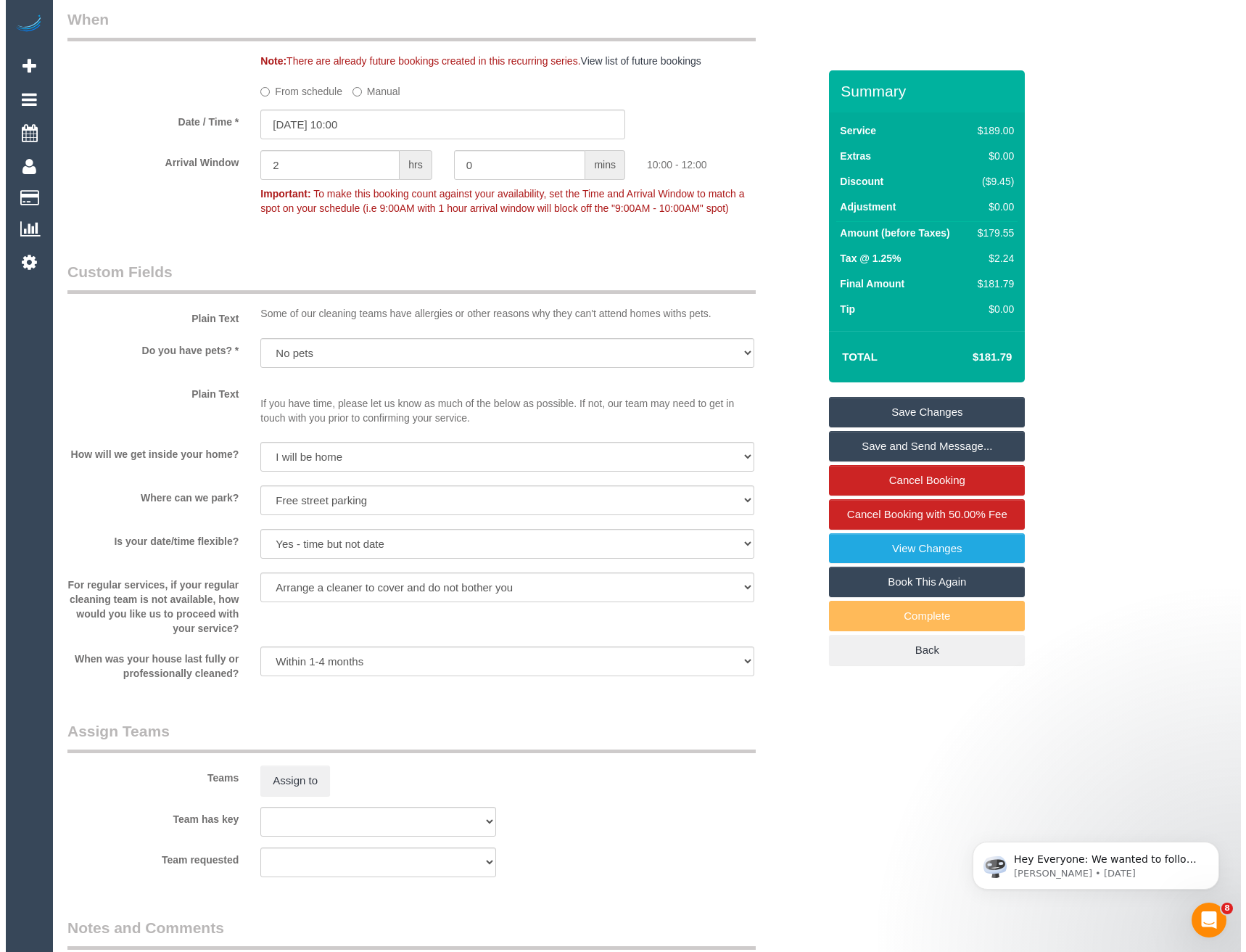
scroll to position [1655, 0]
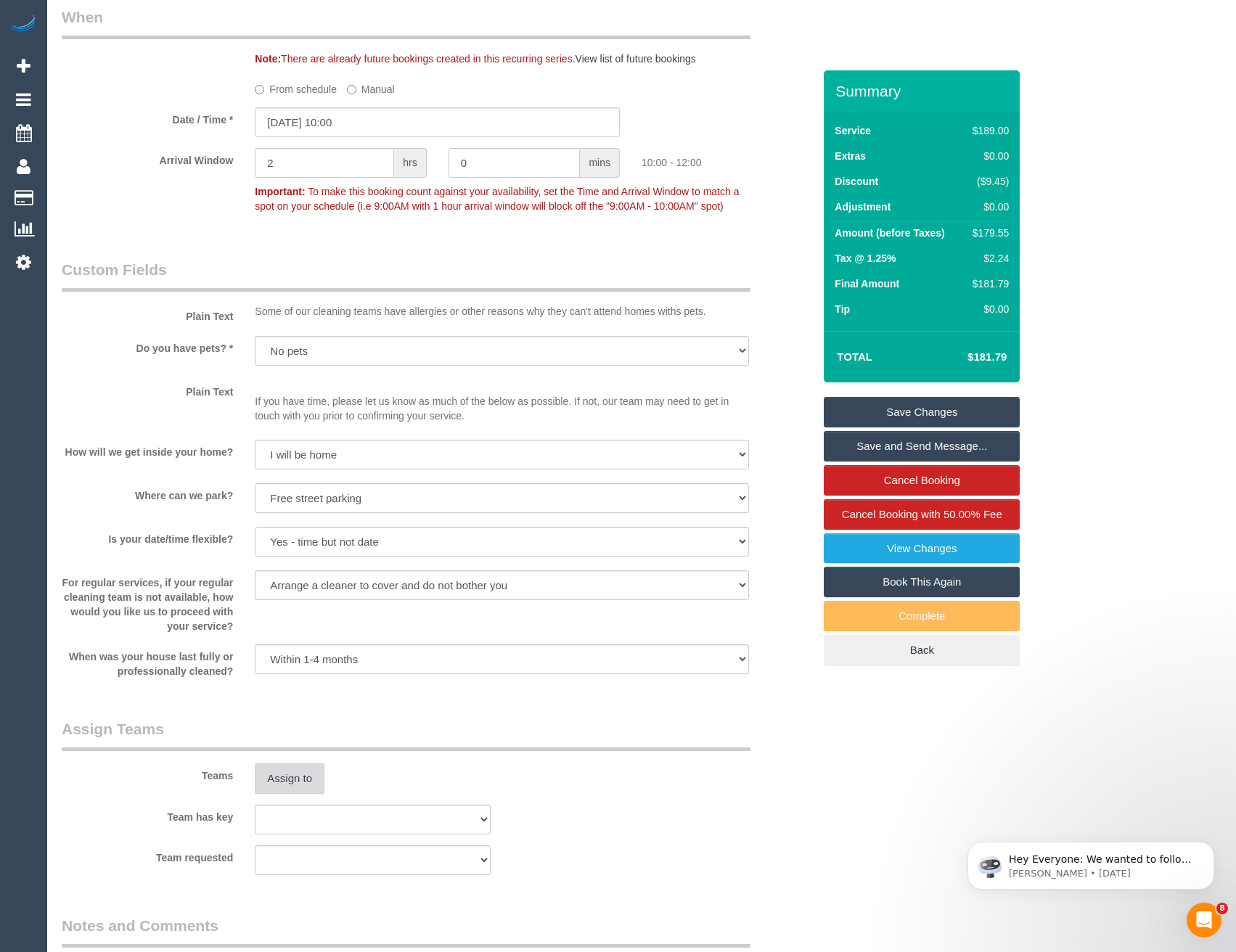
click at [303, 778] on button "Assign to" at bounding box center [289, 778] width 70 height 31
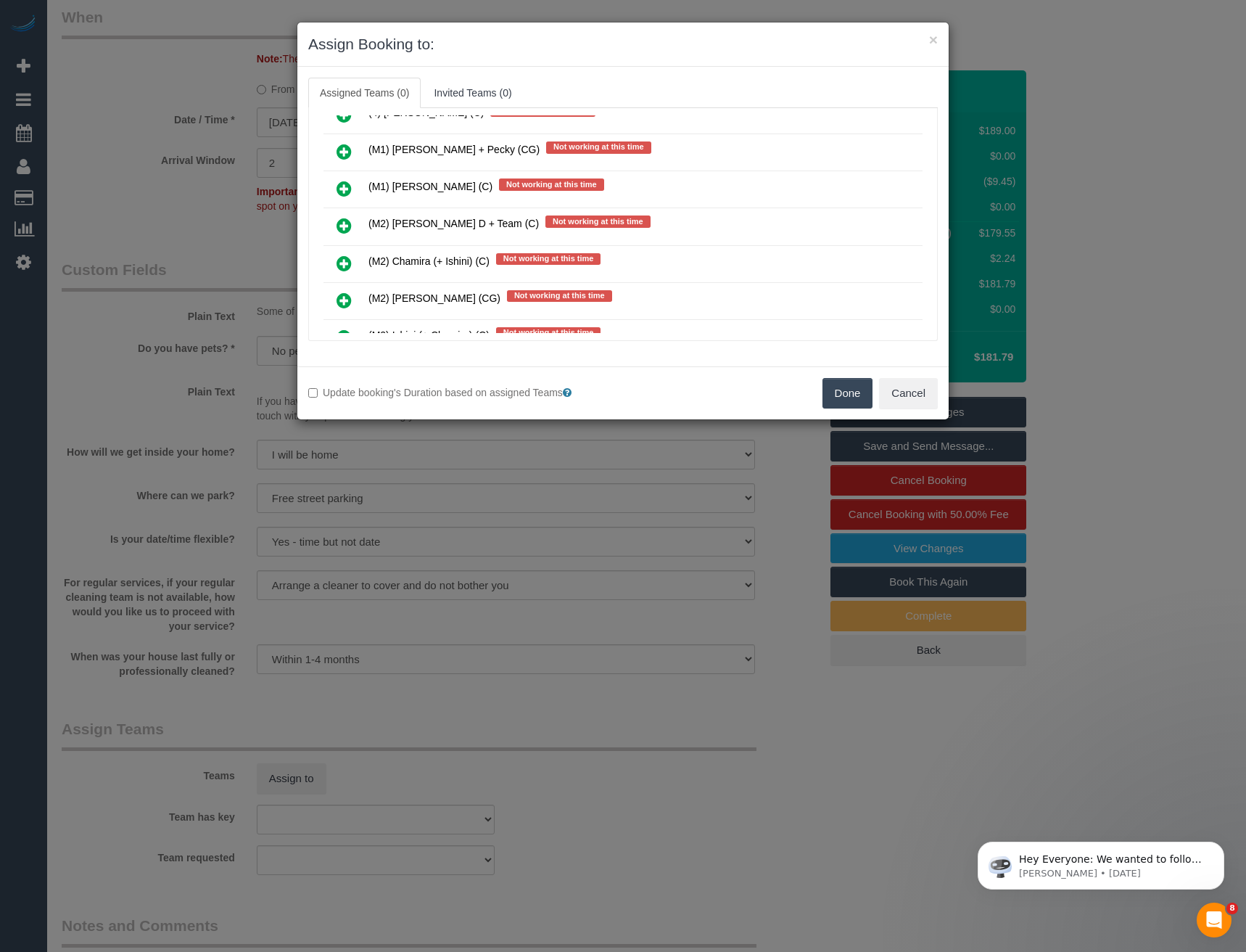
scroll to position [2748, 0]
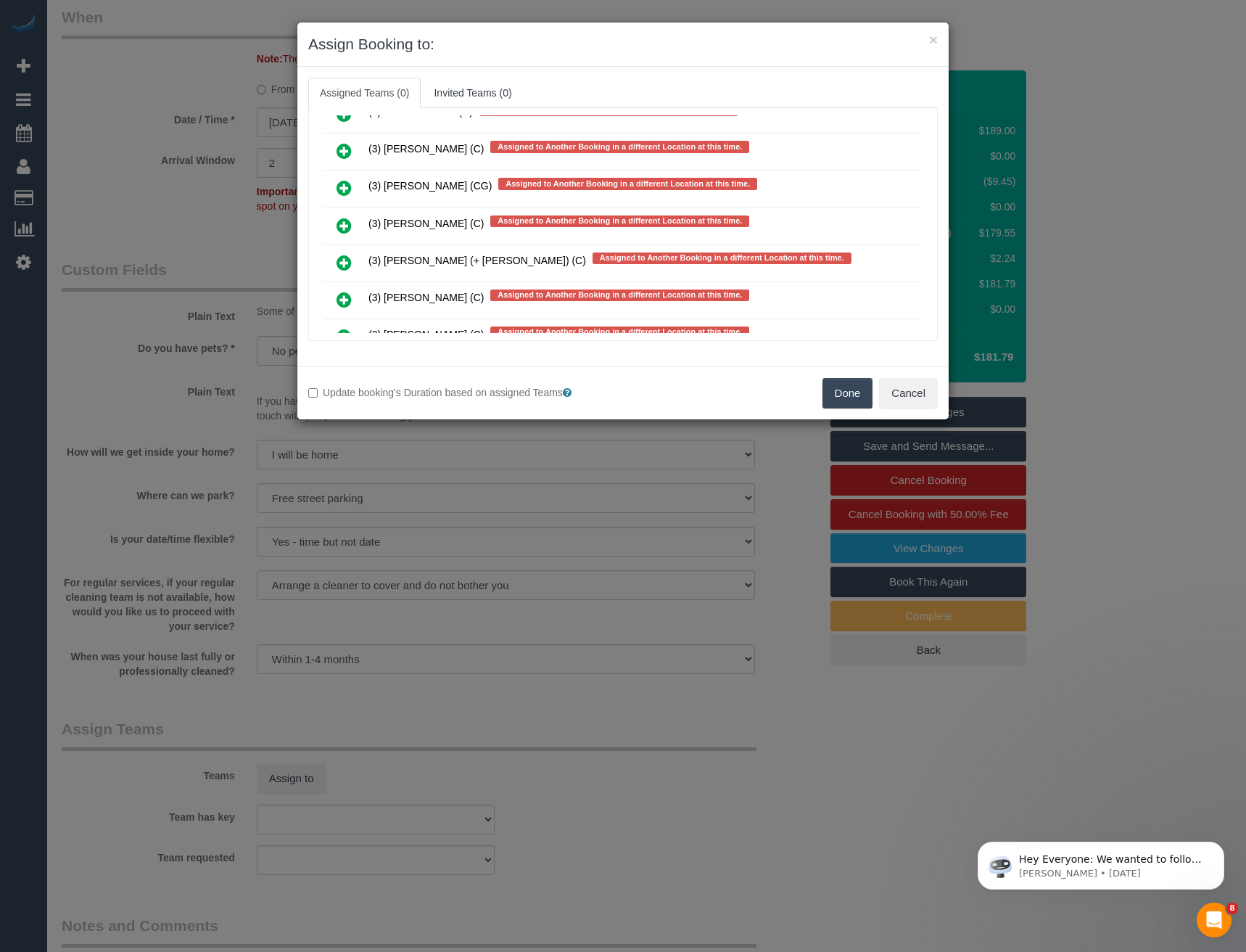
click at [342, 225] on icon at bounding box center [344, 225] width 15 height 17
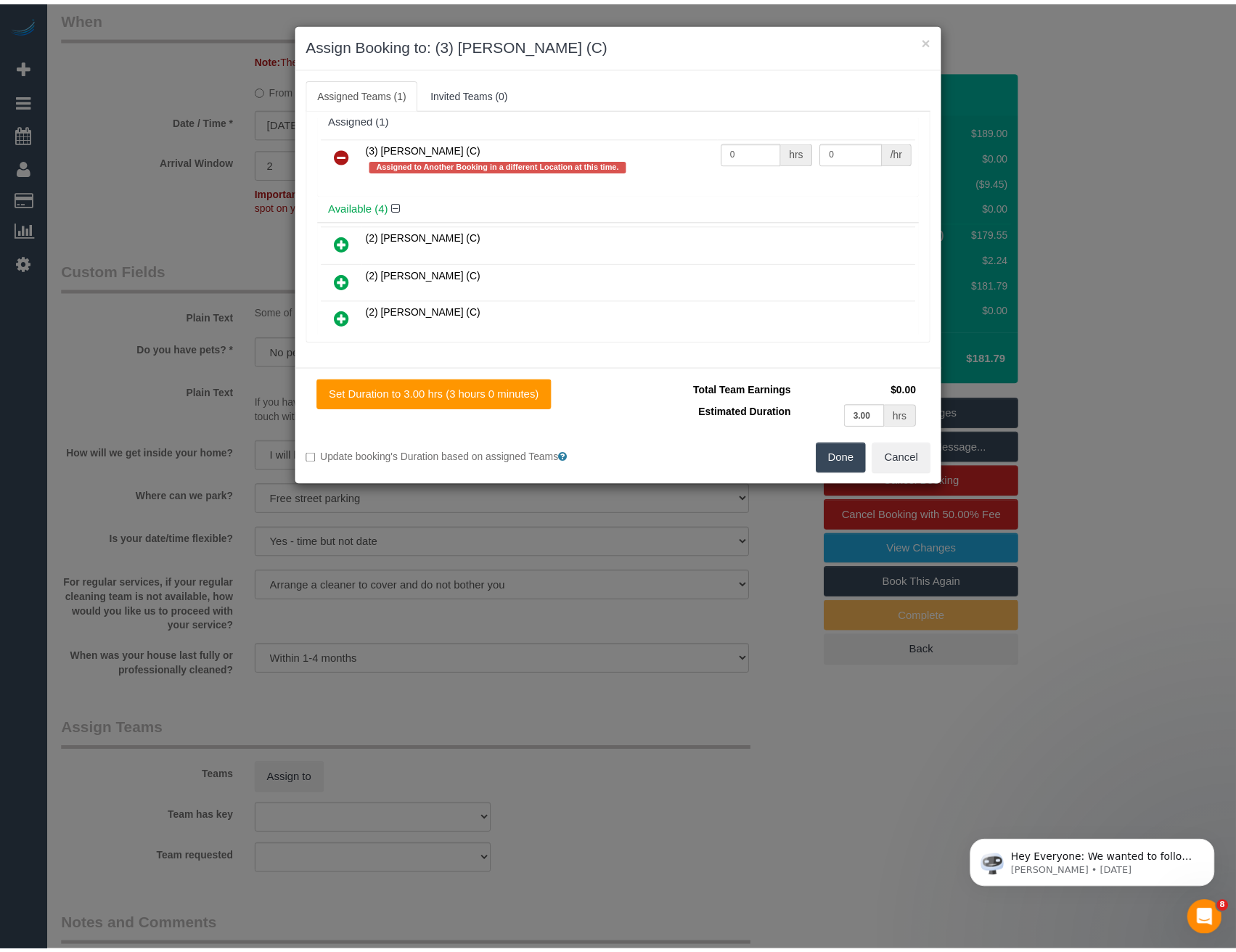
scroll to position [0, 0]
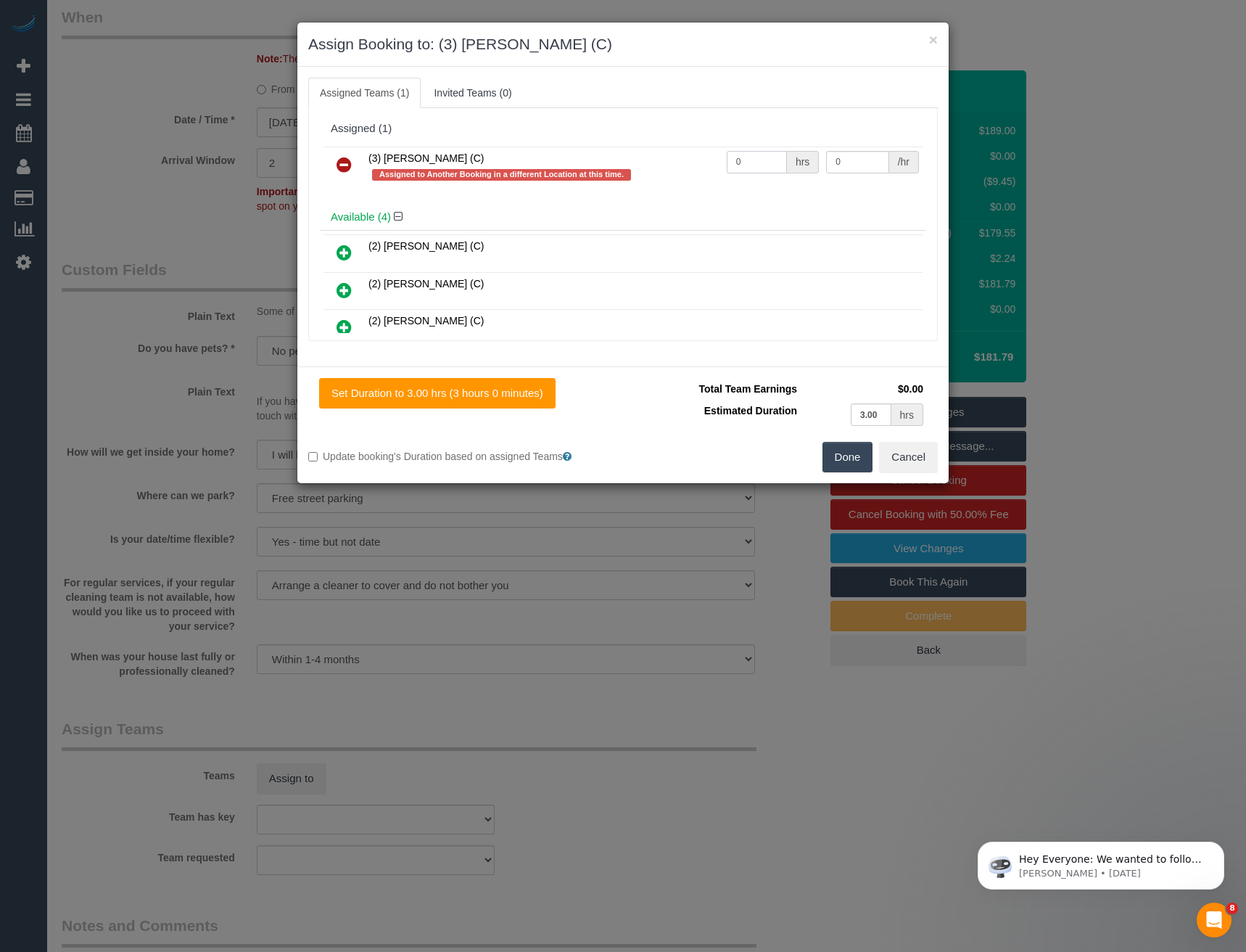
drag, startPoint x: 761, startPoint y: 158, endPoint x: 715, endPoint y: 164, distance: 46.4
click at [727, 163] on input "0" at bounding box center [756, 162] width 60 height 22
type input "1"
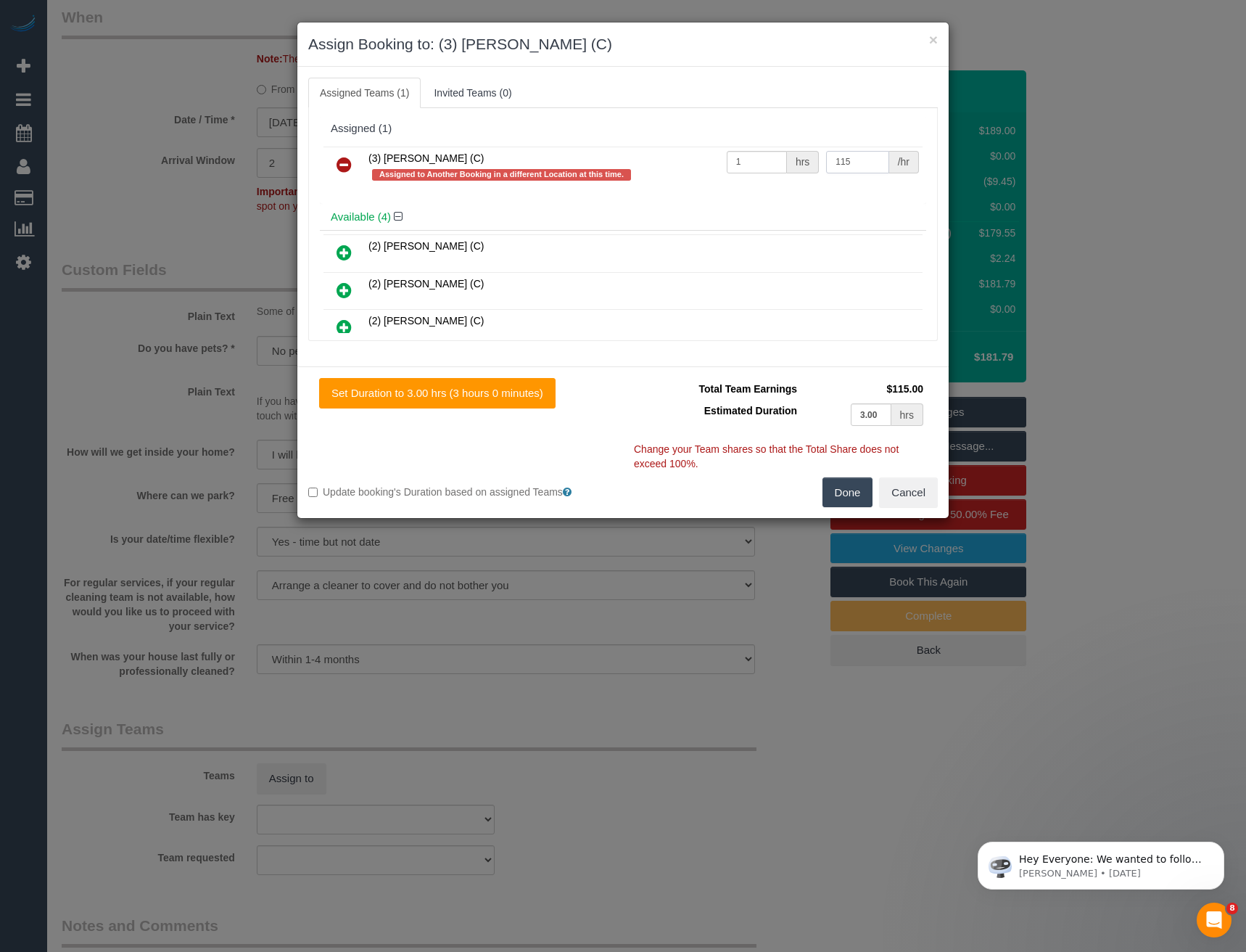
type input "115"
click at [845, 503] on button "Done" at bounding box center [848, 492] width 51 height 31
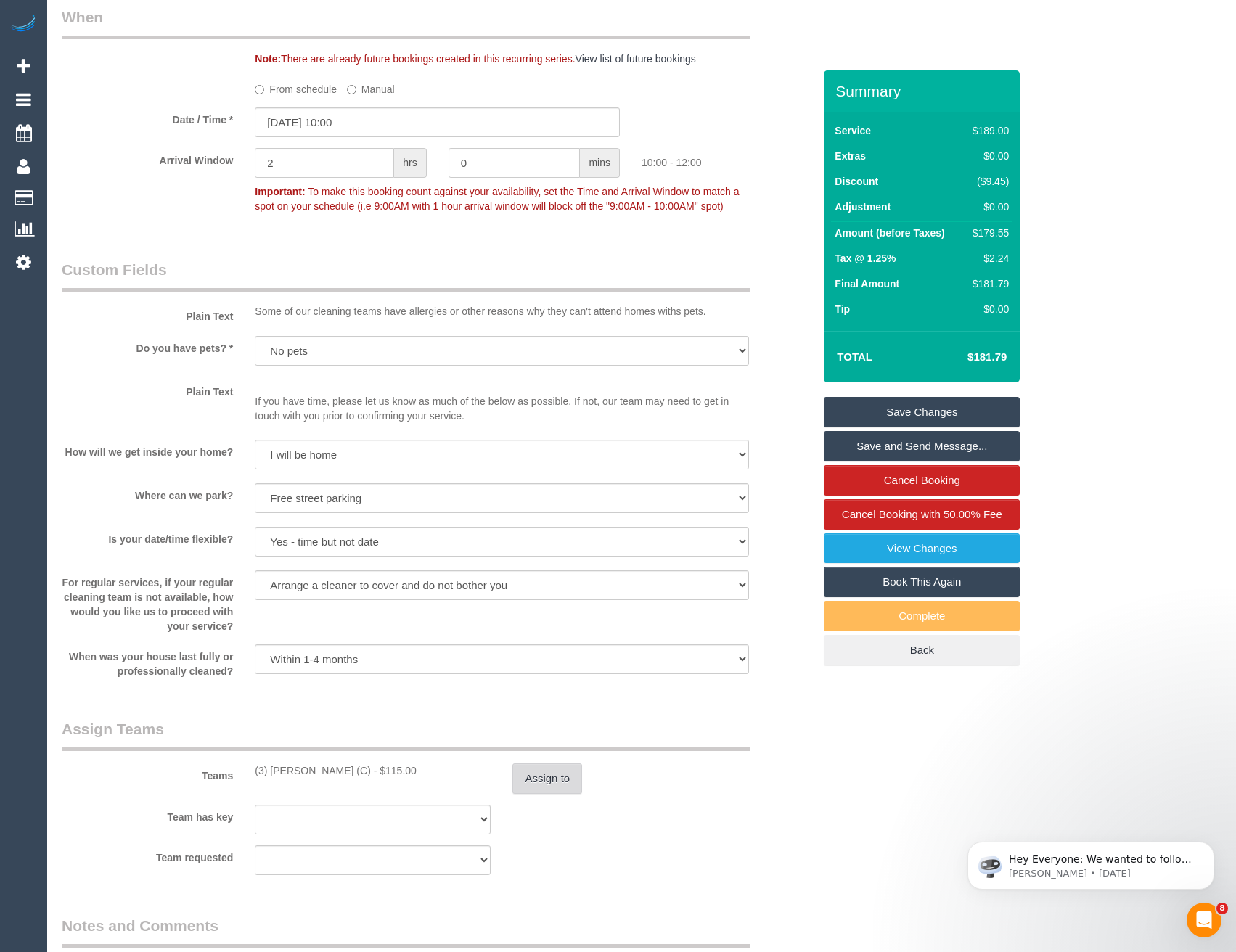
scroll to position [1147, 0]
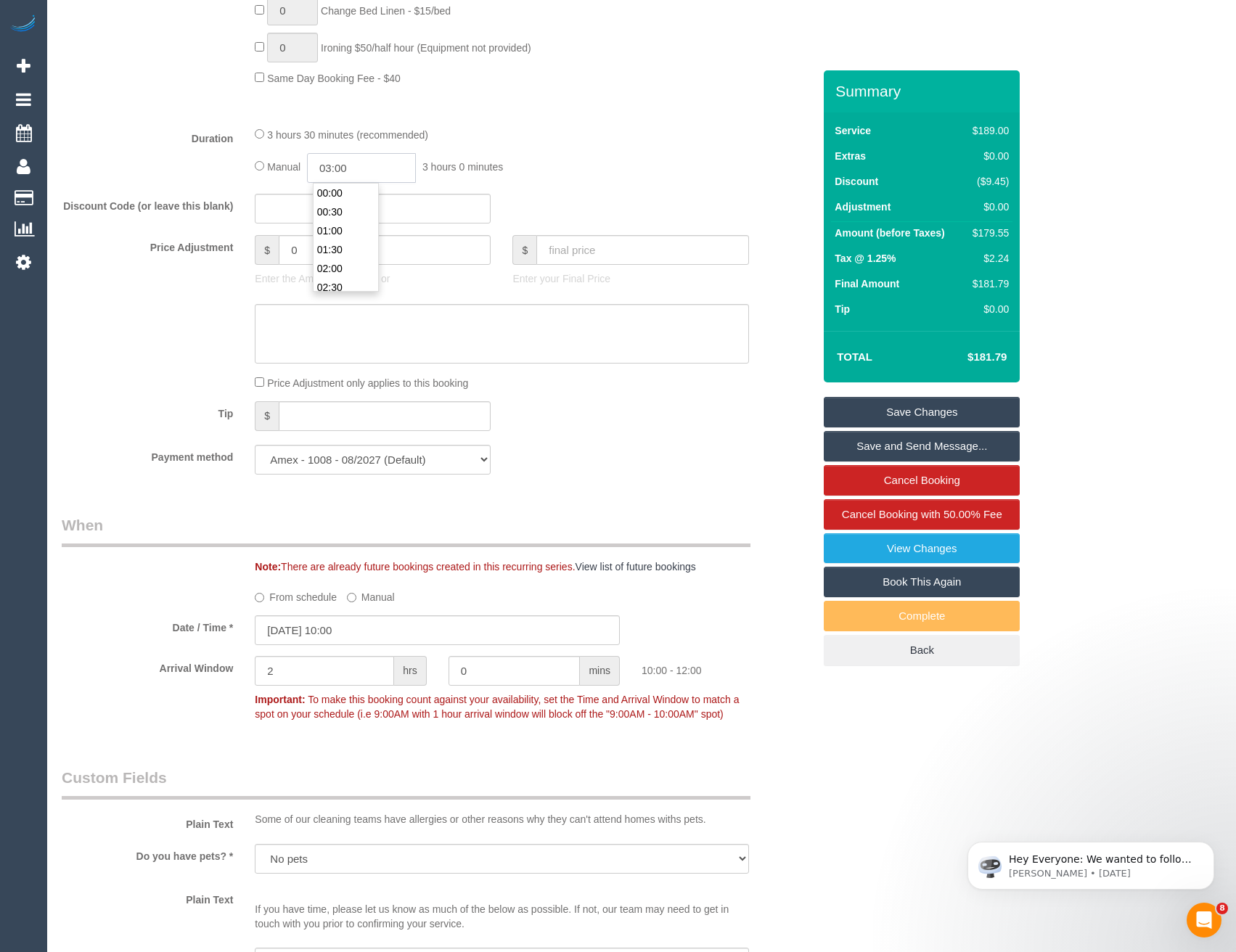
click at [366, 167] on input "03:00" at bounding box center [361, 168] width 109 height 30
type input "03:30"
click at [349, 230] on li "03:30" at bounding box center [346, 230] width 65 height 19
click at [357, 635] on input "[DATE] 10:00" at bounding box center [437, 631] width 365 height 30
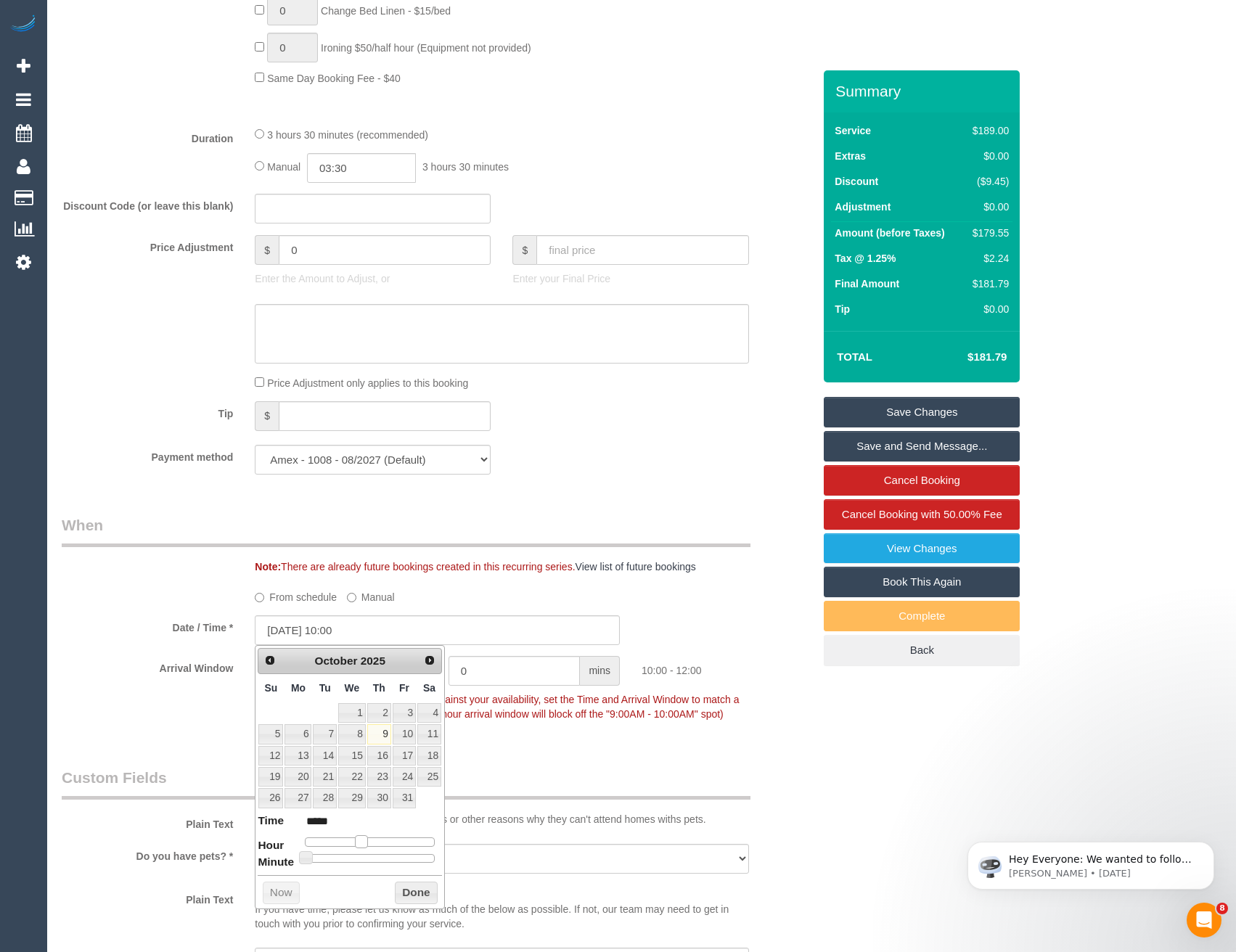
type input "09/10/2025 11:00"
type input "*****"
type input "09/10/2025 12:00"
type input "*****"
drag, startPoint x: 365, startPoint y: 840, endPoint x: 378, endPoint y: 841, distance: 13.0
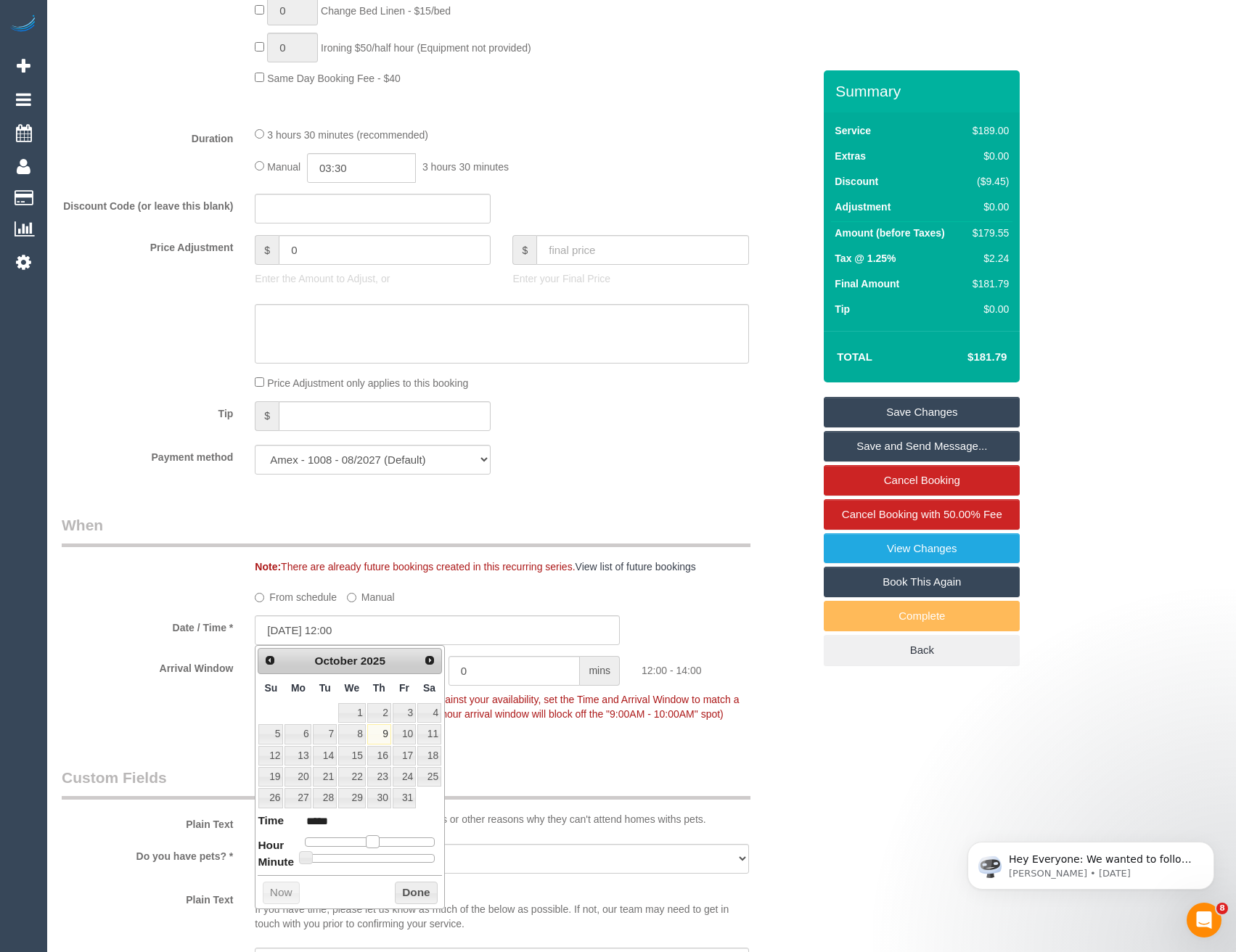
click at [378, 841] on span at bounding box center [372, 842] width 13 height 13
click at [408, 896] on button "Done" at bounding box center [416, 893] width 43 height 23
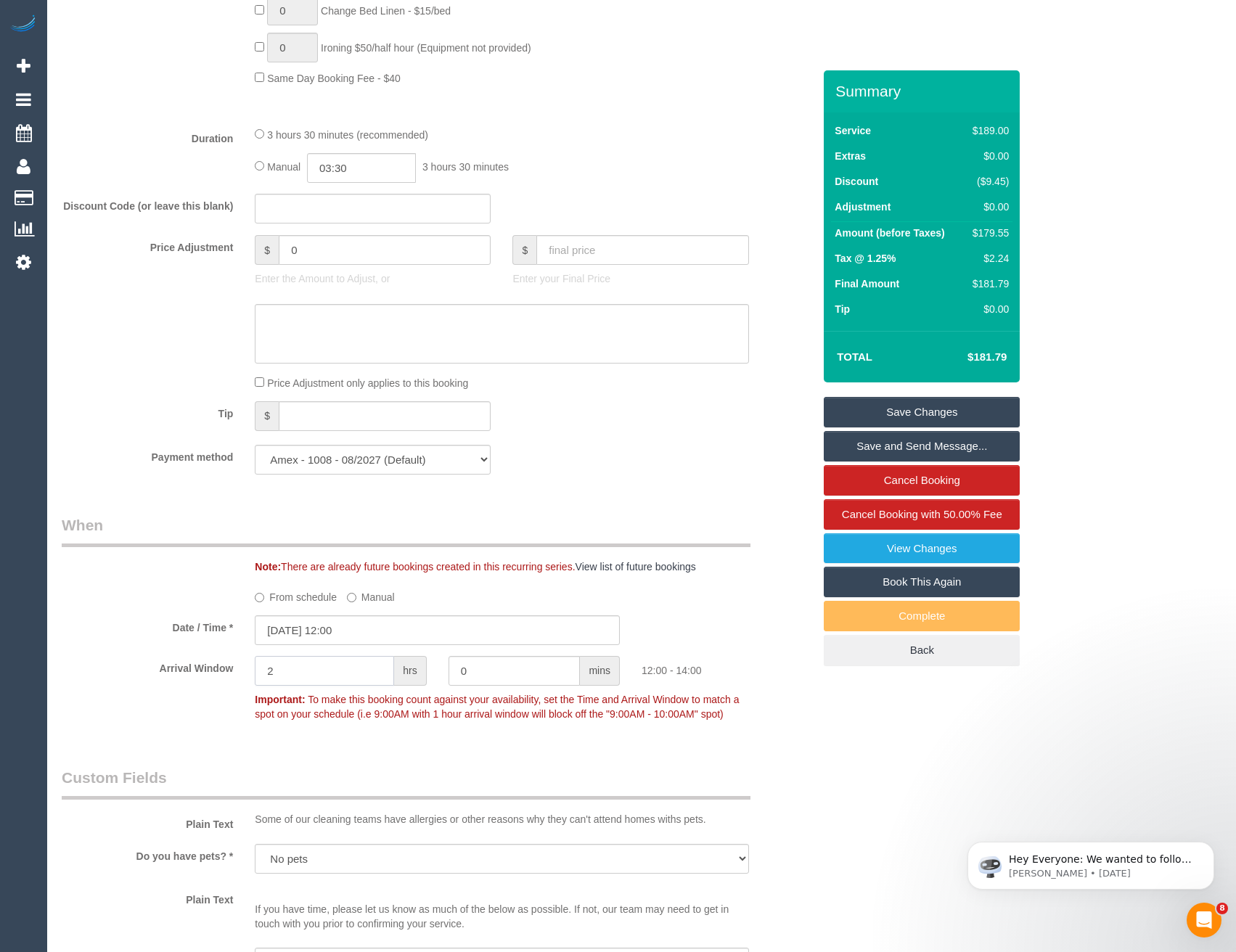
drag, startPoint x: 303, startPoint y: 674, endPoint x: 206, endPoint y: 647, distance: 100.7
click at [213, 680] on div "Arrival Window 2 hrs 0 mins 12:00 - 14:00 Important: To make this booking count…" at bounding box center [437, 692] width 773 height 72
type input "1"
click at [332, 790] on legend "Custom Fields" at bounding box center [405, 783] width 689 height 32
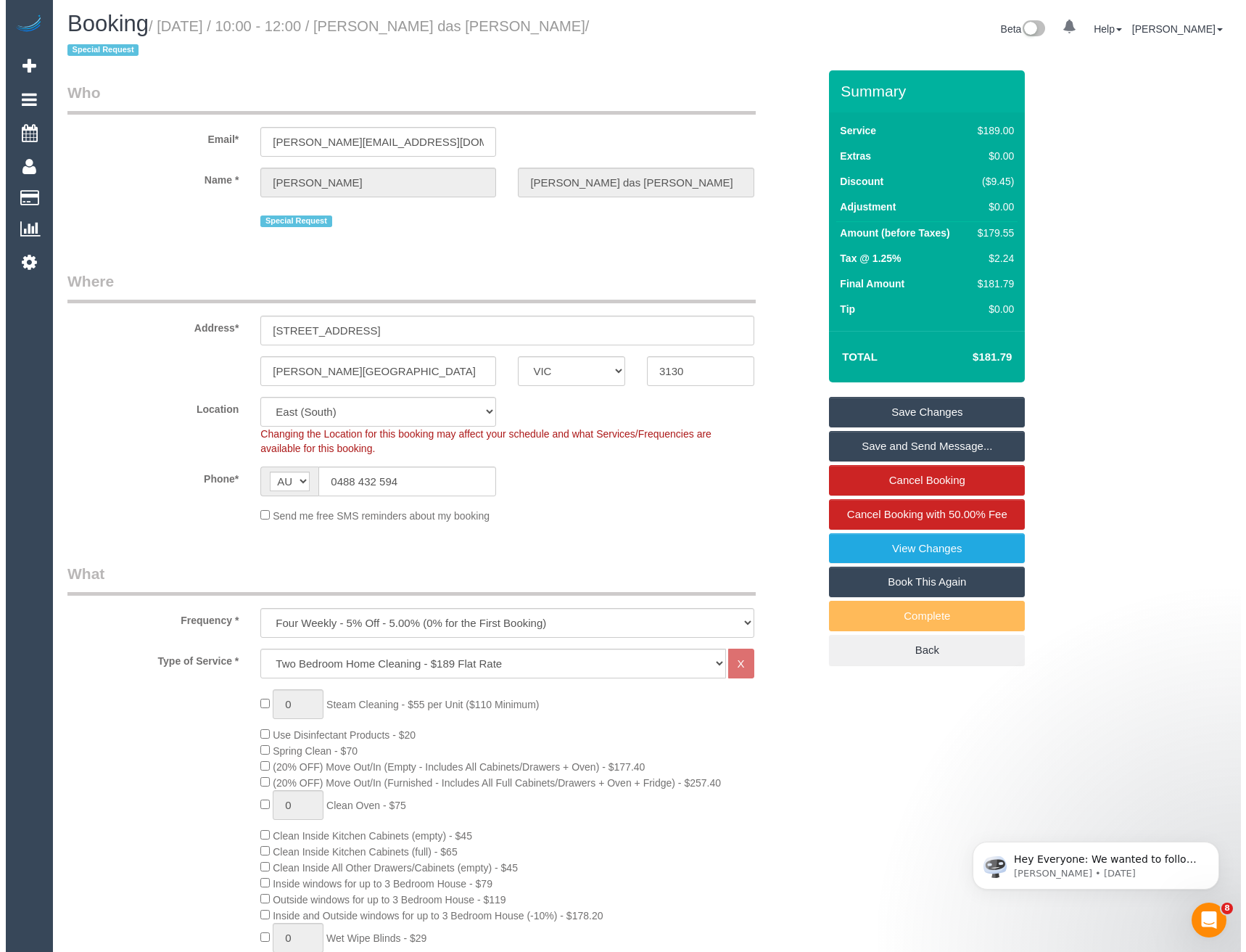
scroll to position [0, 0]
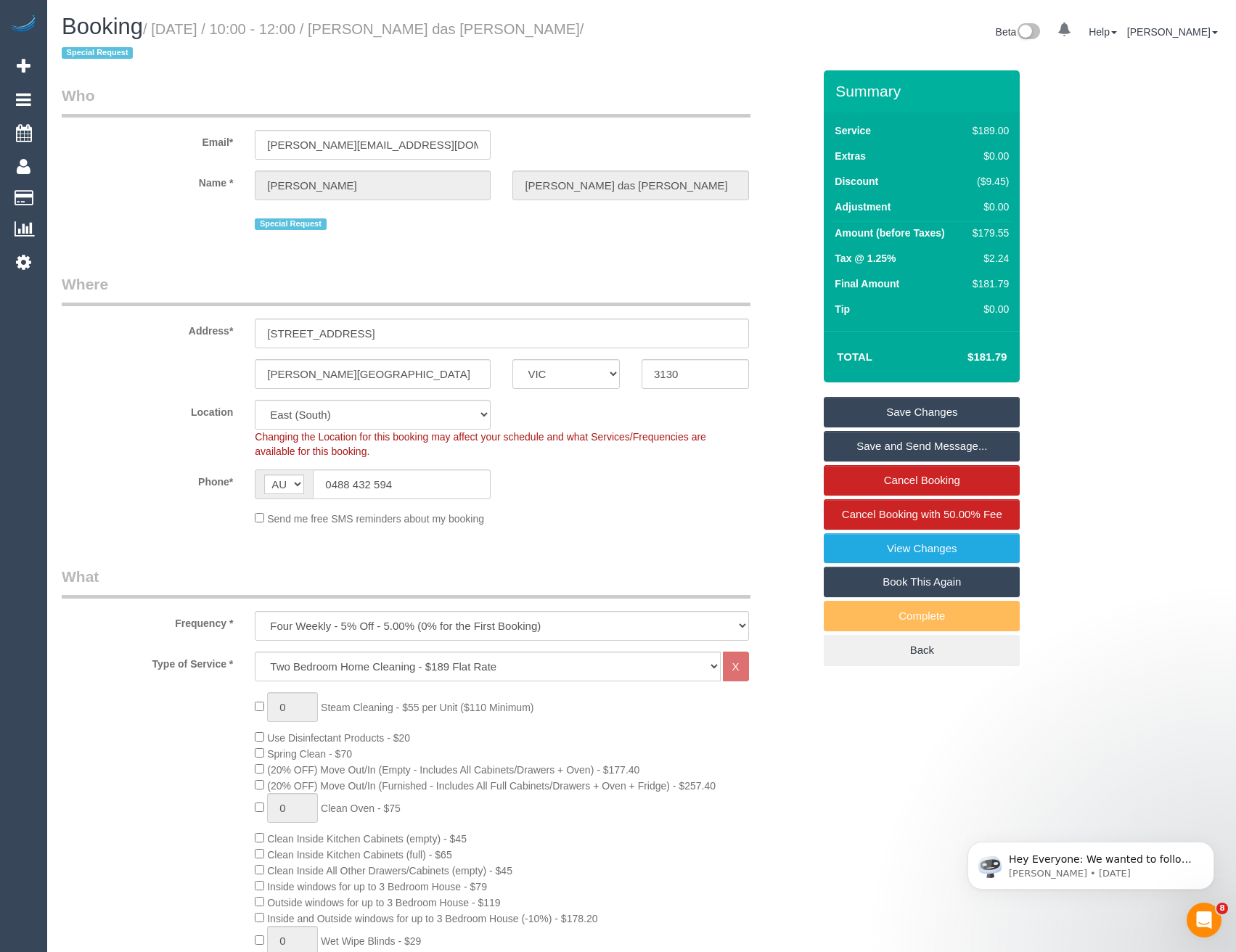
click at [910, 456] on link "Save and Send Message..." at bounding box center [922, 446] width 196 height 31
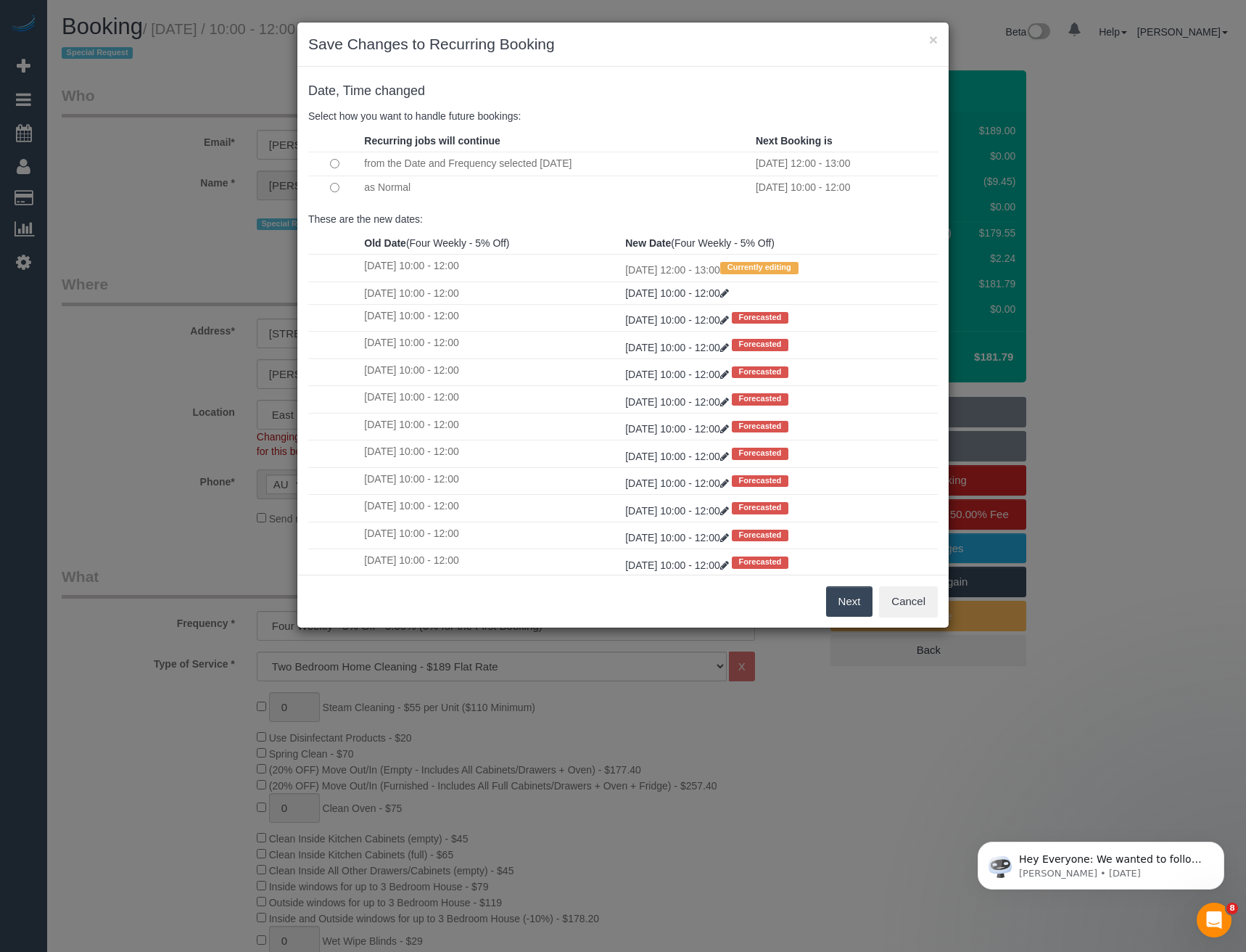
click at [845, 607] on button "Next" at bounding box center [849, 602] width 47 height 31
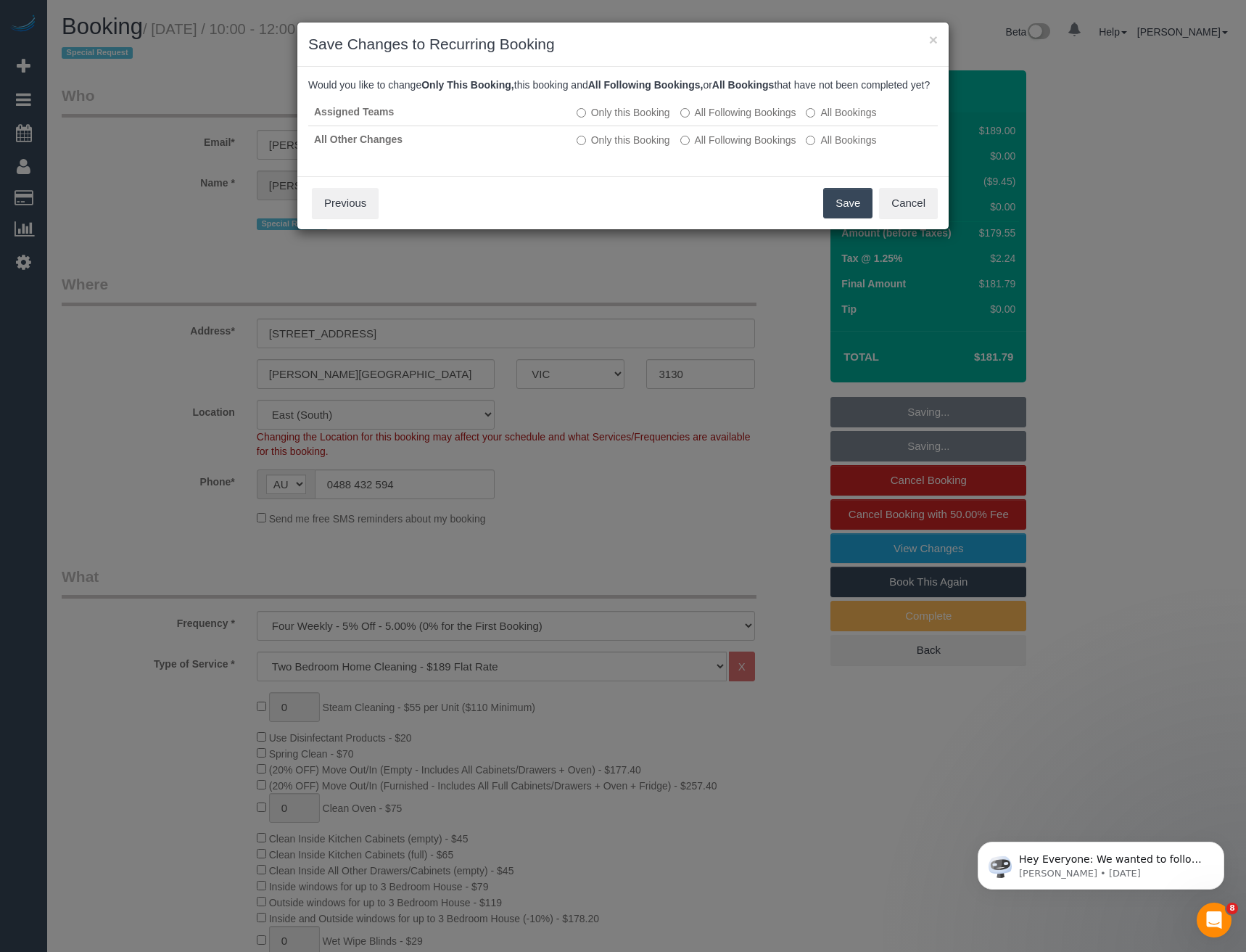
click at [847, 214] on button "Save" at bounding box center [848, 203] width 50 height 31
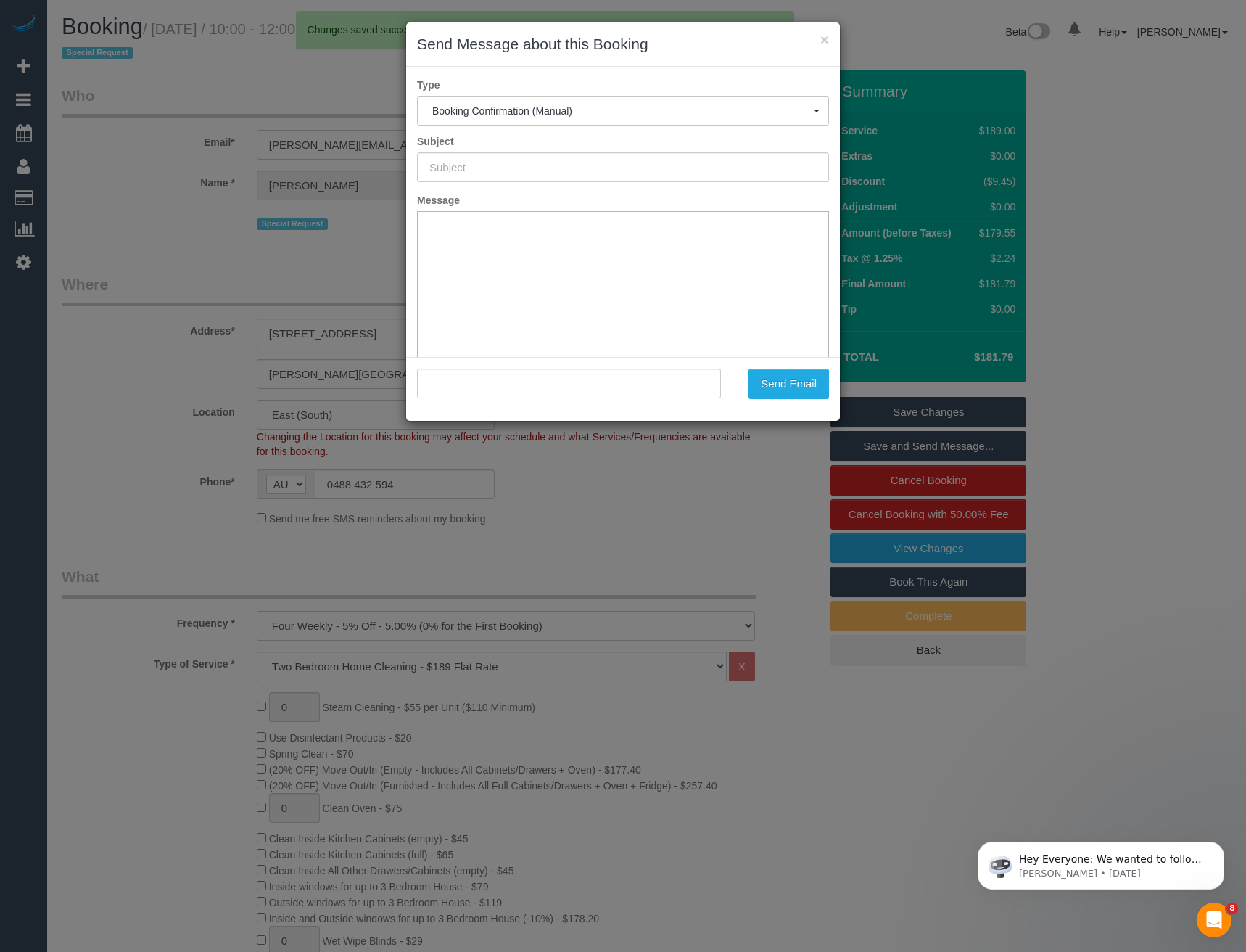
type input "Booking Confirmed"
type input ""Angelo Luis Ribeiro das Neves" <angelo.rdneves@gmail.com>"
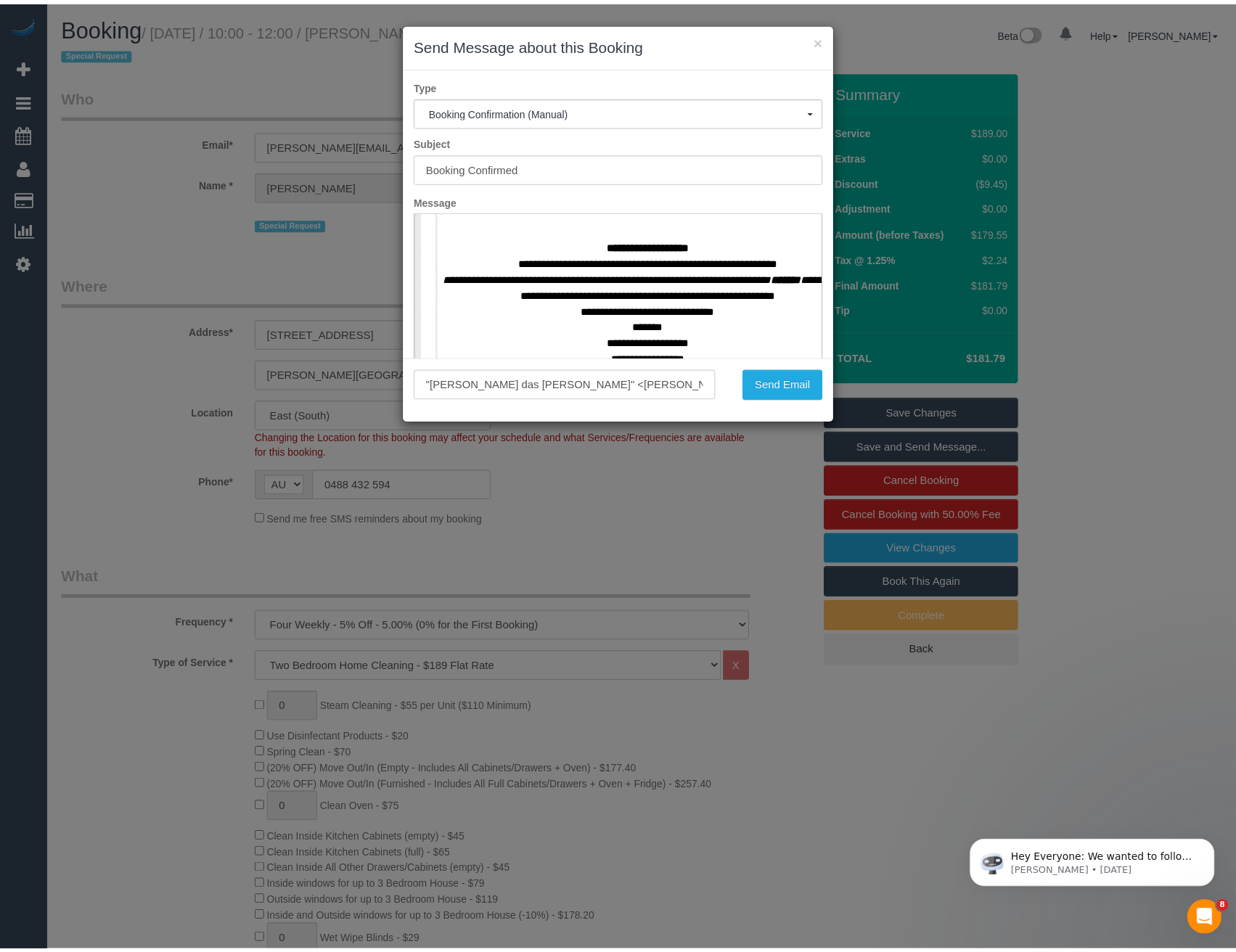
scroll to position [653, 0]
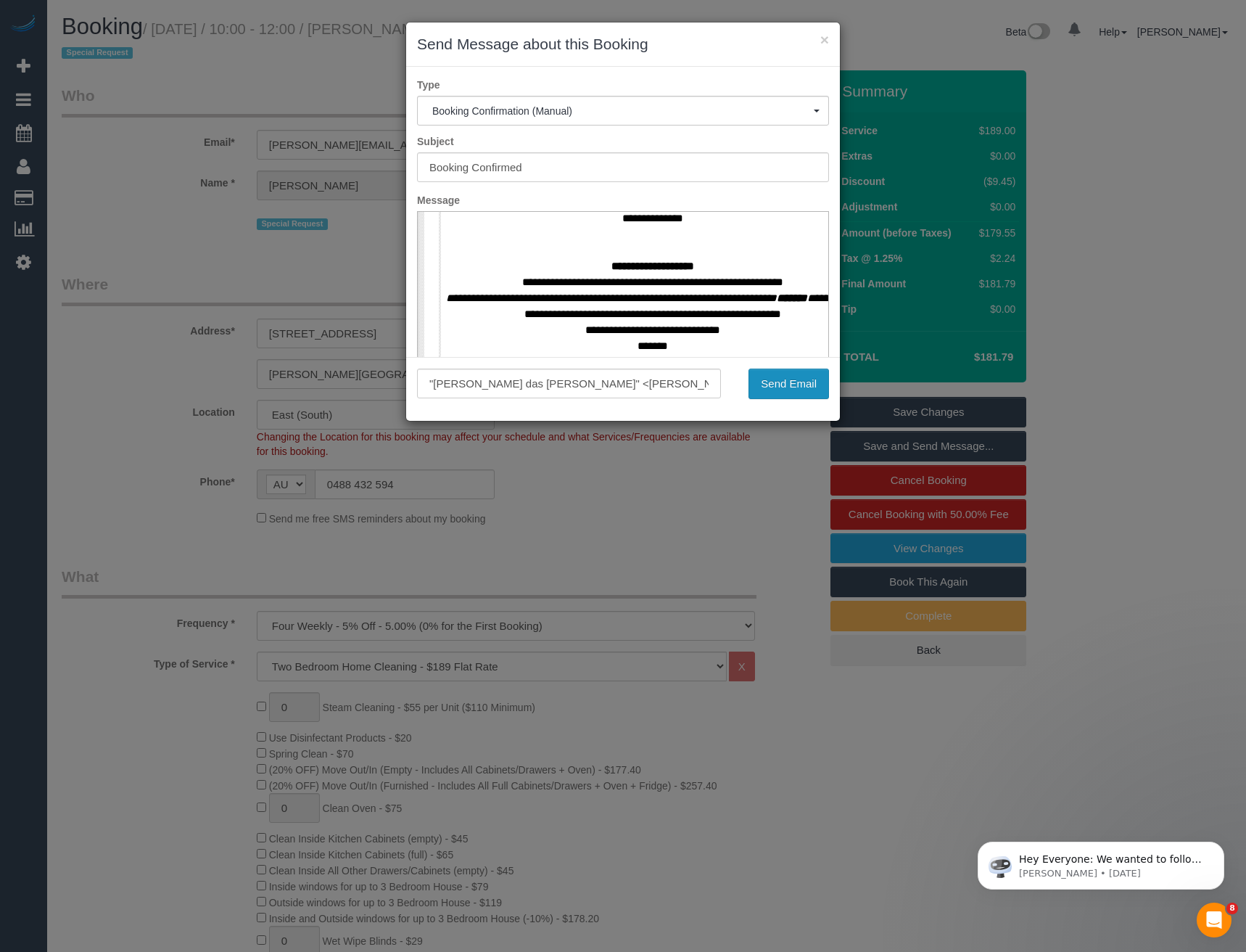
click at [781, 379] on button "Send Email" at bounding box center [789, 384] width 80 height 31
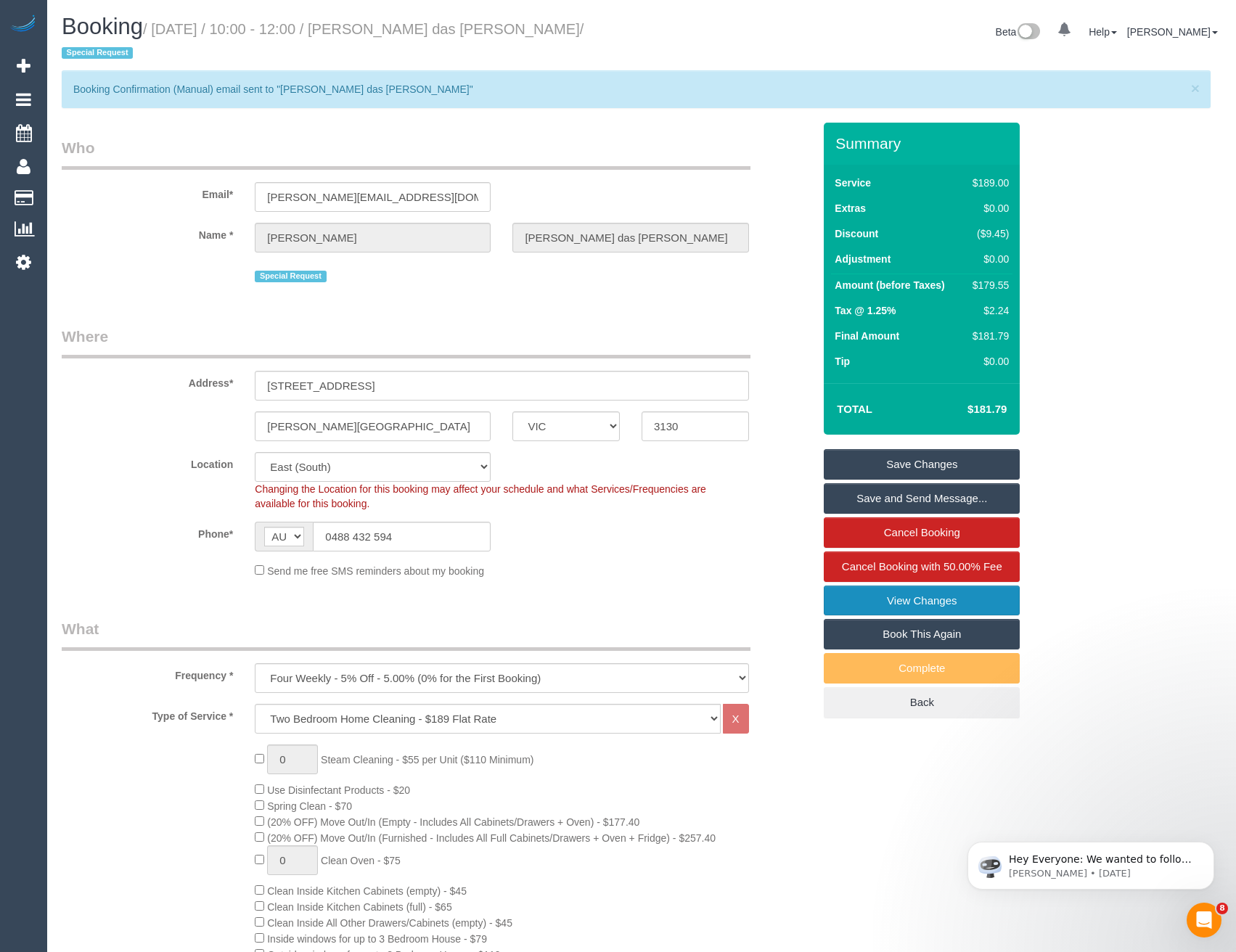
click at [892, 600] on link "View Changes" at bounding box center [922, 601] width 196 height 31
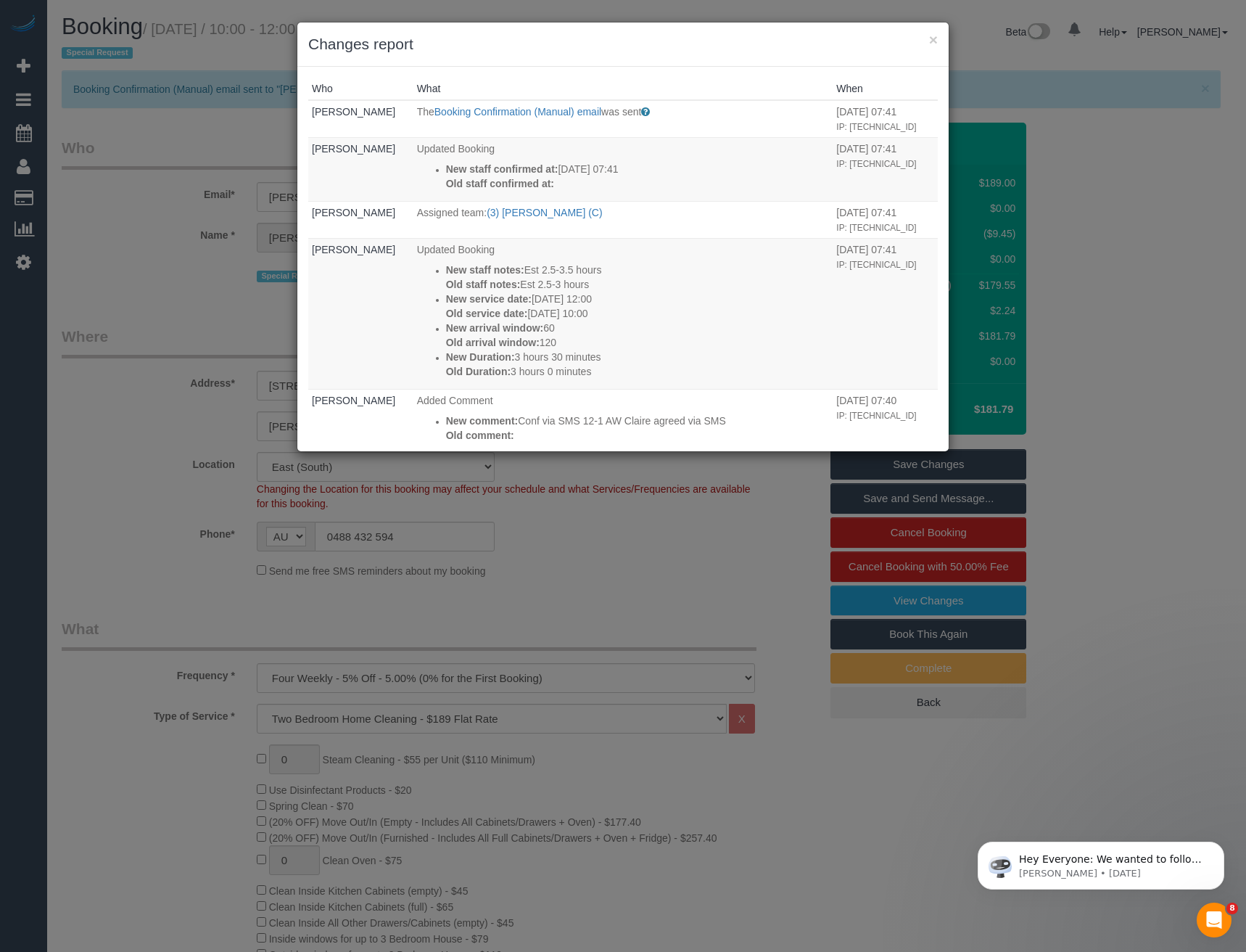
click at [624, 605] on div "× Changes report Who What When Bronie Bryant The Booking Confirmation (Manual) …" at bounding box center [623, 476] width 1246 height 952
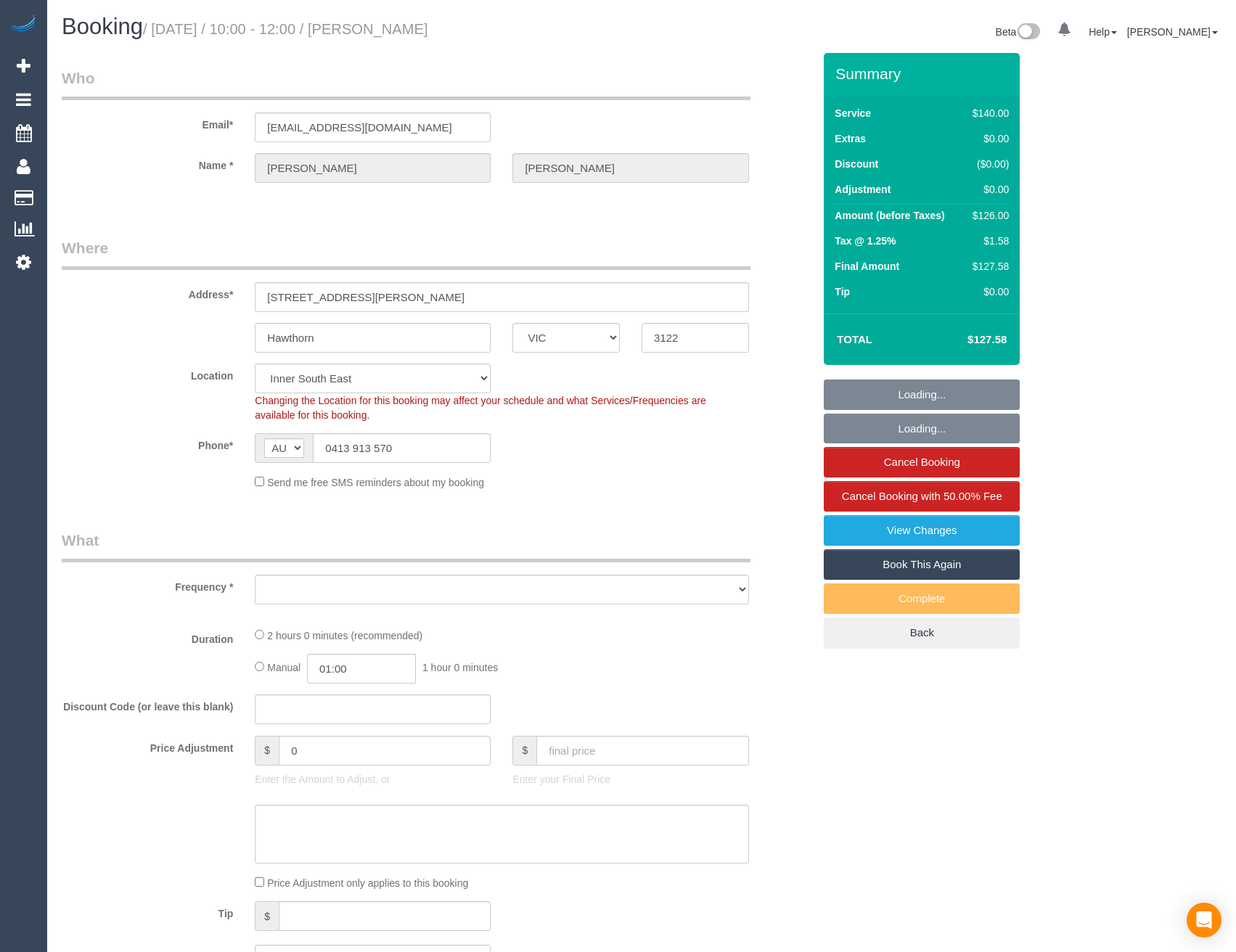
select select "VIC"
select select "string:stripe-pm_1Px4Nw2GScqysDRV2SZzIjZD"
select select "number:28"
select select "number:16"
select select "number:19"
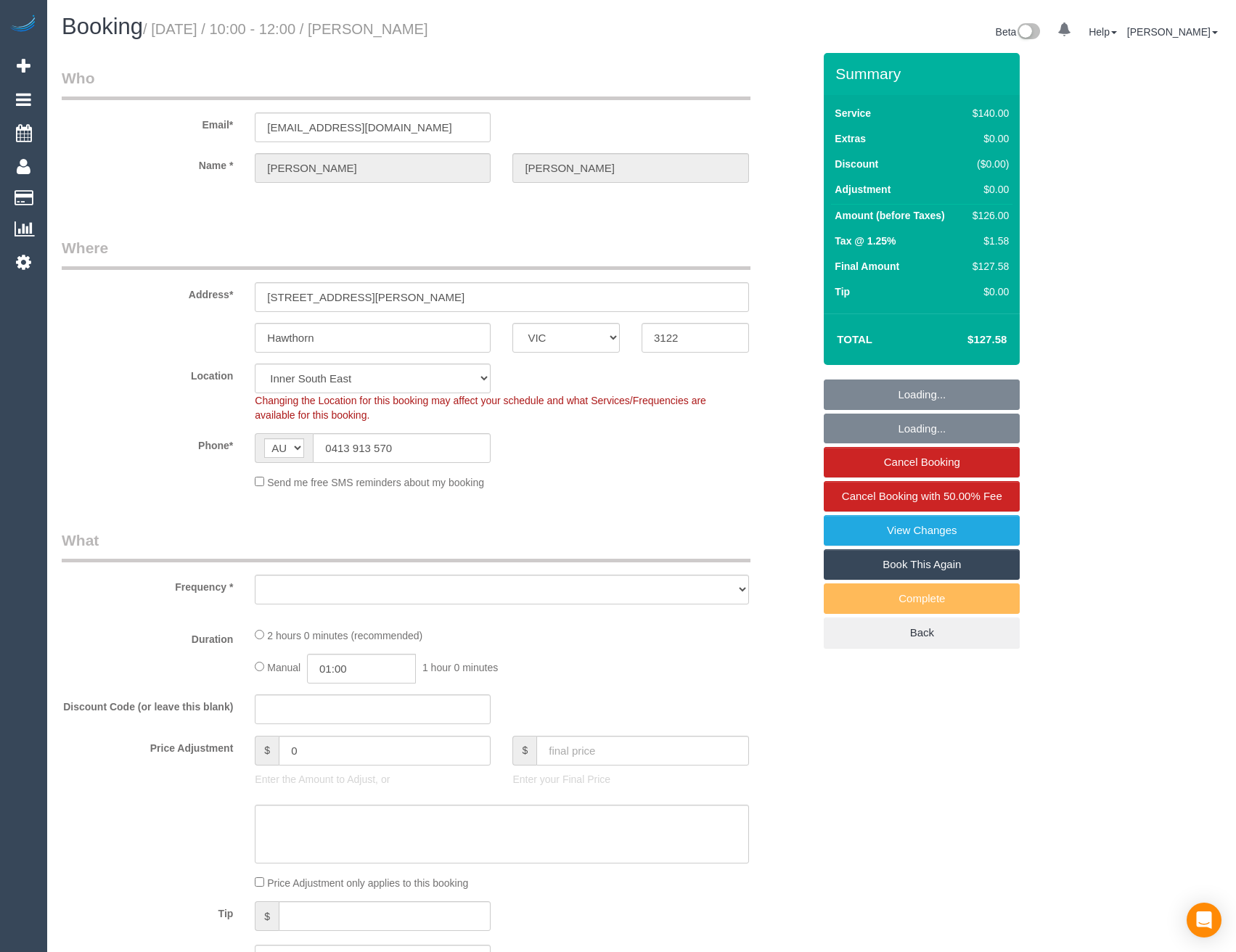
select select "number:24"
select select "number:34"
select select "number:11"
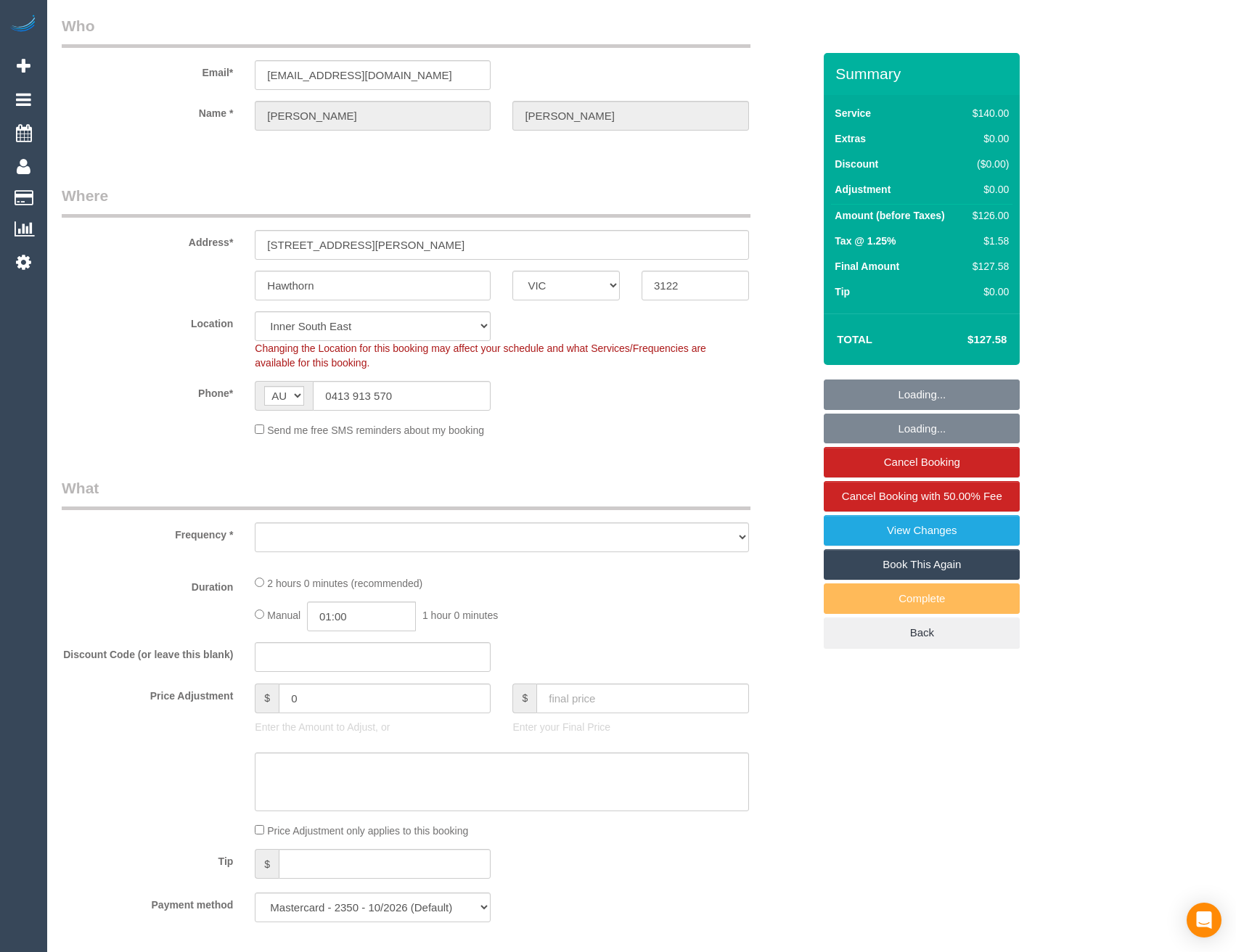
select select "object:879"
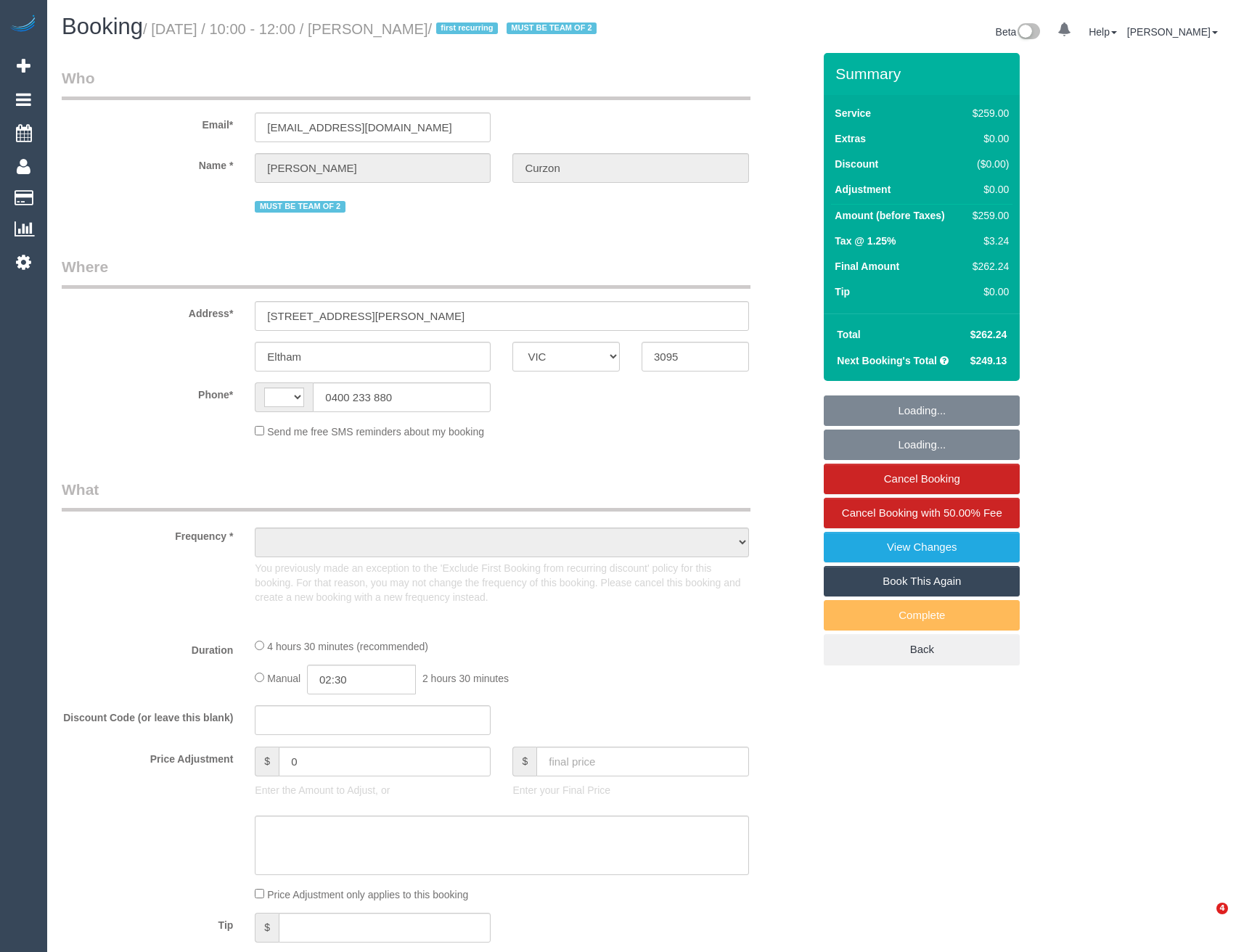
select select "VIC"
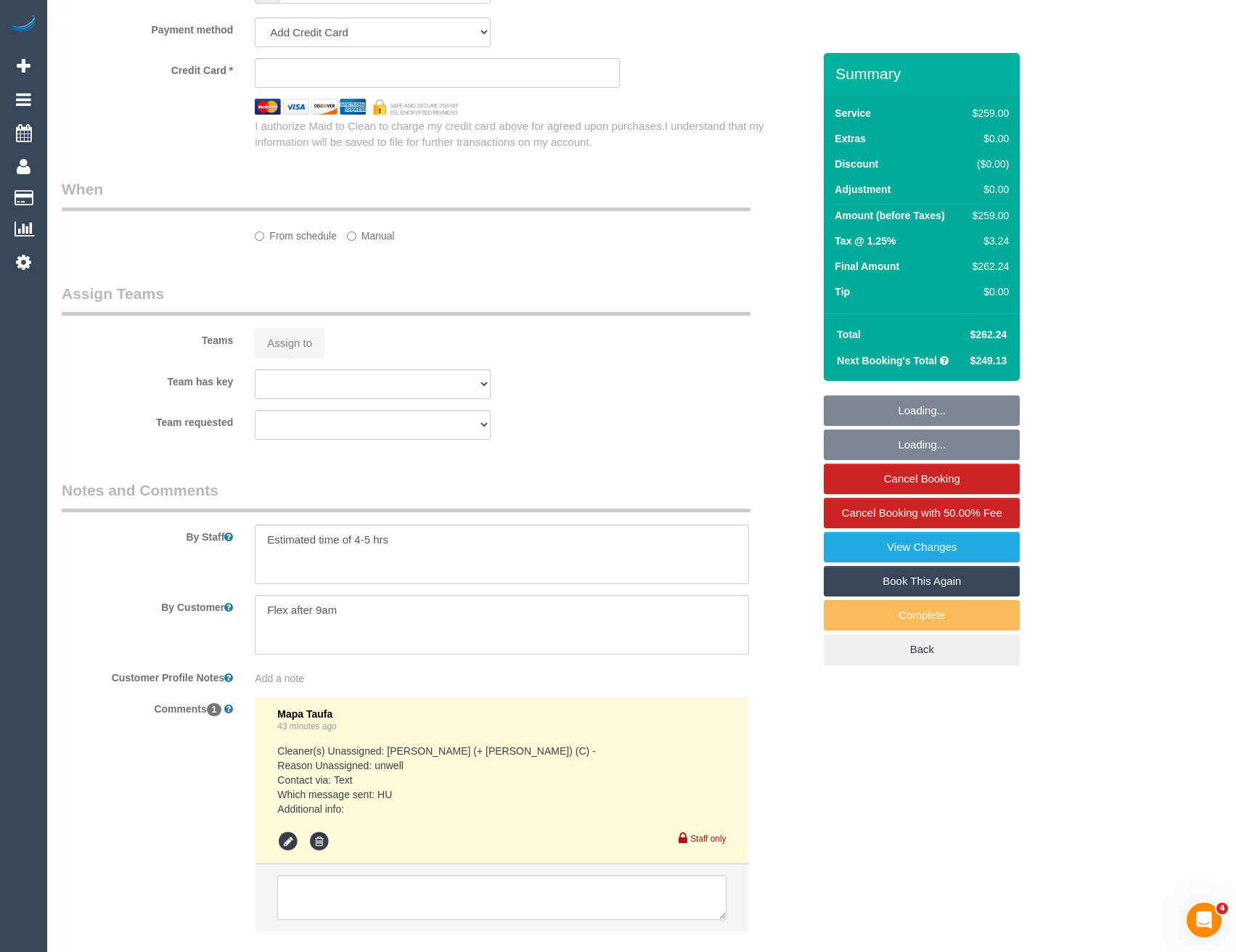
select select "object:1238"
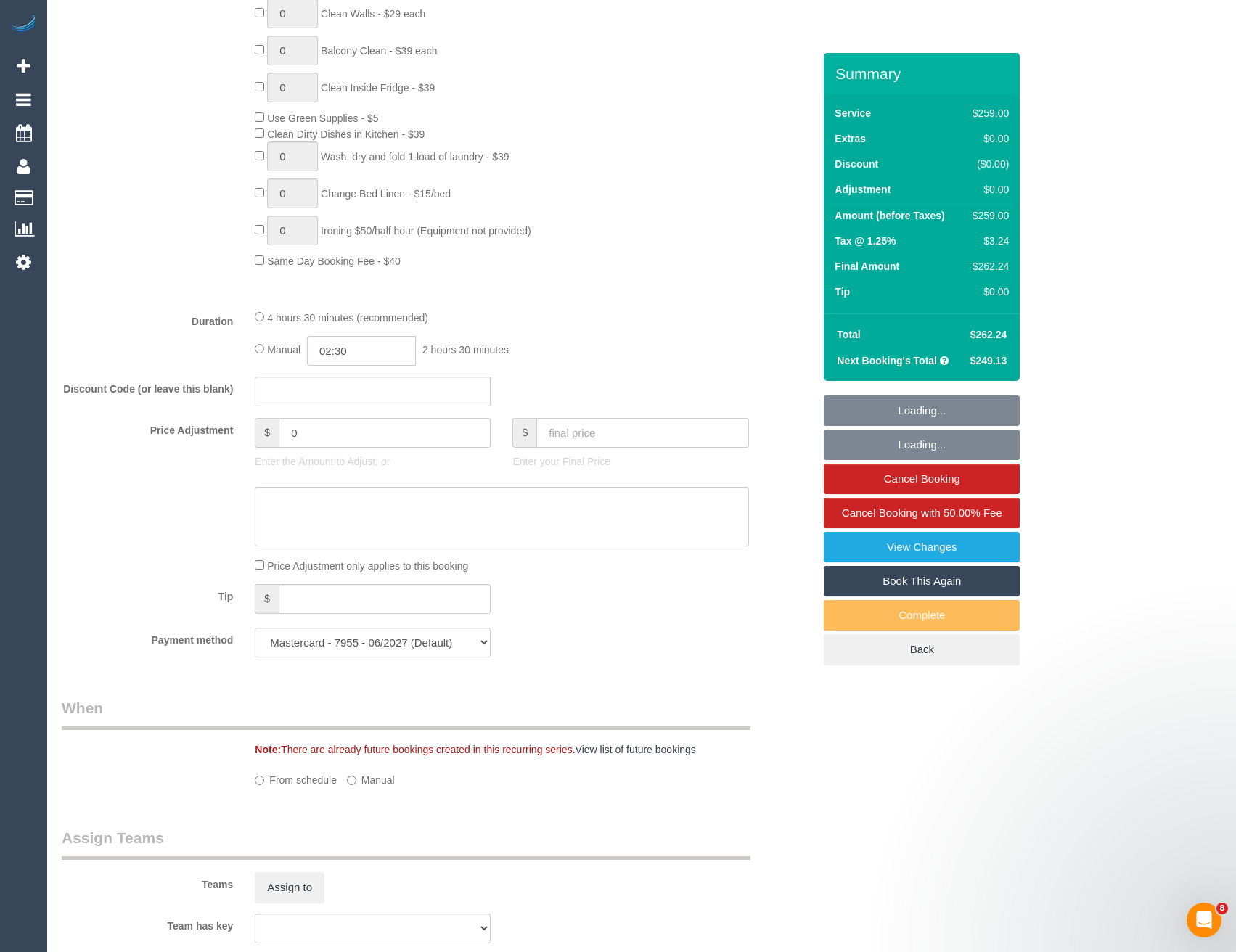
select select "string:AU"
select select "string:stripe-pm_1S3QOl2GScqysDRVzeorDxY4"
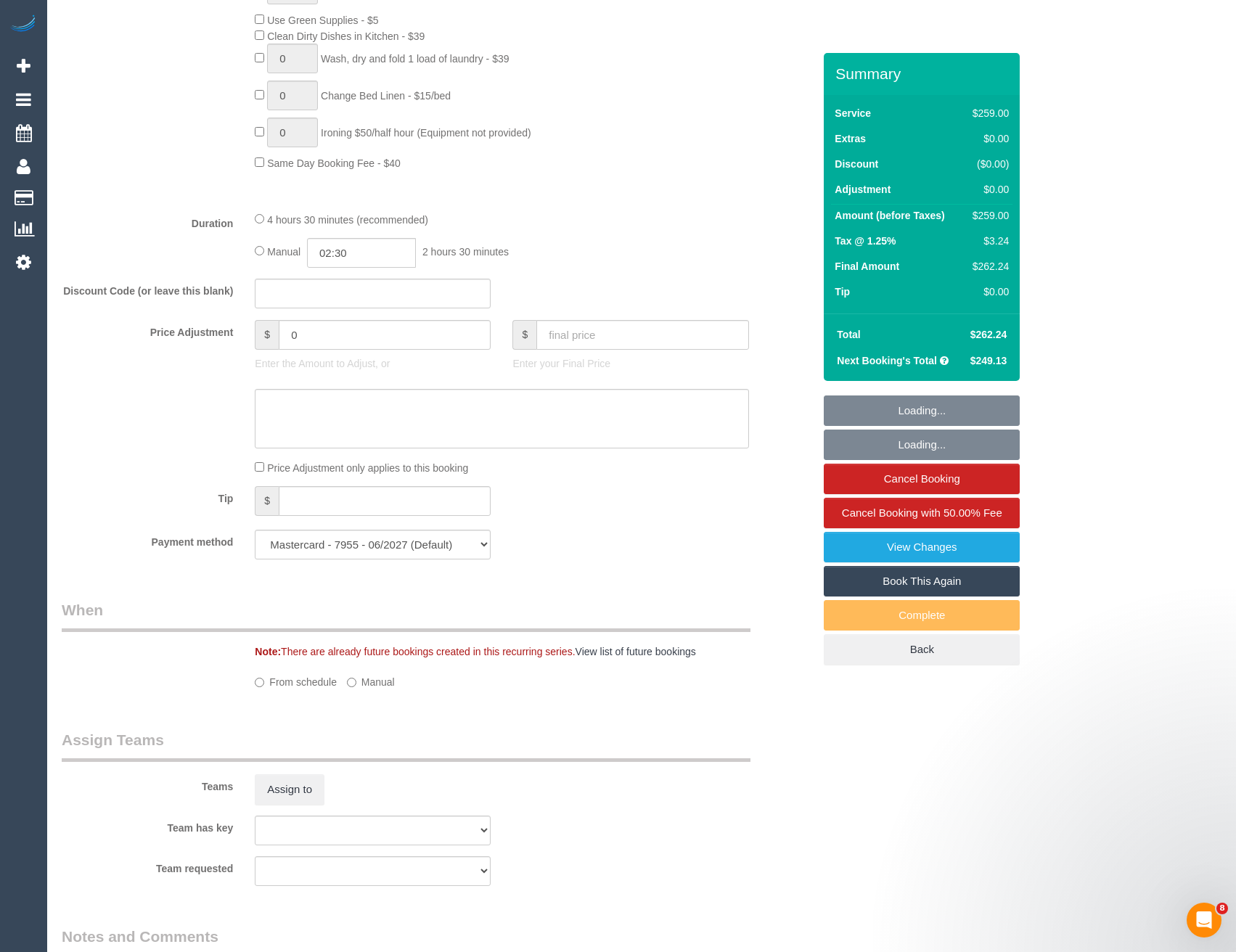
select select "number:27"
select select "number:14"
select select "number:18"
select select "number:24"
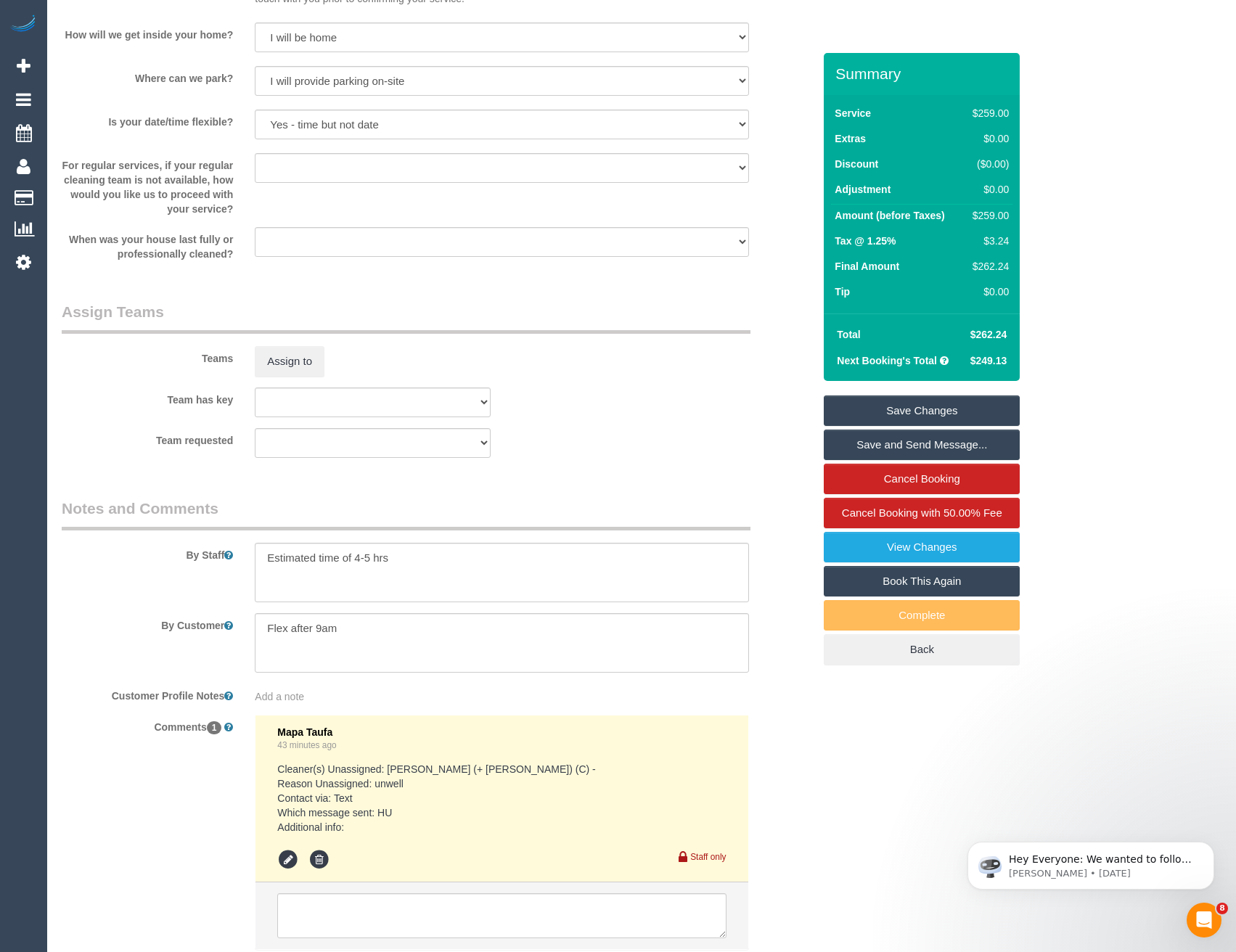
scroll to position [2238, 0]
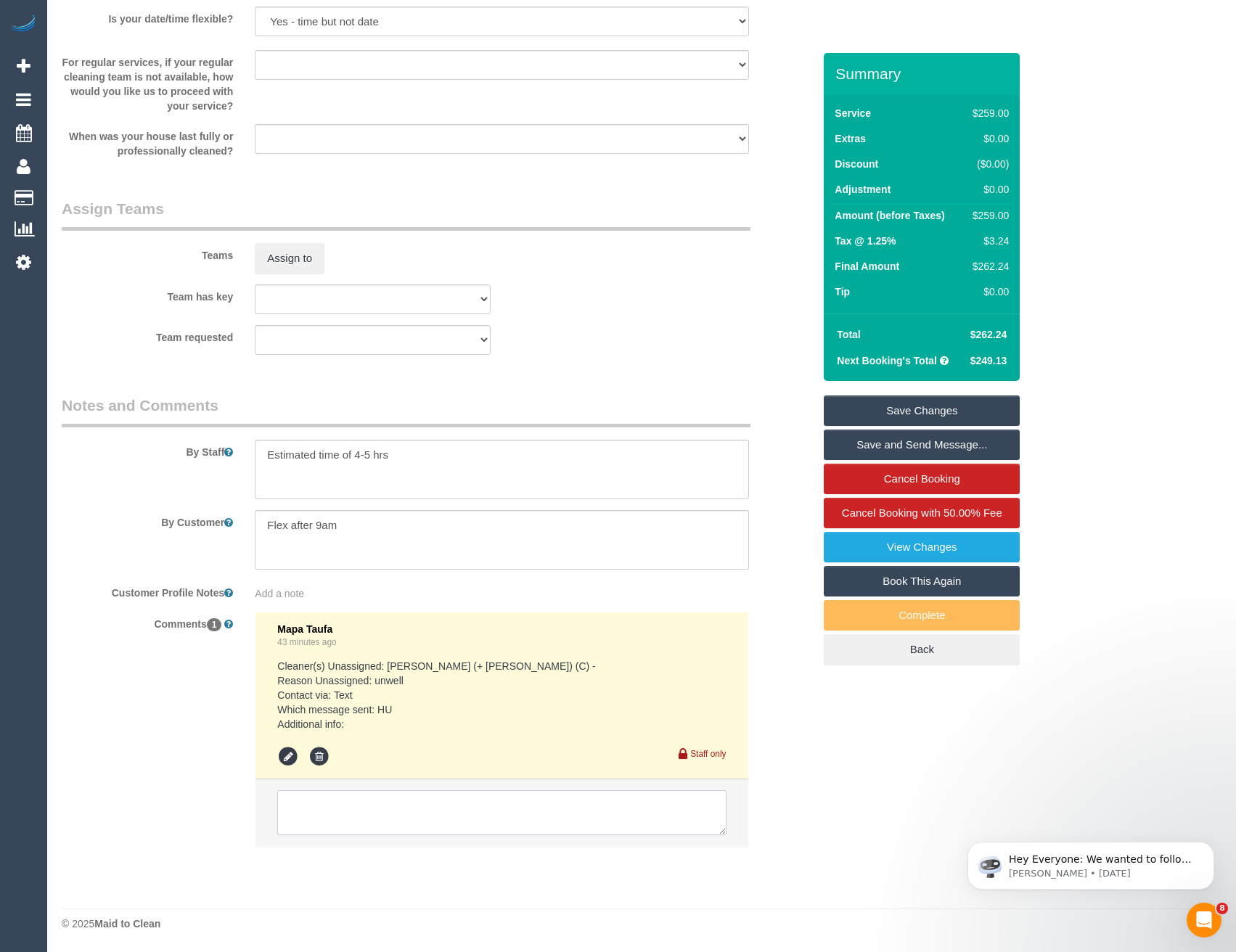
click at [338, 819] on textarea at bounding box center [502, 813] width 448 height 45
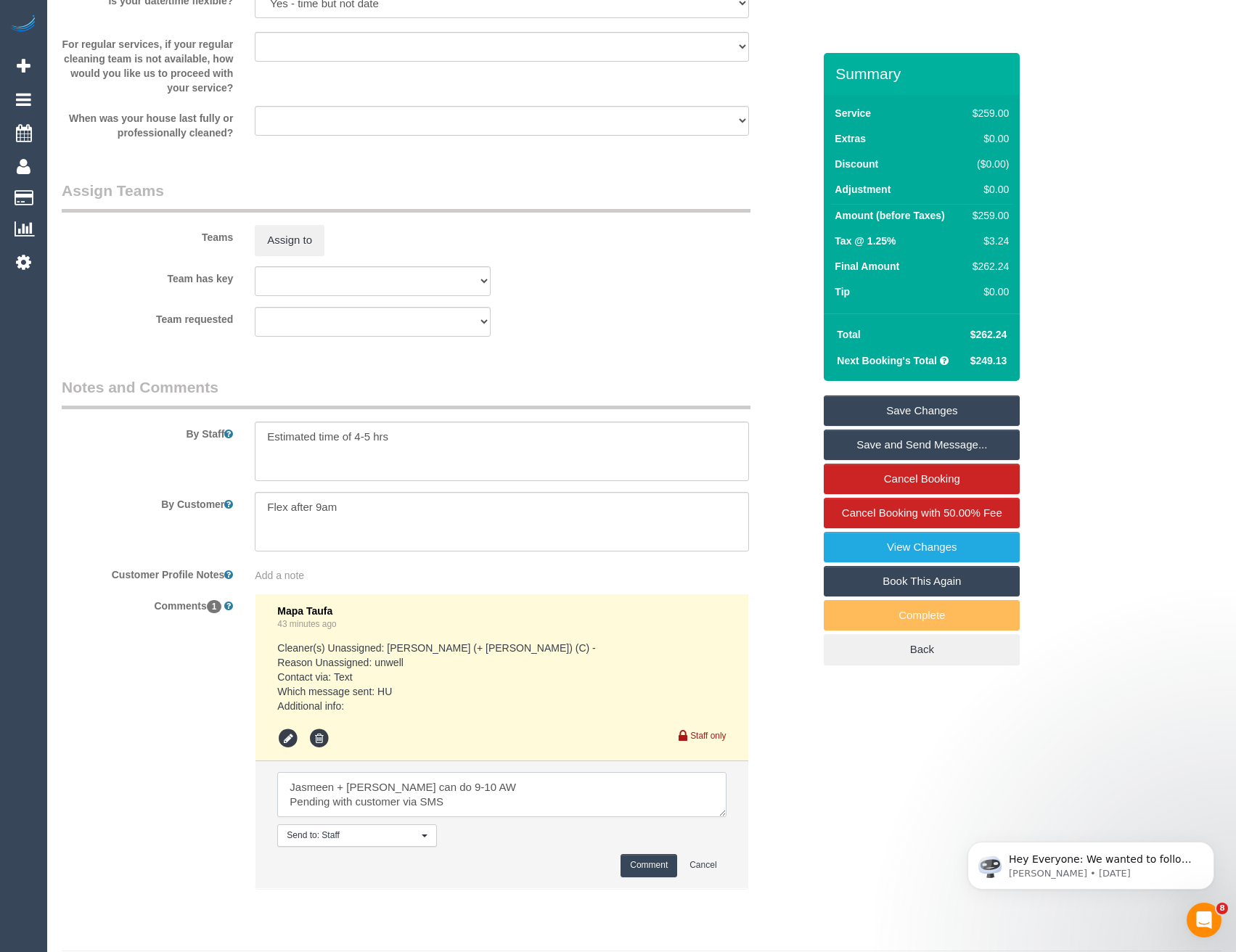
type textarea "Jasmeen + [PERSON_NAME] can do 9-10 AW Pending with customer via SMS"
click at [634, 877] on button "Comment" at bounding box center [649, 865] width 56 height 22
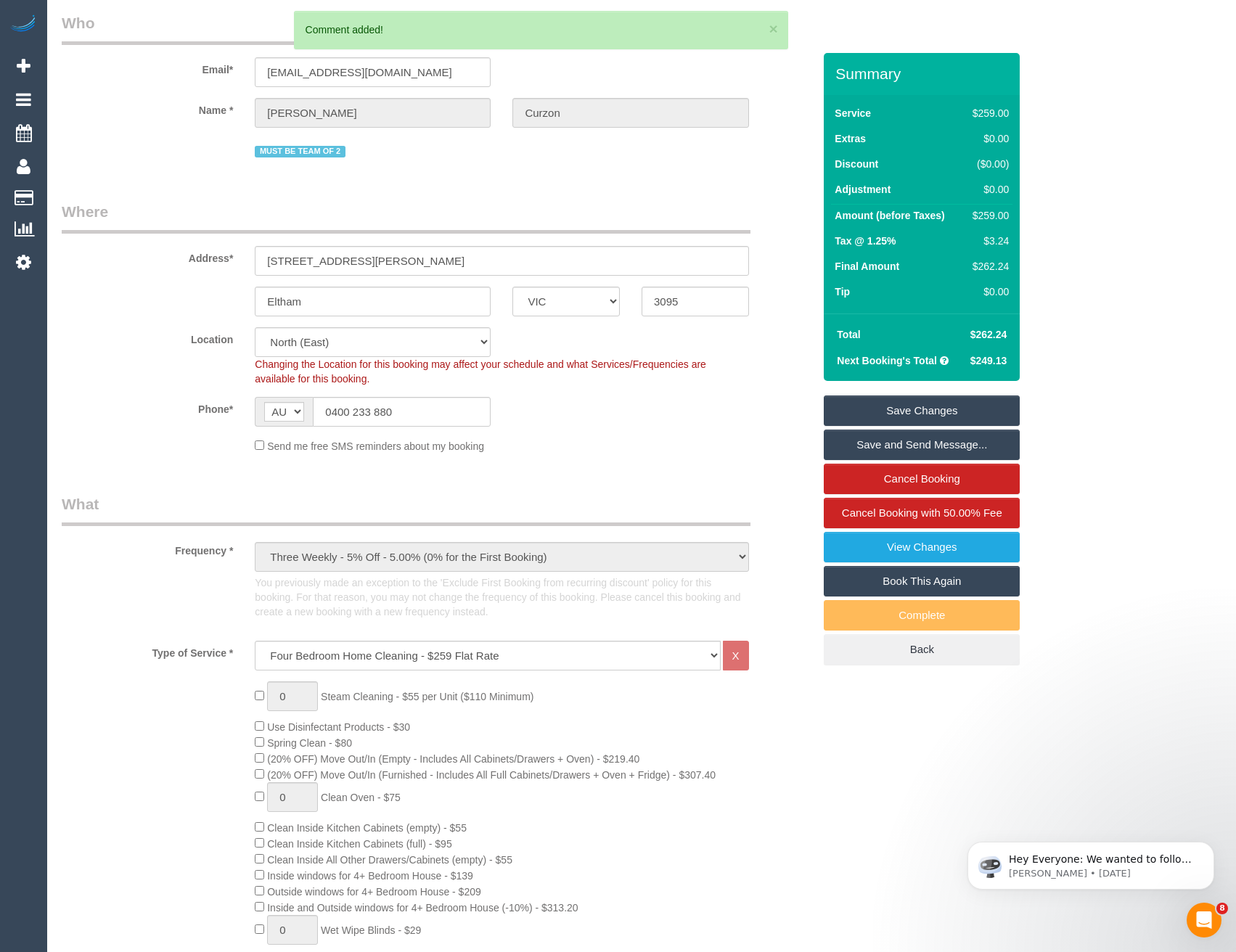
scroll to position [0, 0]
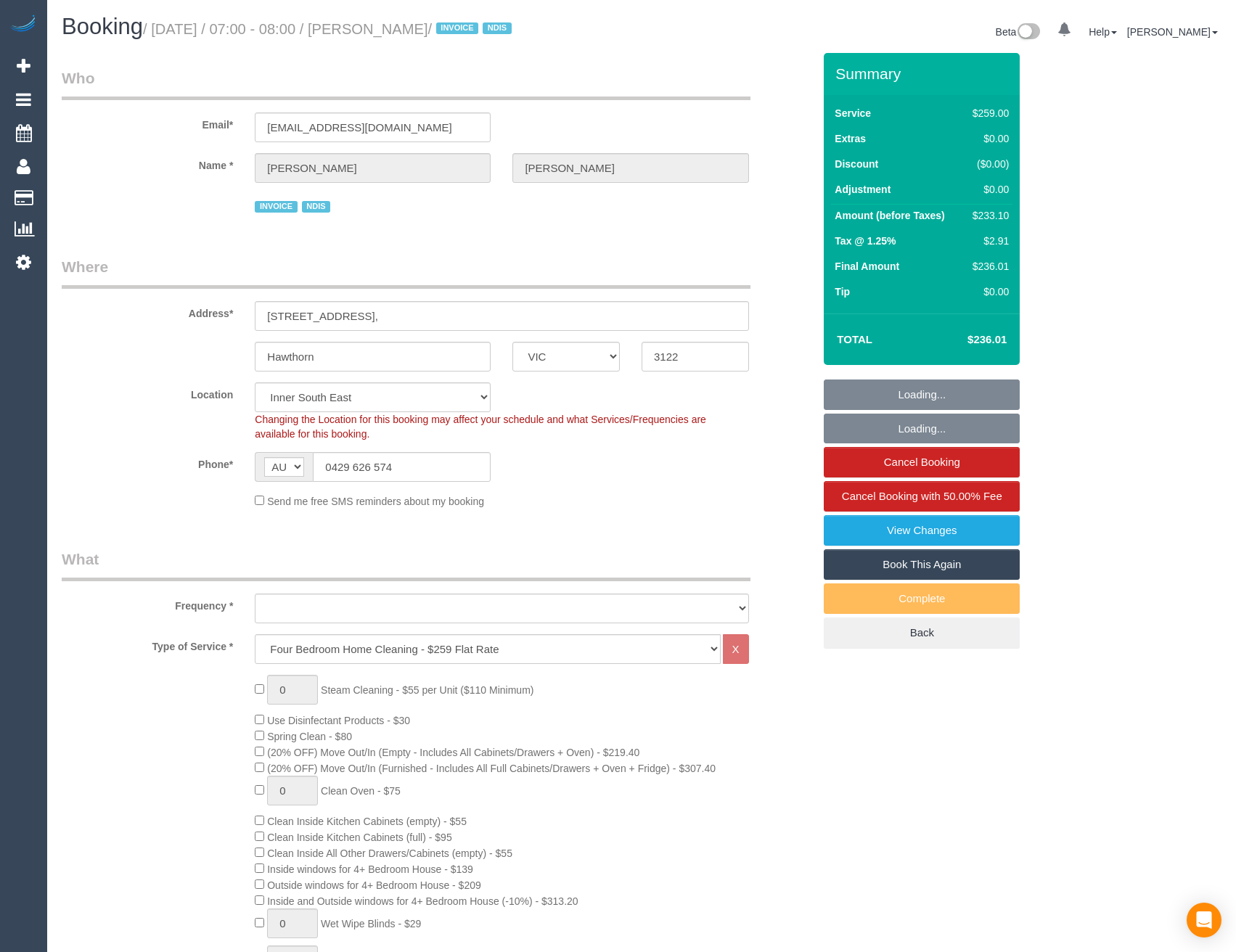
select select "VIC"
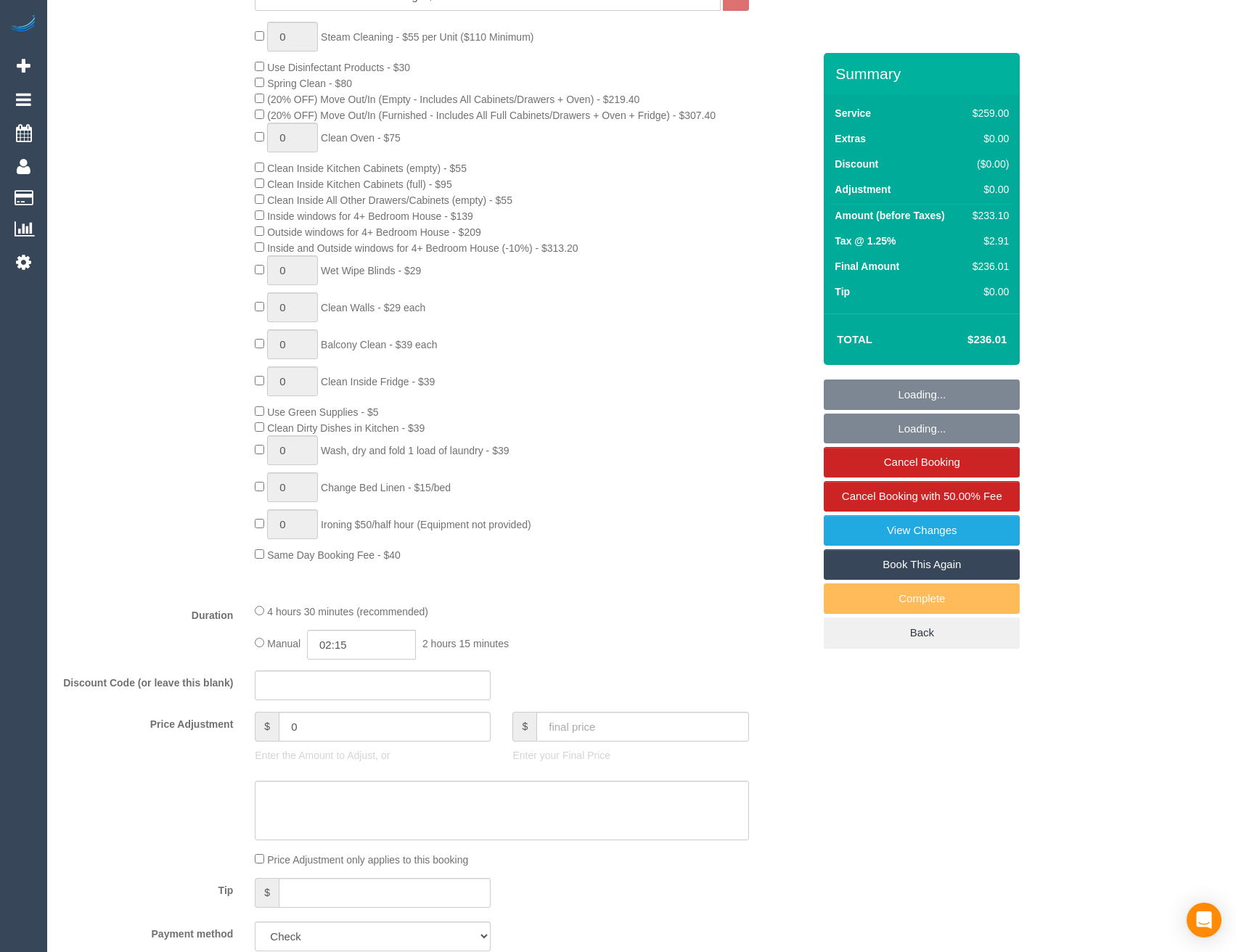
select select "object:794"
select select "number:29"
select select "number:14"
select select "number:19"
select select "number:25"
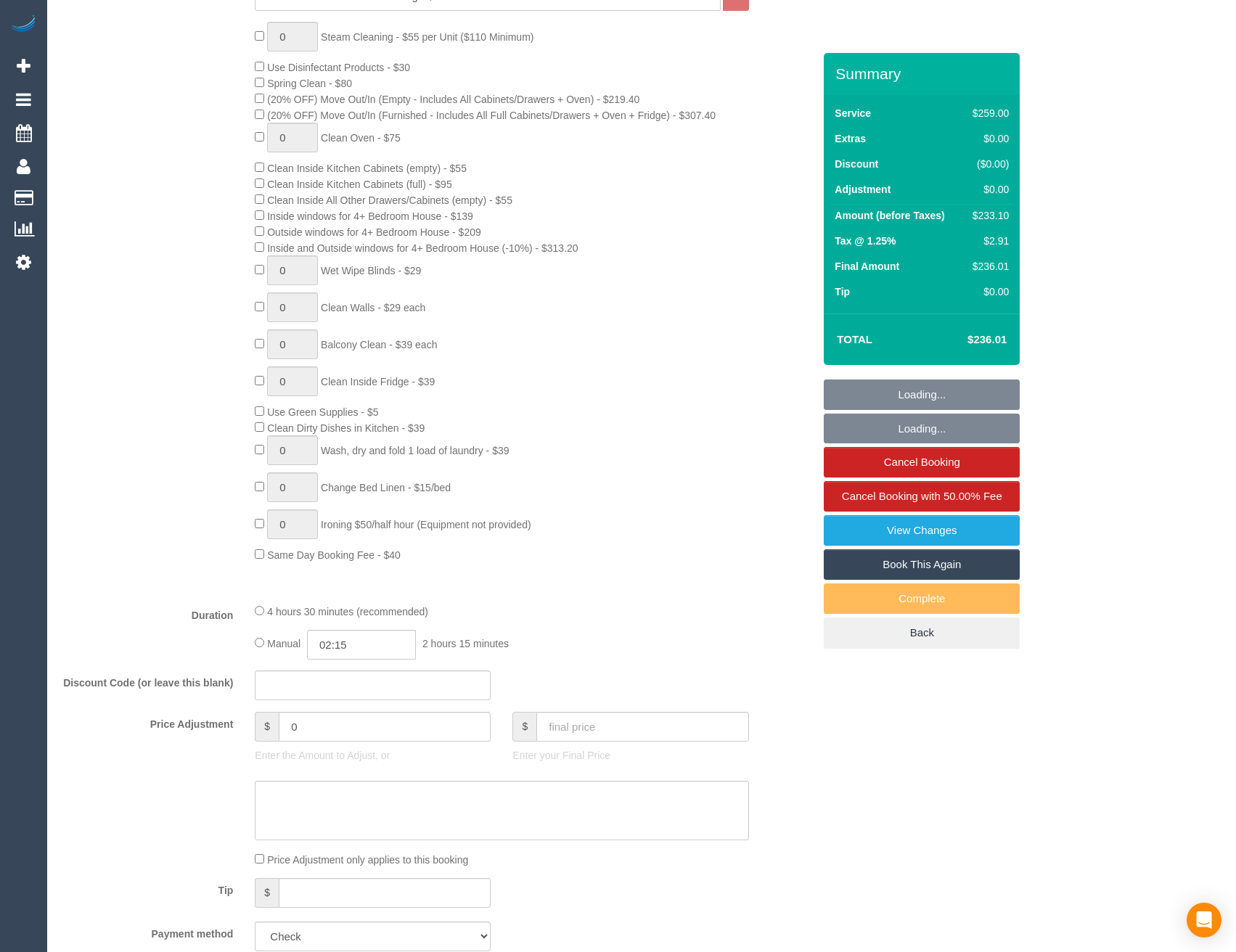
select select "number:33"
select select "number:12"
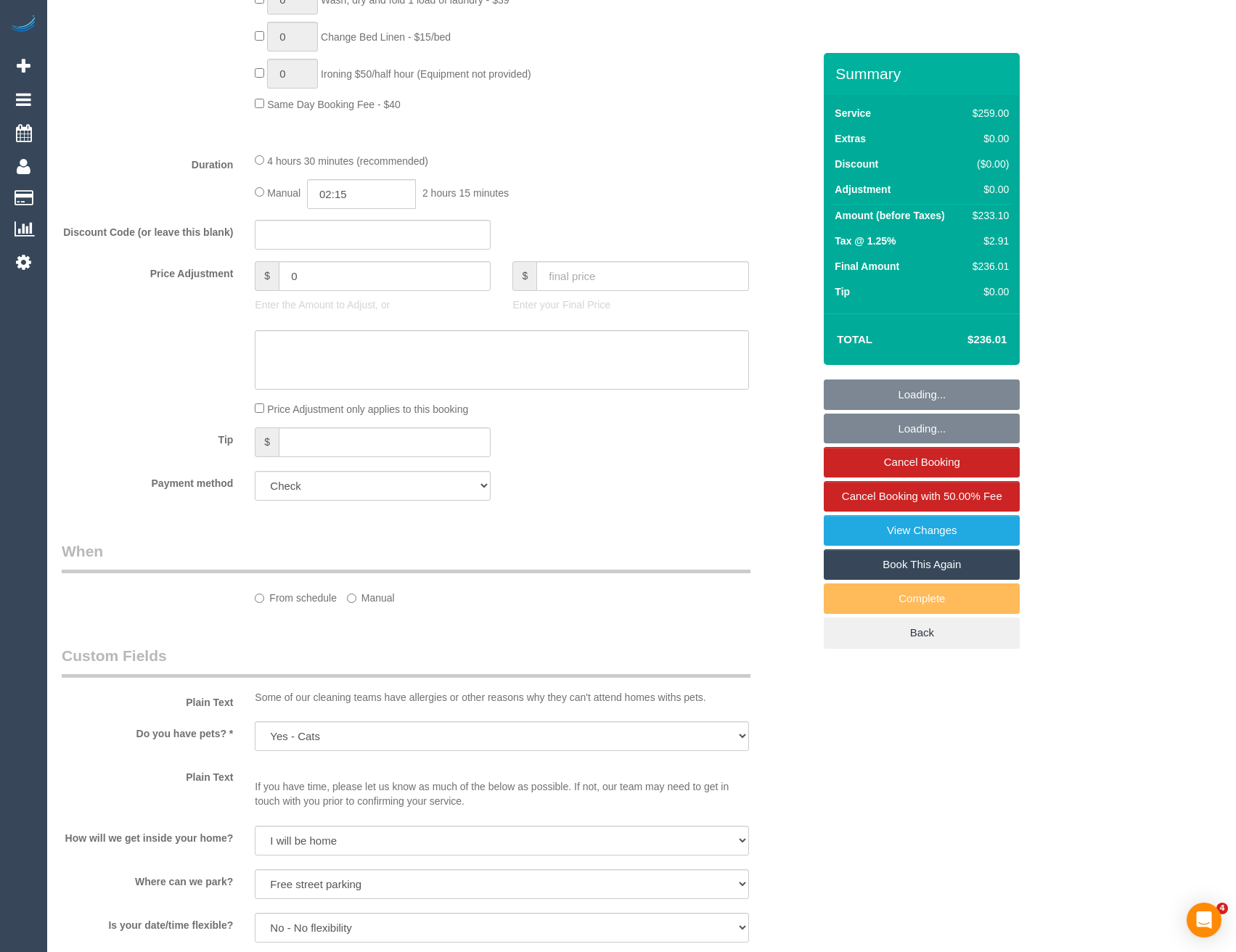
select select "object:803"
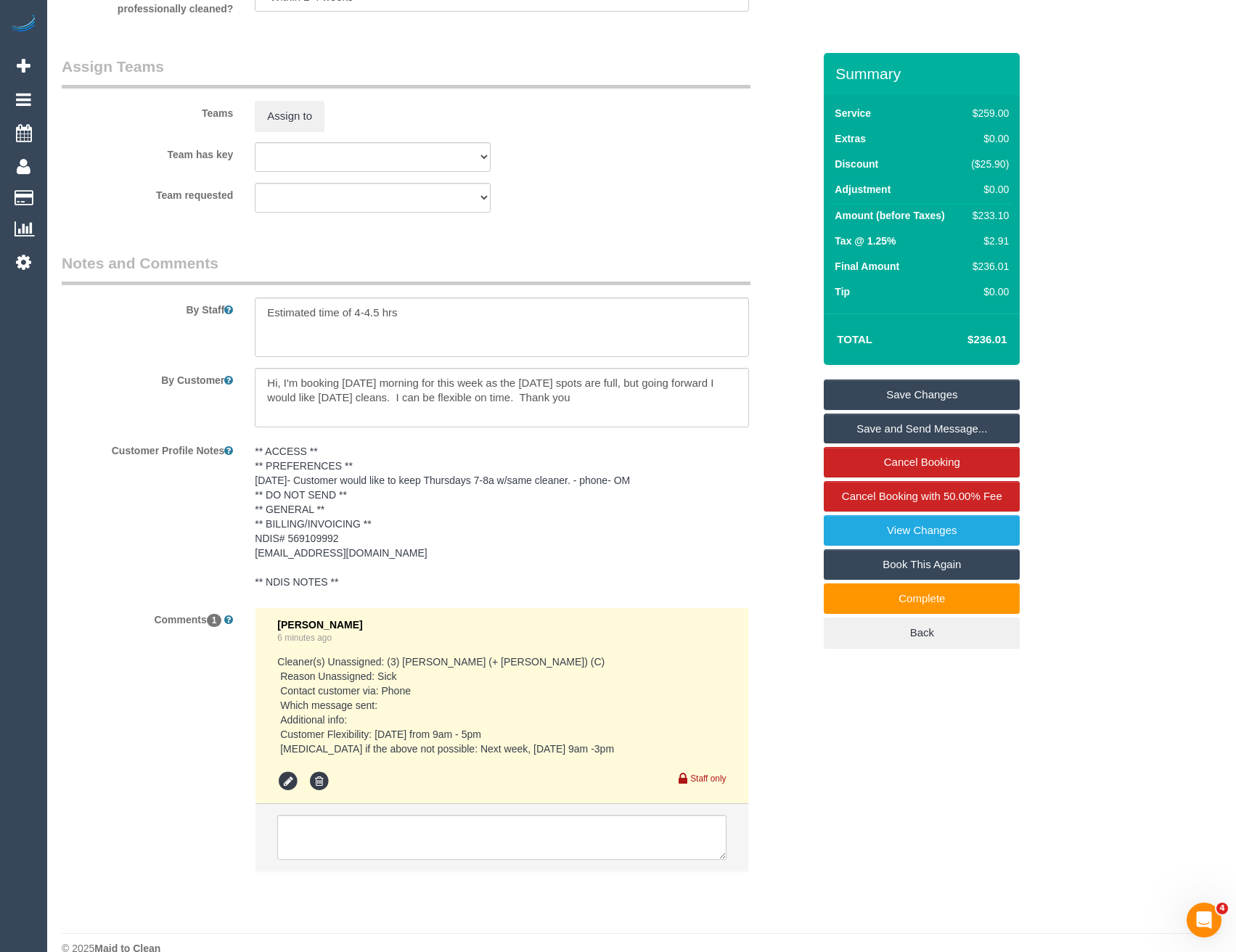
scroll to position [2325, 0]
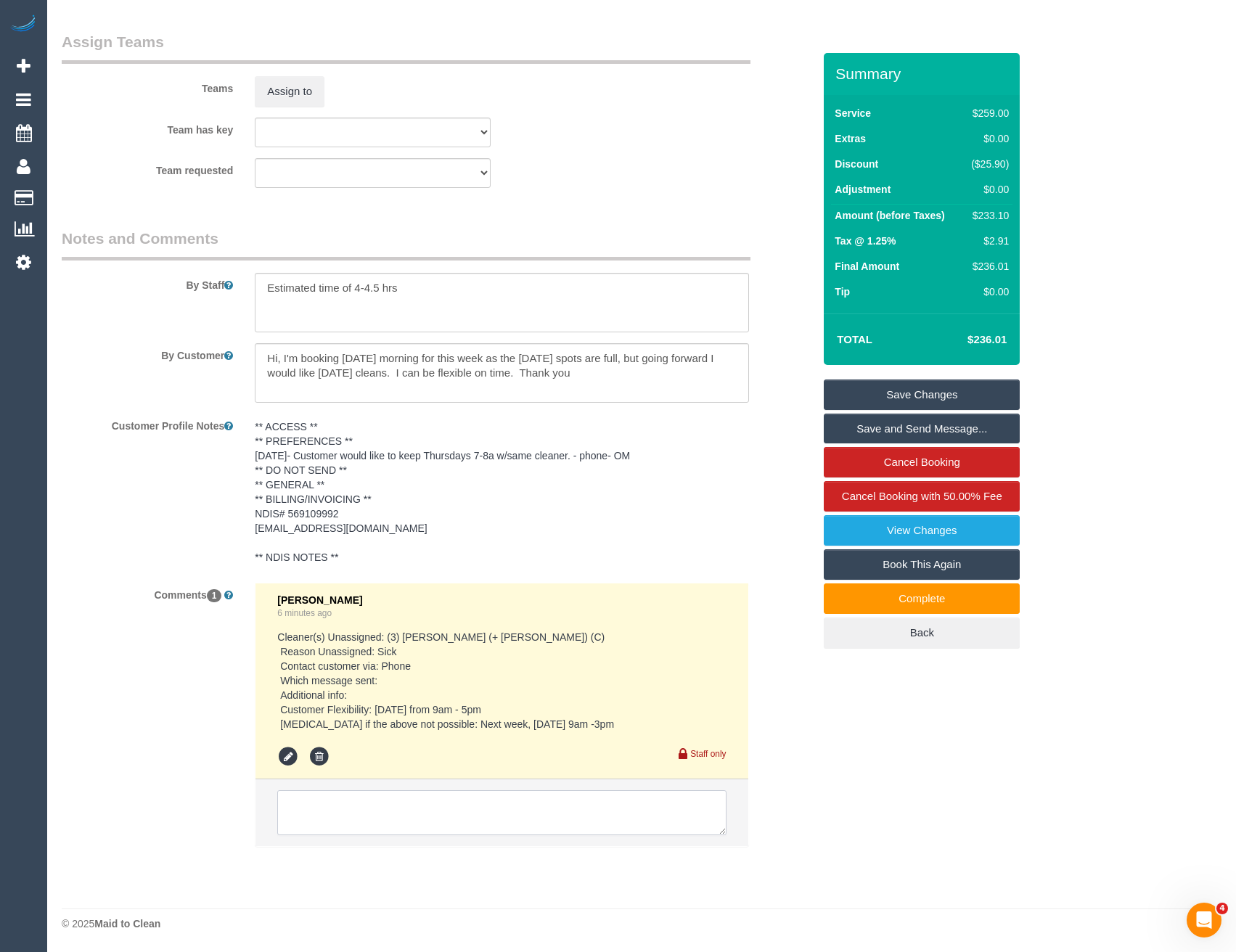
click at [396, 808] on textarea at bounding box center [502, 813] width 448 height 45
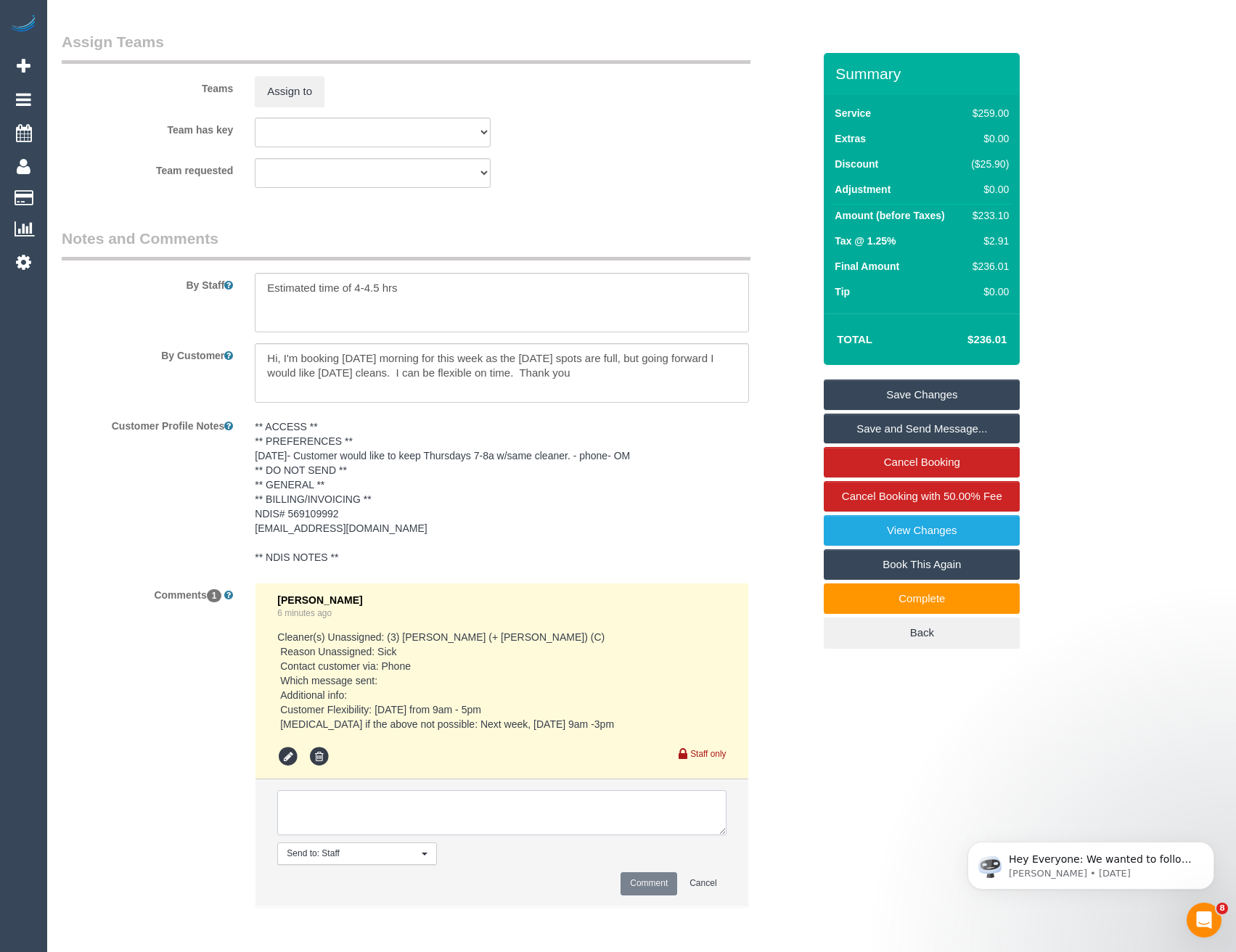
scroll to position [0, 0]
type textarea "leaving for Rose"
click at [642, 881] on button "Comment" at bounding box center [649, 883] width 56 height 22
